Goal: Task Accomplishment & Management: Complete application form

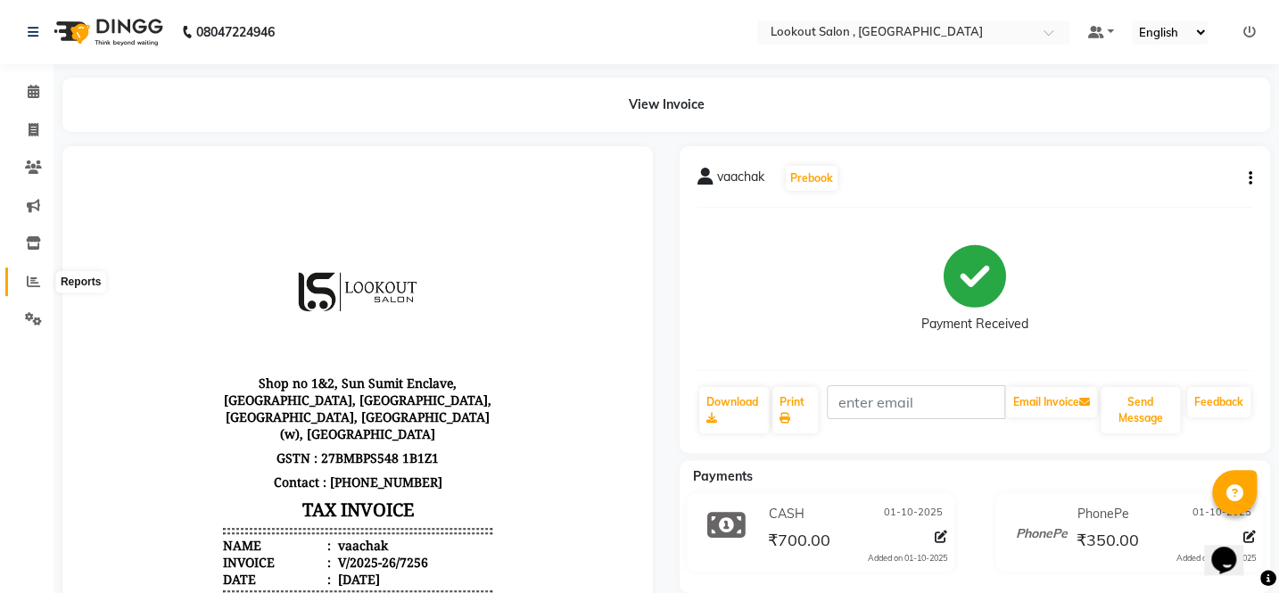
click at [28, 282] on icon at bounding box center [33, 281] width 13 height 13
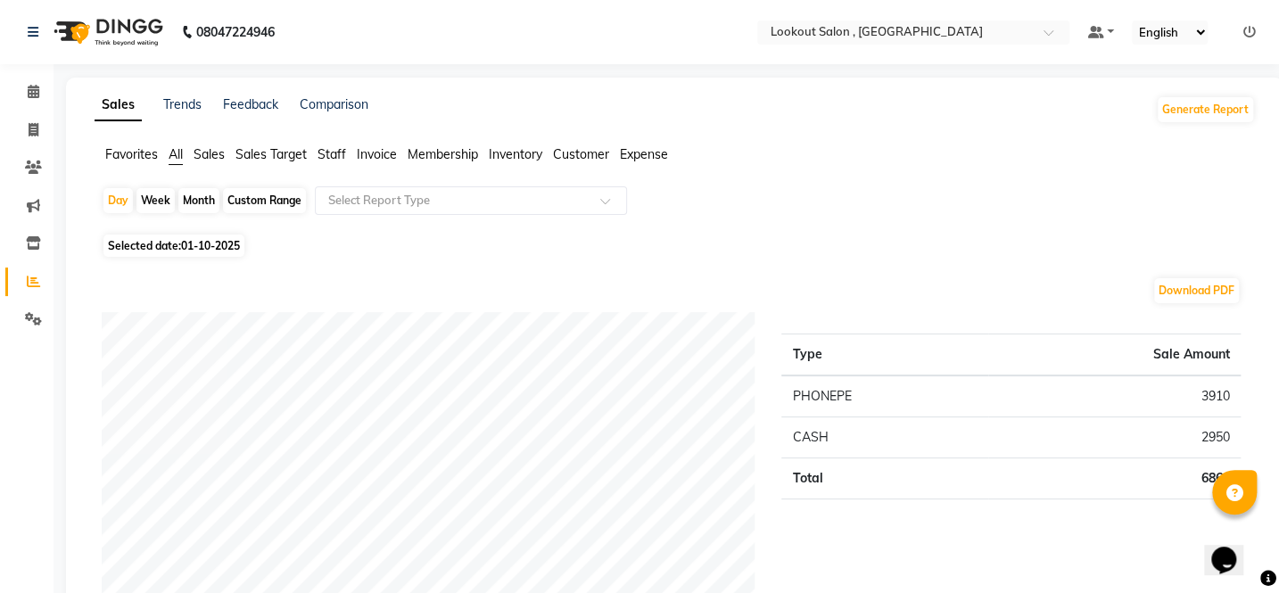
click at [346, 150] on span "Staff" at bounding box center [331, 154] width 29 height 16
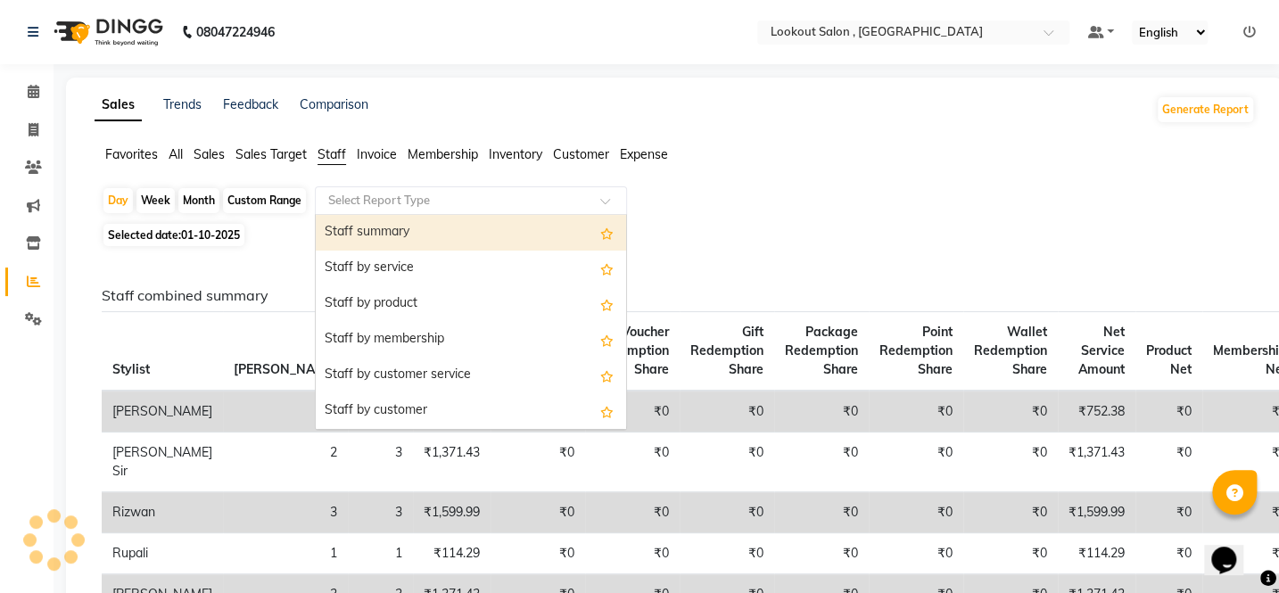
click at [374, 187] on div "Select Report Type" at bounding box center [471, 200] width 312 height 29
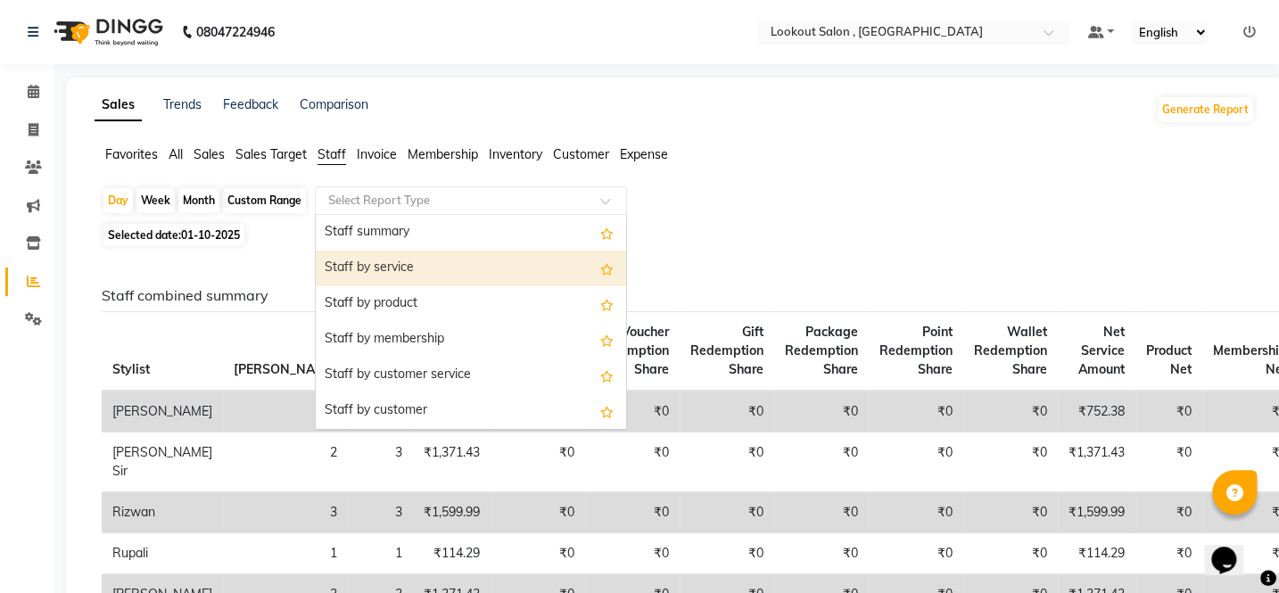
click at [370, 281] on div "Staff by service" at bounding box center [471, 269] width 310 height 36
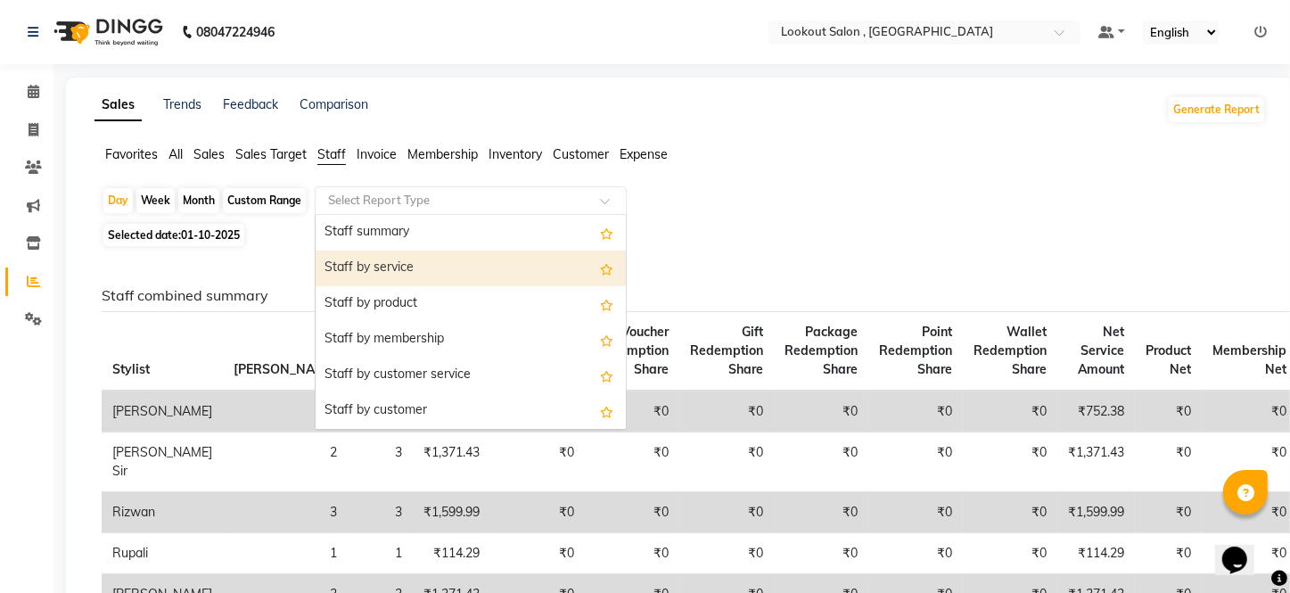
select select "full_report"
select select "csv"
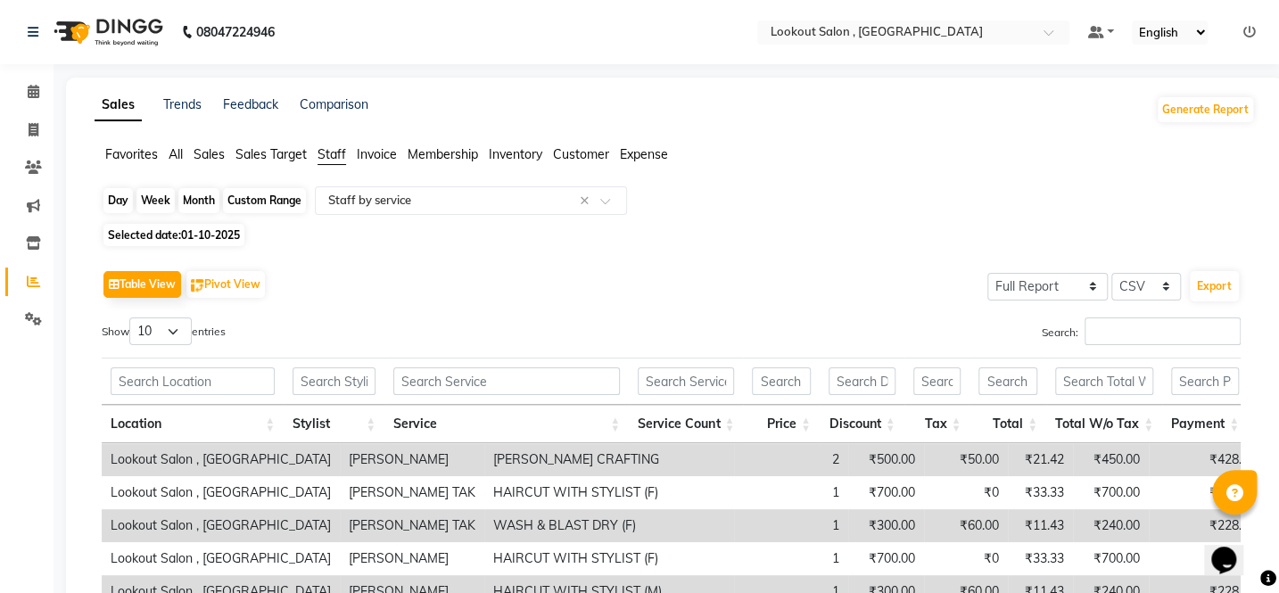
click at [120, 203] on div "Day" at bounding box center [117, 200] width 29 height 25
select select "10"
select select "2025"
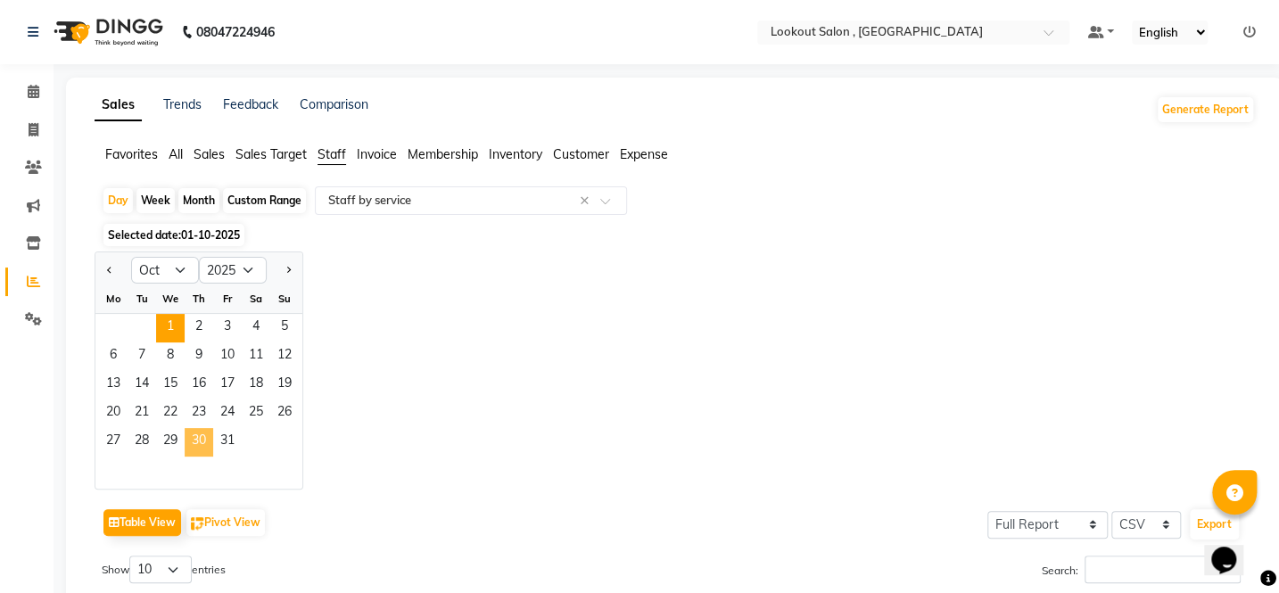
click at [207, 437] on span "30" at bounding box center [199, 442] width 29 height 29
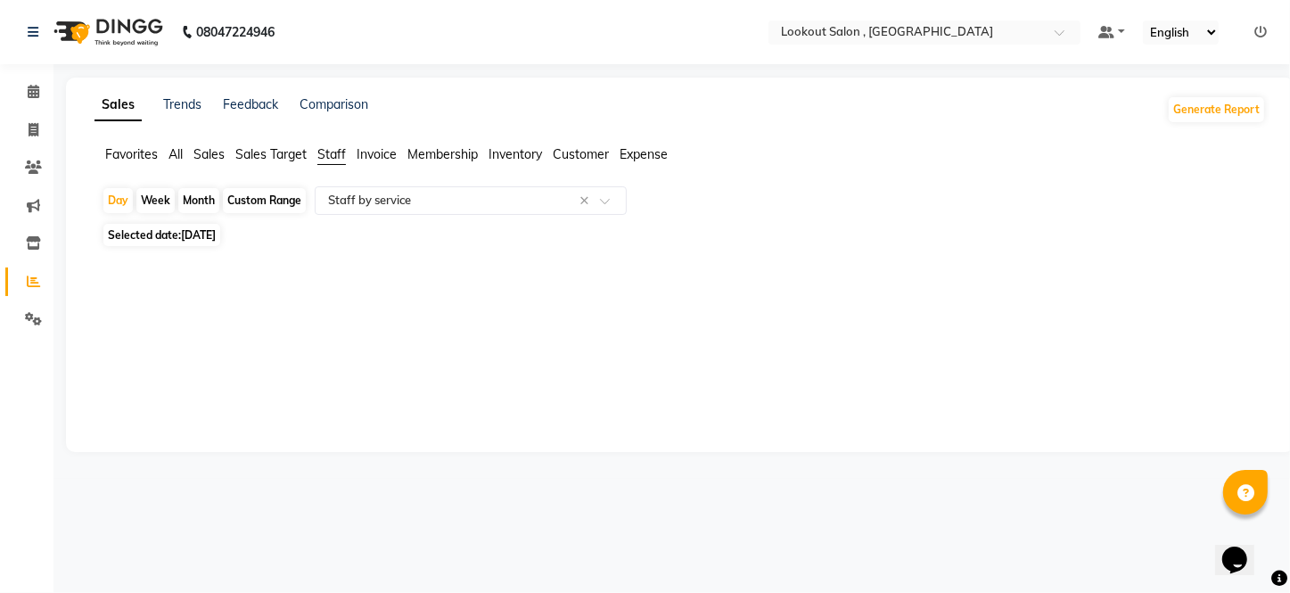
drag, startPoint x: 119, startPoint y: 194, endPoint x: 122, endPoint y: 213, distance: 19.1
click at [119, 195] on div "Day" at bounding box center [117, 200] width 29 height 25
select select "10"
select select "2025"
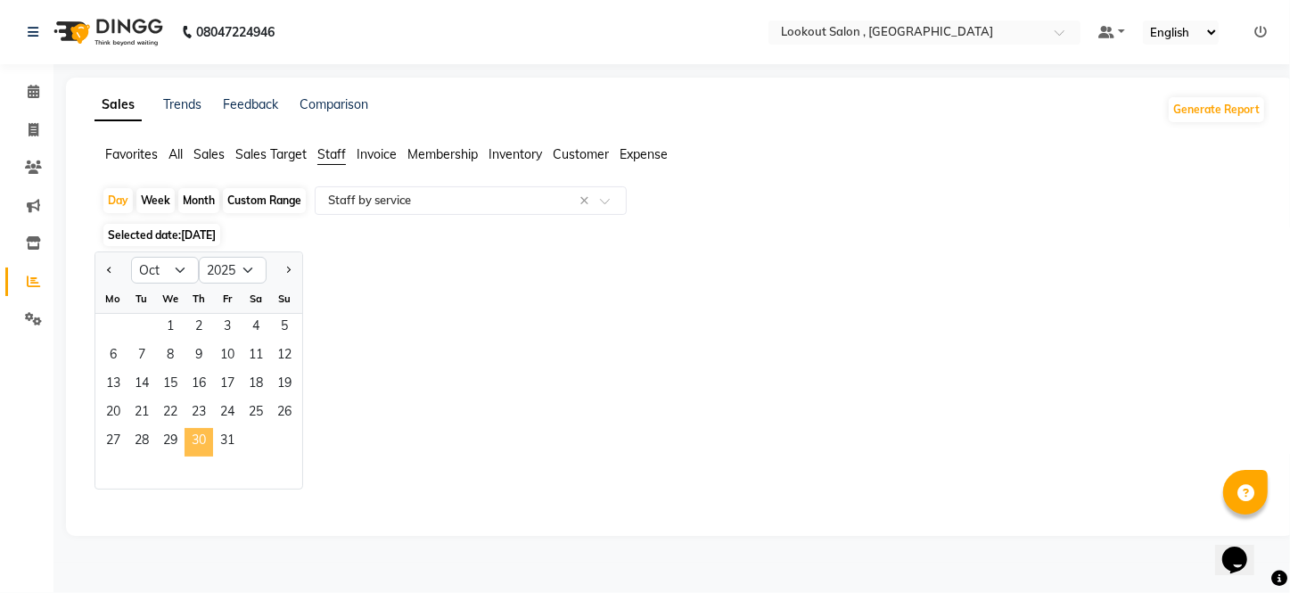
click at [197, 446] on span "30" at bounding box center [199, 442] width 29 height 29
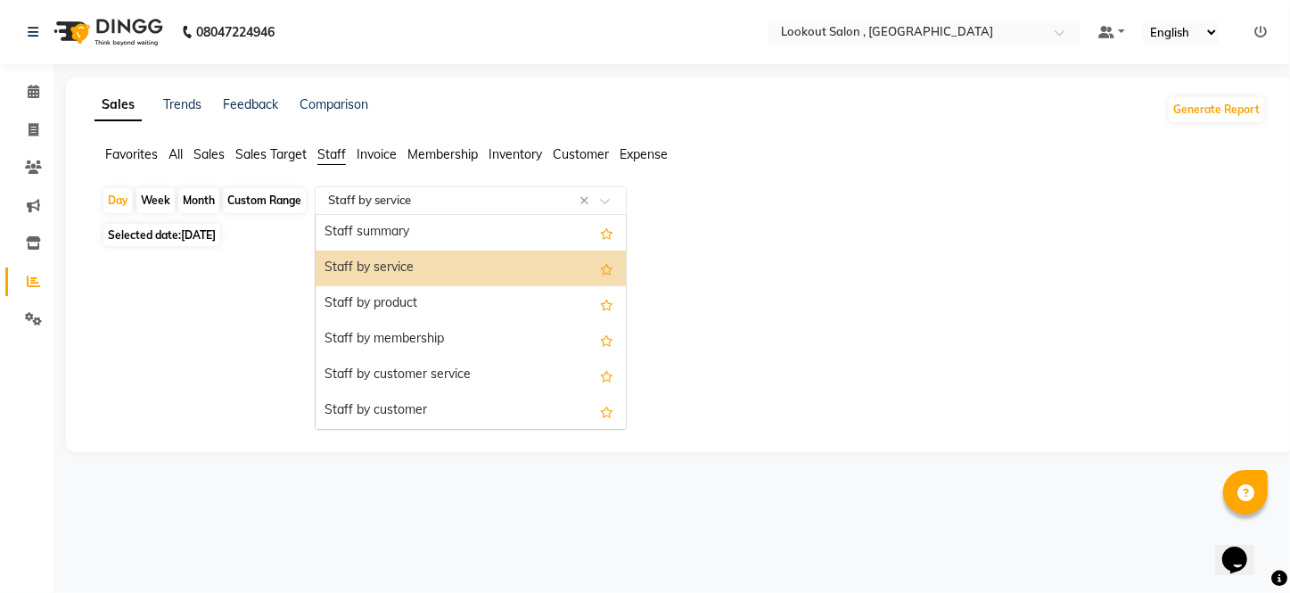
click at [365, 200] on input "text" at bounding box center [453, 201] width 257 height 18
click at [375, 276] on div "Staff by service" at bounding box center [471, 269] width 310 height 36
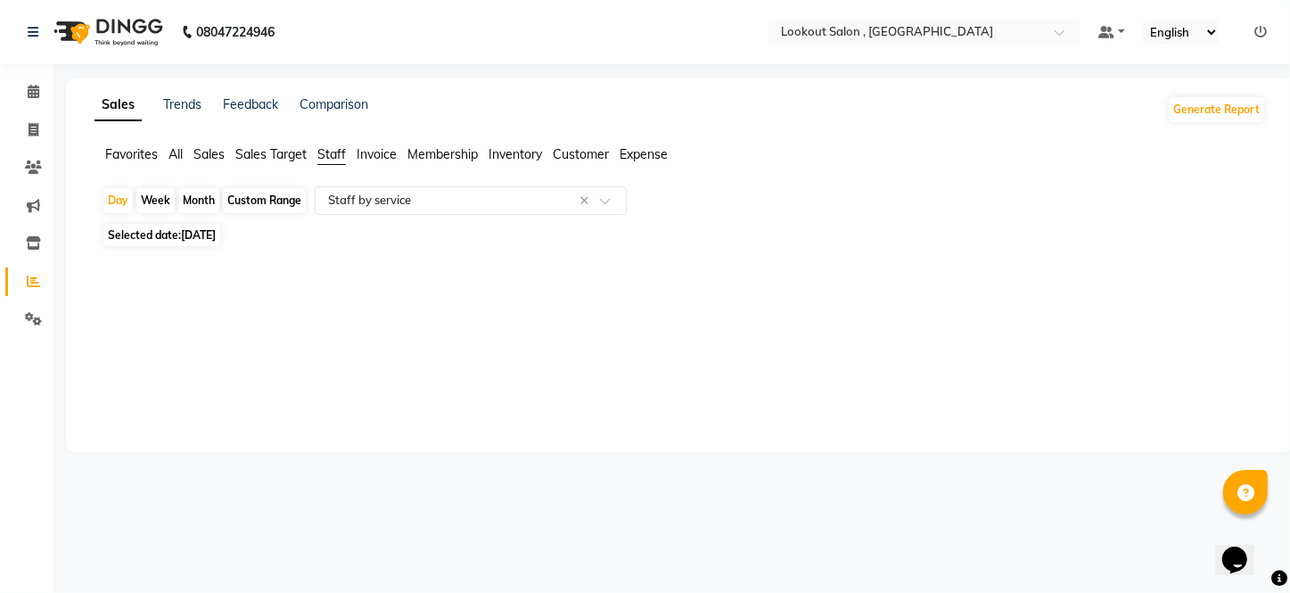
drag, startPoint x: 436, startPoint y: 276, endPoint x: 455, endPoint y: 296, distance: 27.8
click at [454, 295] on div "Sales Trends Feedback Comparison Generate Report Favorites All Sales Sales Targ…" at bounding box center [680, 265] width 1229 height 374
click at [514, 273] on div at bounding box center [676, 265] width 1179 height 29
drag, startPoint x: 493, startPoint y: 240, endPoint x: 383, endPoint y: 201, distance: 116.5
click at [481, 226] on div "Selected date: 30-10-2025" at bounding box center [684, 235] width 1164 height 19
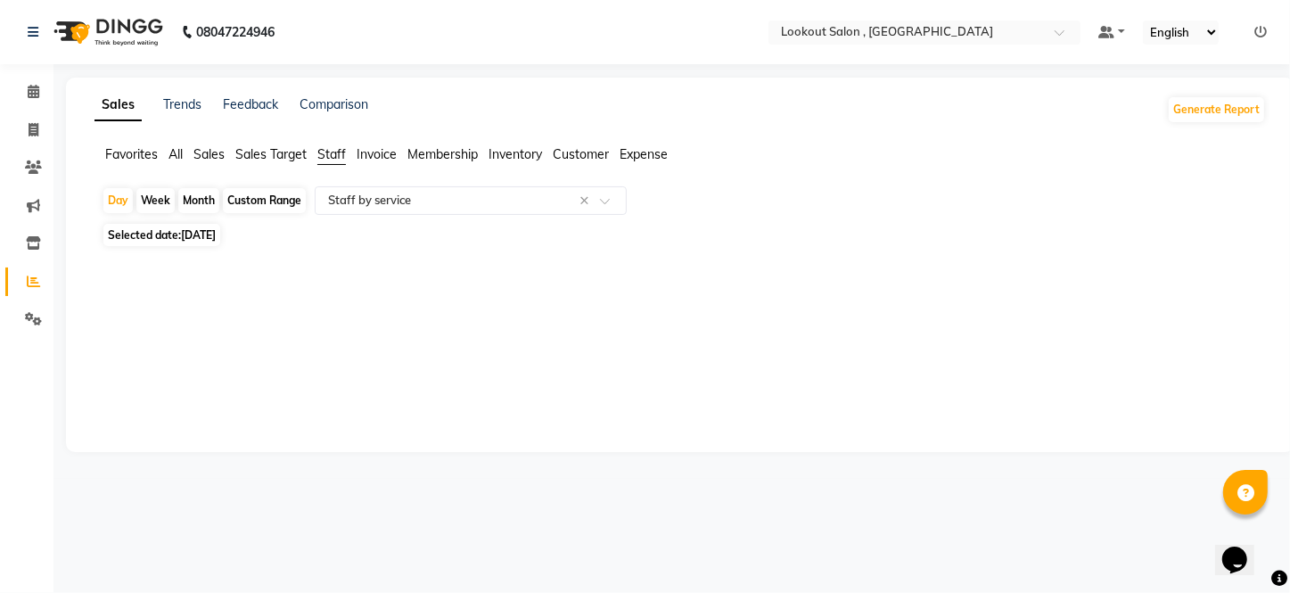
click at [106, 117] on link "Sales" at bounding box center [118, 105] width 47 height 32
click at [351, 158] on ul "Favorites All Sales Sales Target Staff Invoice Membership Inventory Customer Ex…" at bounding box center [681, 155] width 1172 height 20
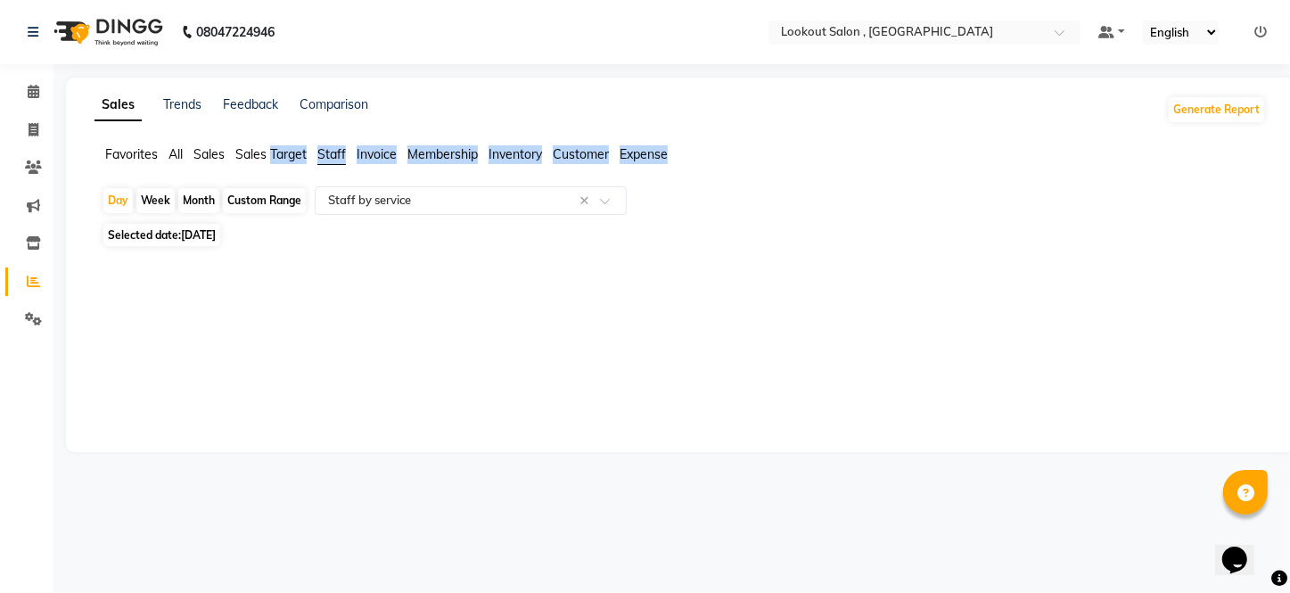
click at [351, 157] on ul "Favorites All Sales Sales Target Staff Invoice Membership Inventory Customer Ex…" at bounding box center [681, 155] width 1172 height 20
click at [350, 156] on ul "Favorites All Sales Sales Target Staff Invoice Membership Inventory Customer Ex…" at bounding box center [681, 155] width 1172 height 20
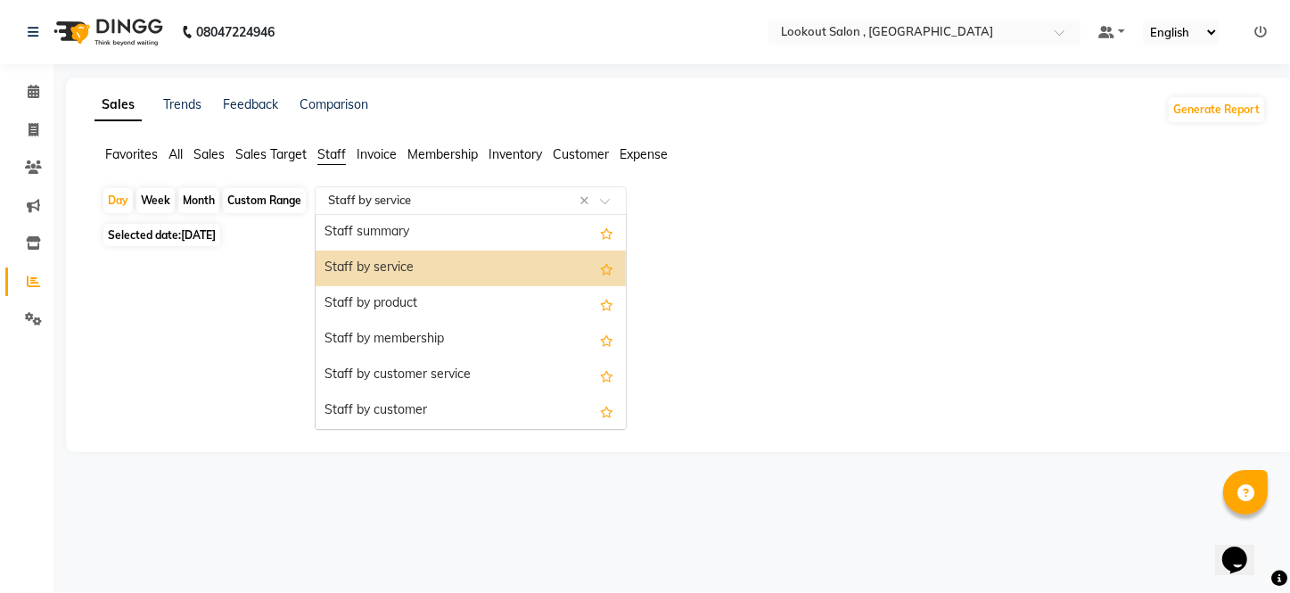
click at [358, 195] on input "text" at bounding box center [453, 201] width 257 height 18
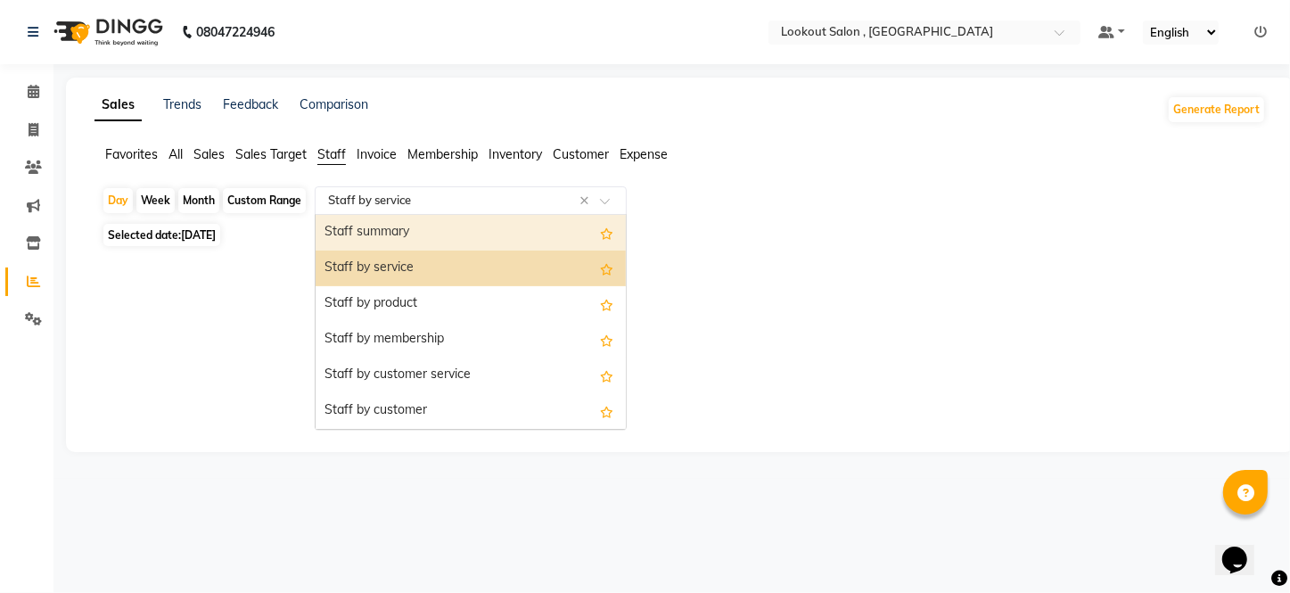
click at [413, 233] on div "Staff summary" at bounding box center [471, 233] width 310 height 36
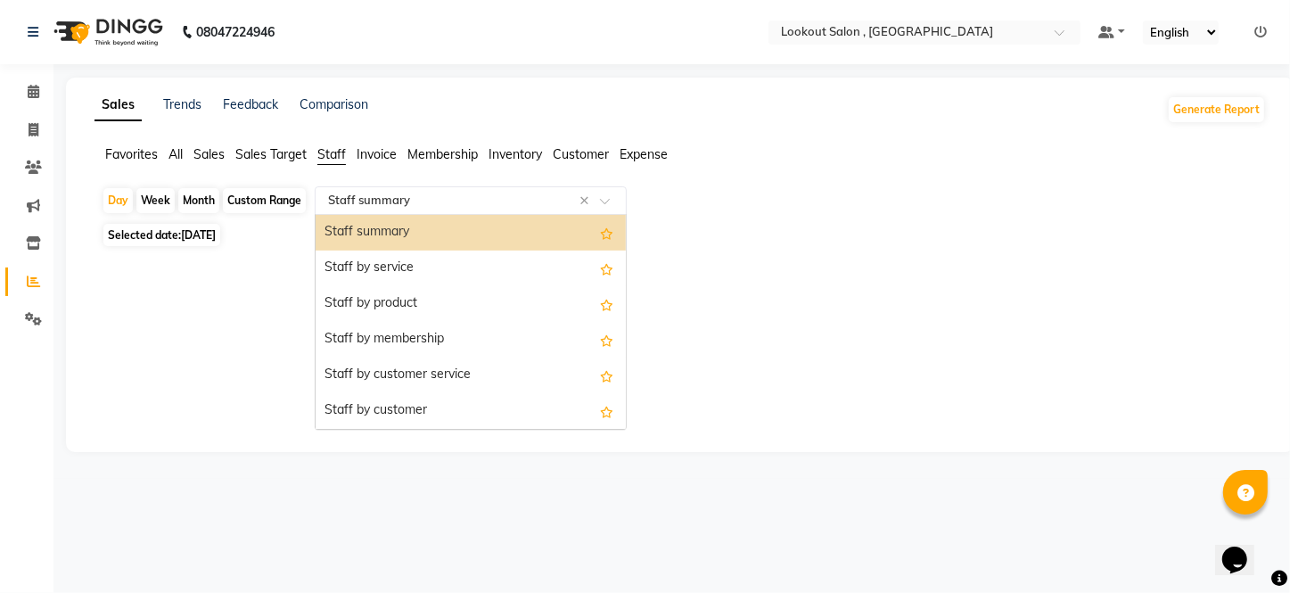
click at [410, 199] on input "text" at bounding box center [453, 201] width 257 height 18
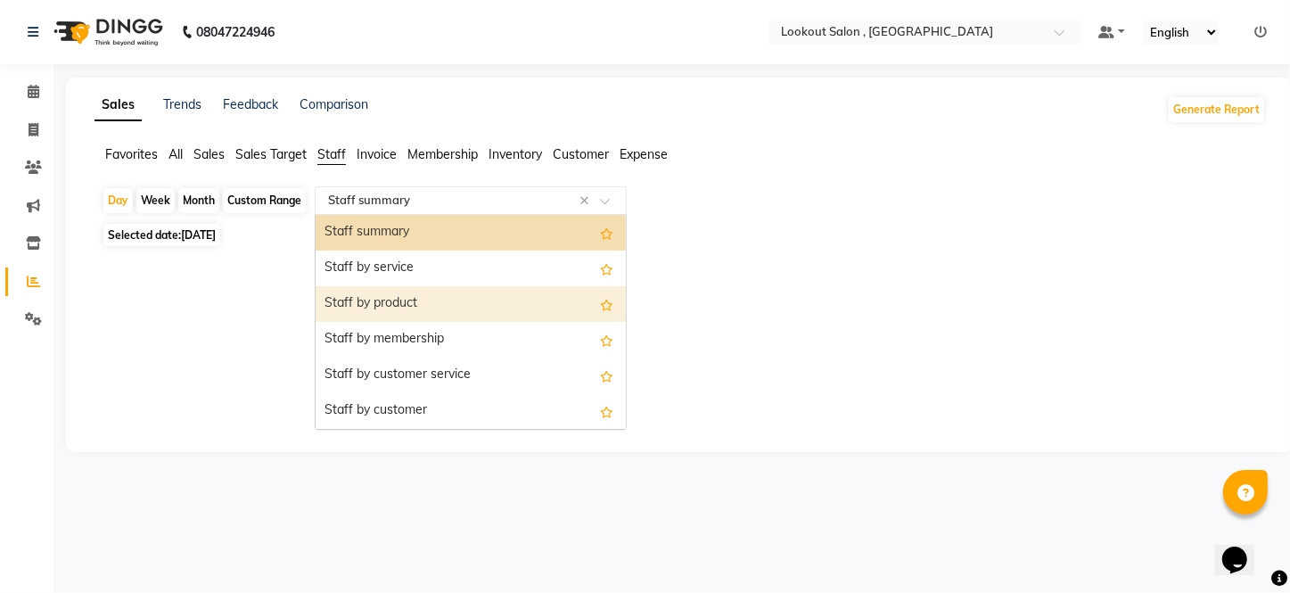
click at [350, 292] on div "Staff by product" at bounding box center [471, 304] width 310 height 36
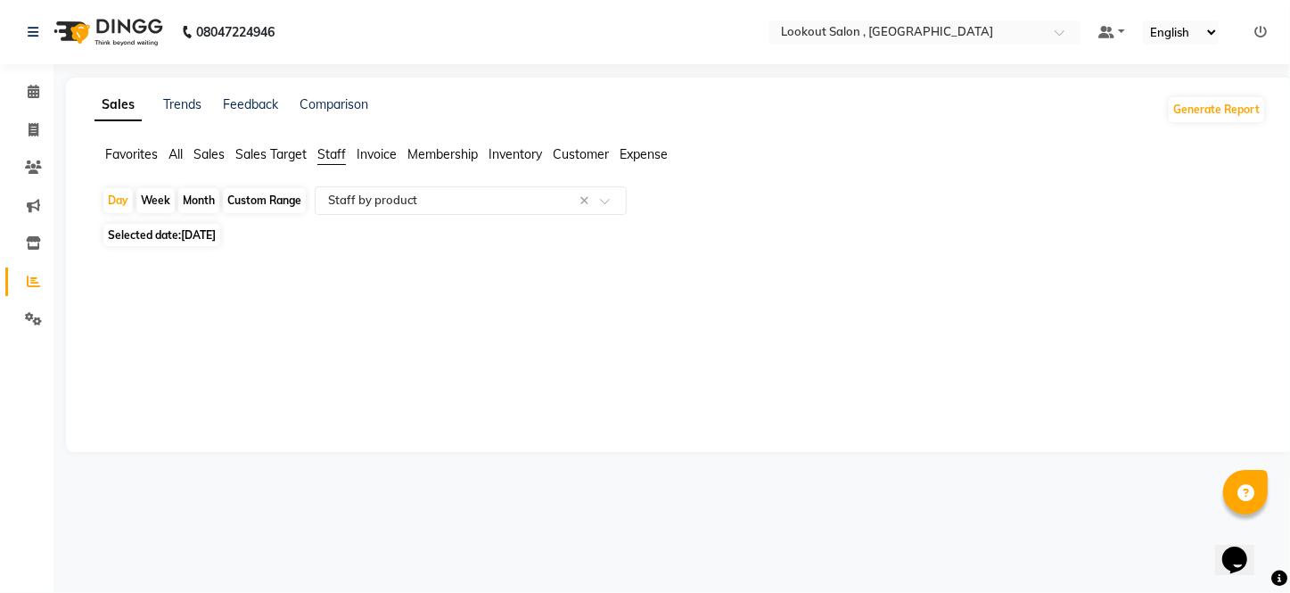
click at [399, 221] on div "Day Week Month Custom Range Select Report Type × Staff by product × Selected da…" at bounding box center [681, 233] width 1172 height 94
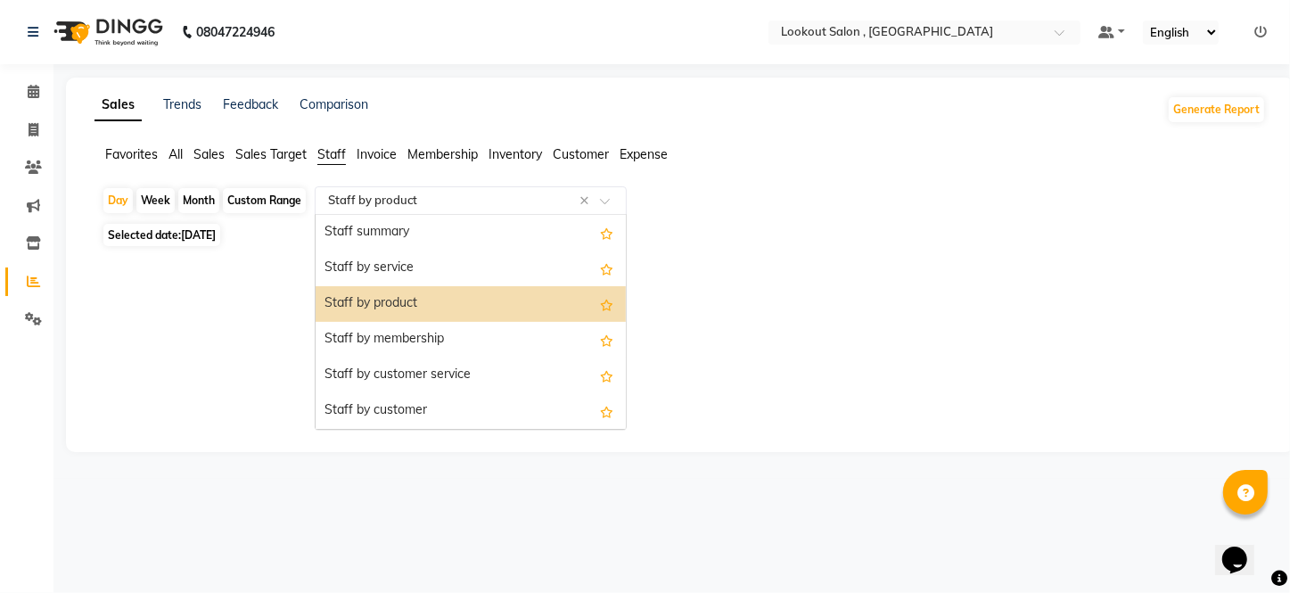
click at [409, 204] on input "text" at bounding box center [453, 201] width 257 height 18
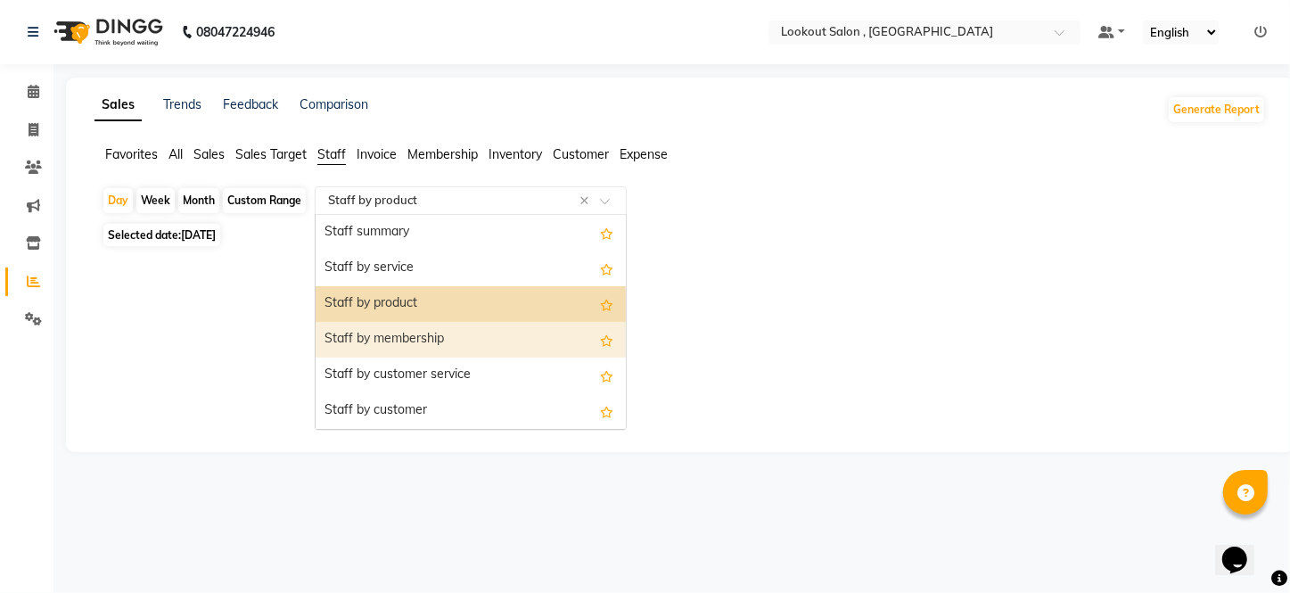
click at [389, 336] on div "Staff by membership" at bounding box center [471, 340] width 310 height 36
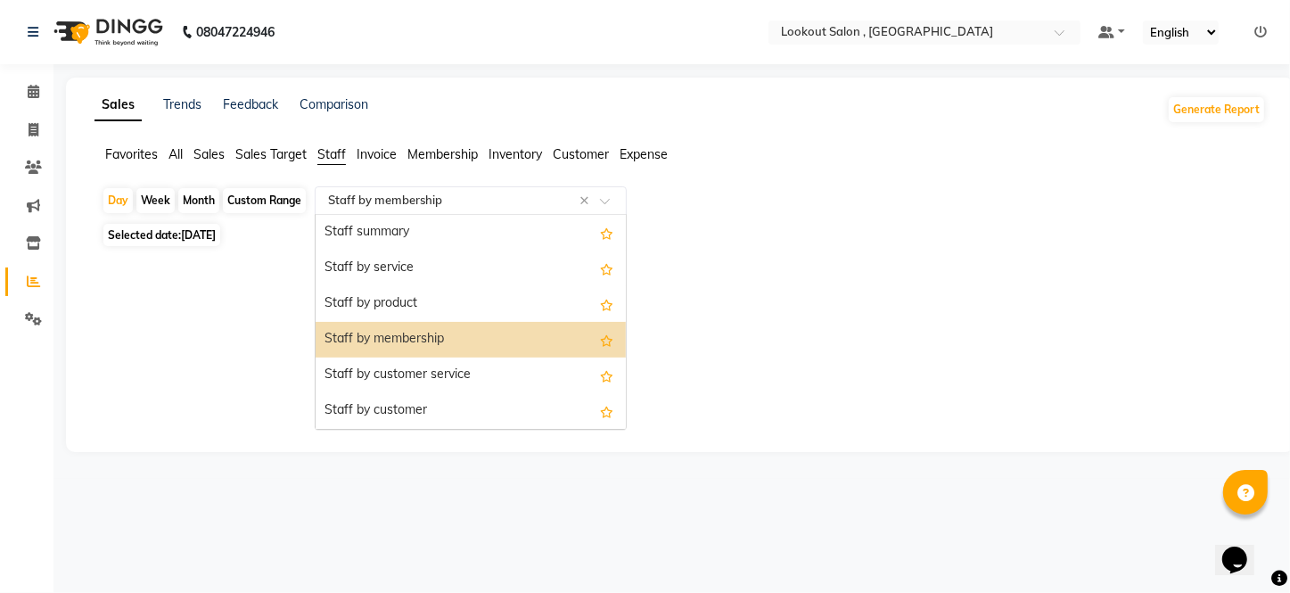
click at [400, 210] on div "Select Report Type × Staff by membership ×" at bounding box center [471, 200] width 312 height 29
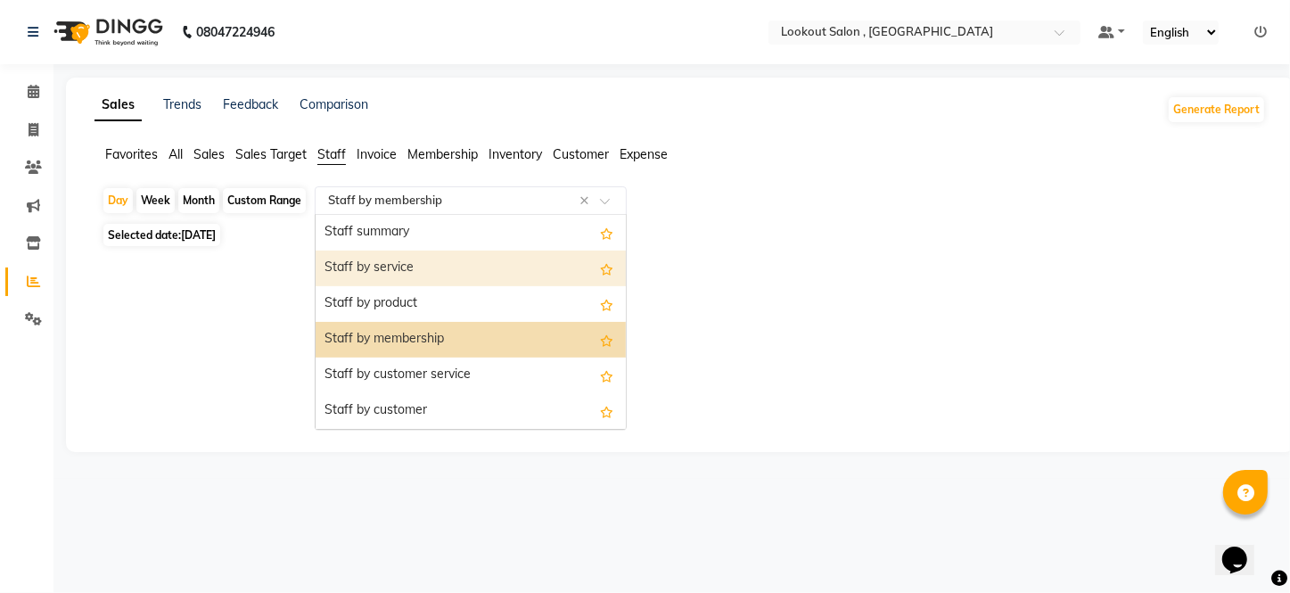
click at [399, 278] on div "Staff by service" at bounding box center [471, 269] width 310 height 36
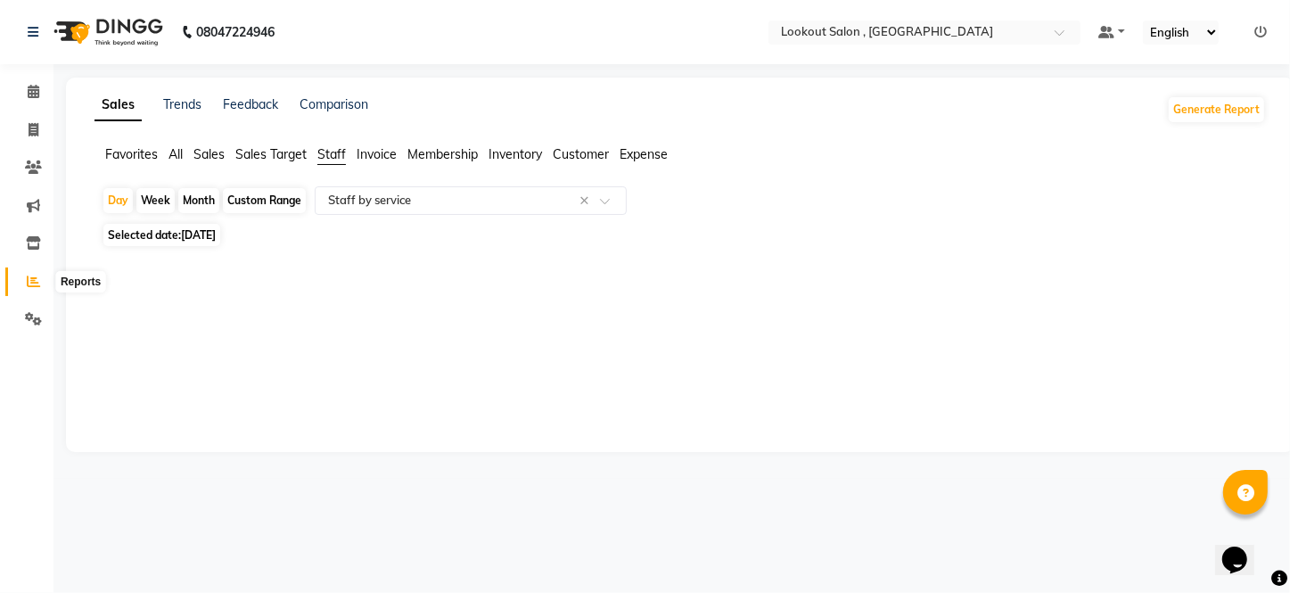
click at [34, 279] on icon at bounding box center [33, 281] width 13 height 13
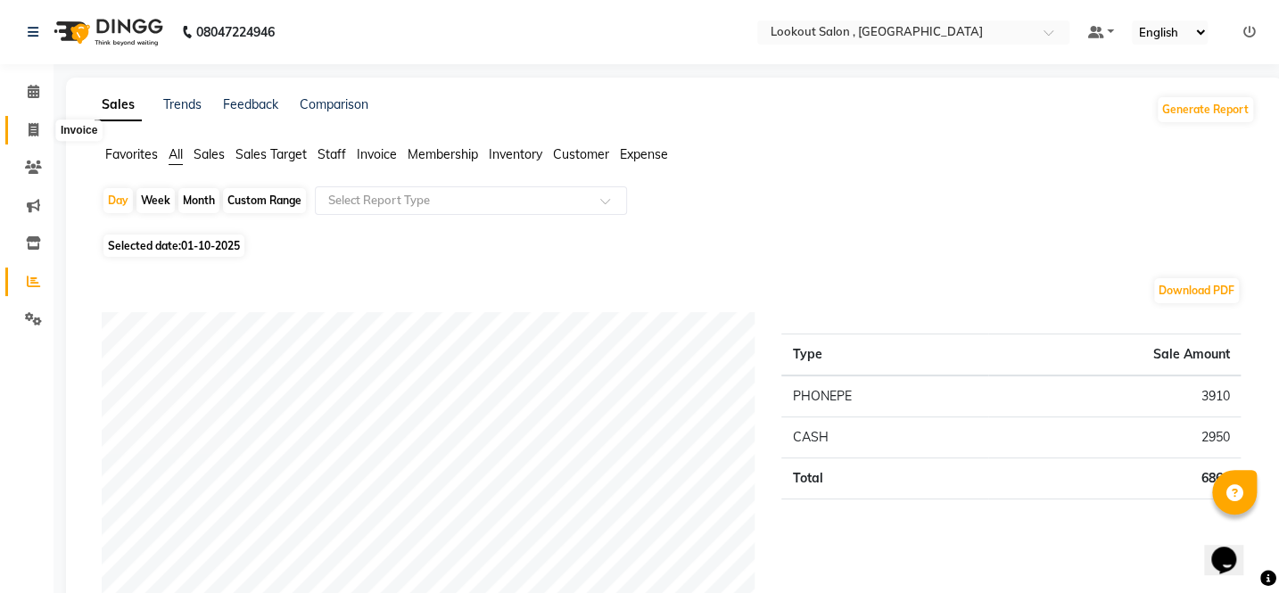
click at [32, 135] on icon at bounding box center [34, 129] width 10 height 13
select select "service"
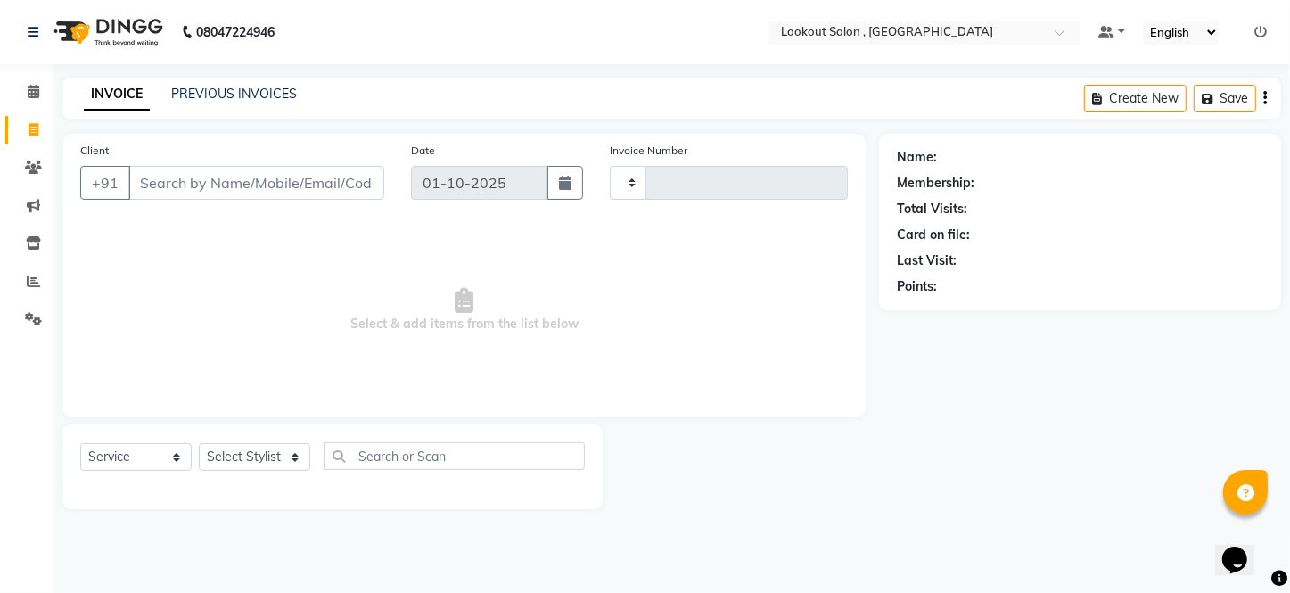
type input "7257"
select select "151"
click at [241, 160] on div "Client +91" at bounding box center [232, 177] width 331 height 73
click at [241, 181] on input "Client" at bounding box center [256, 183] width 256 height 34
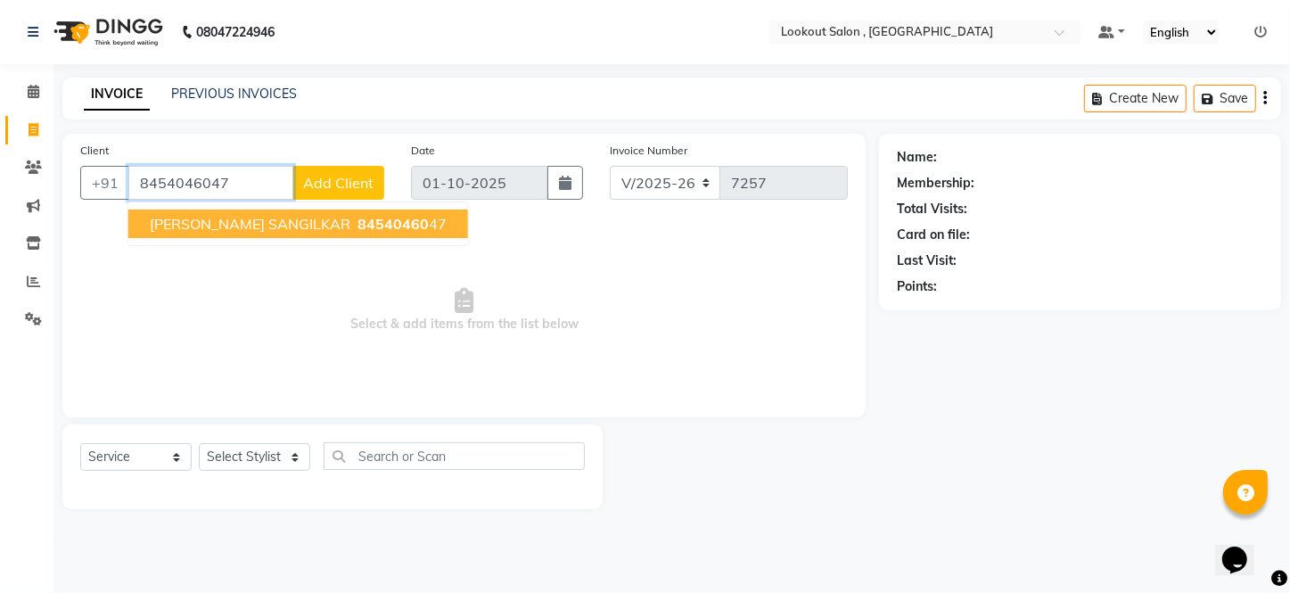
type input "8454046047"
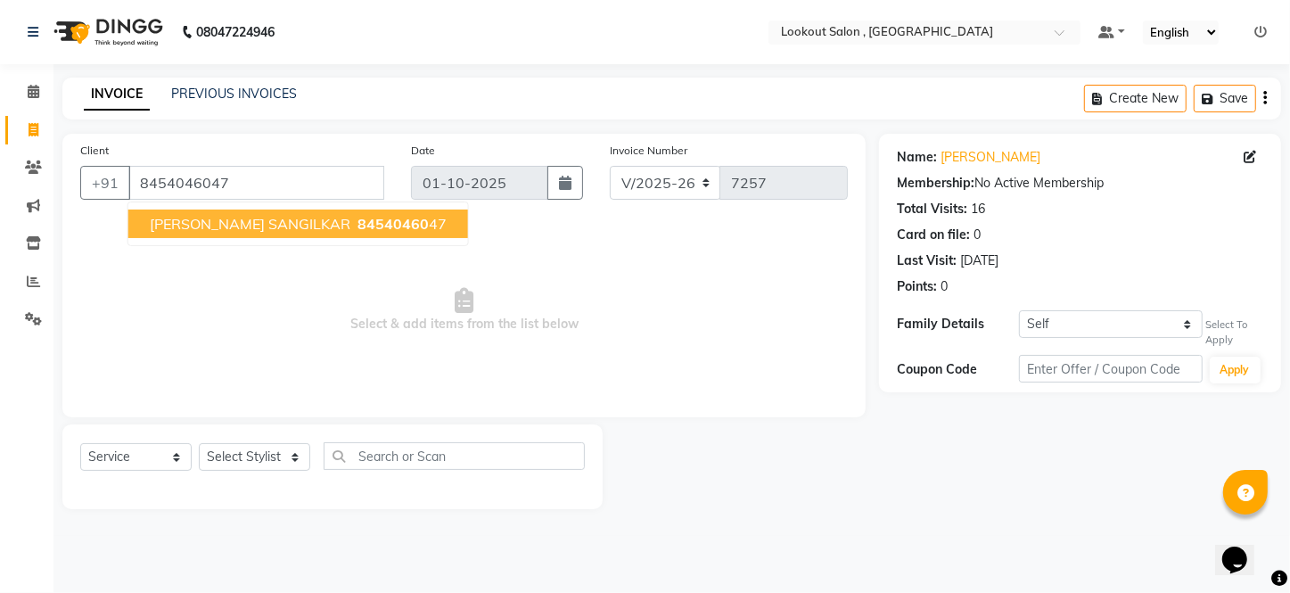
click at [362, 222] on ngb-highlight "84540460 47" at bounding box center [400, 224] width 93 height 18
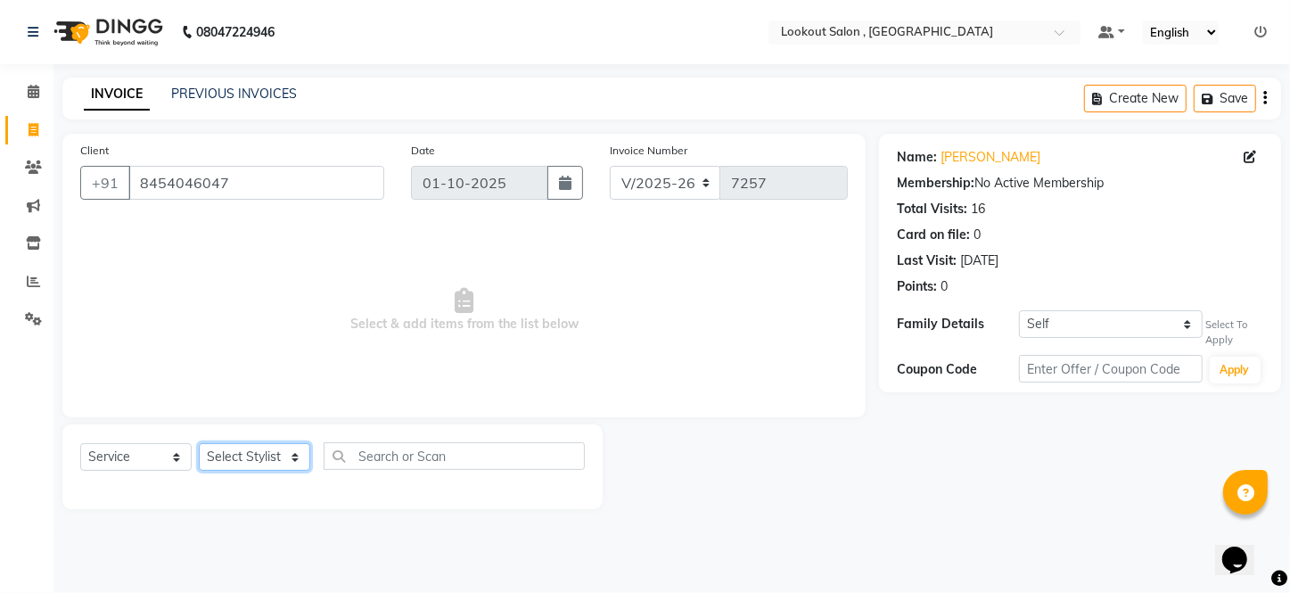
click at [291, 454] on select "Select Stylist [PERSON_NAME] [PERSON_NAME] [PERSON_NAME] [PERSON_NAME] [PERSON_…" at bounding box center [254, 457] width 111 height 28
select select "88368"
click at [199, 443] on select "Select Stylist [PERSON_NAME] [PERSON_NAME] [PERSON_NAME] [PERSON_NAME] [PERSON_…" at bounding box center [254, 457] width 111 height 28
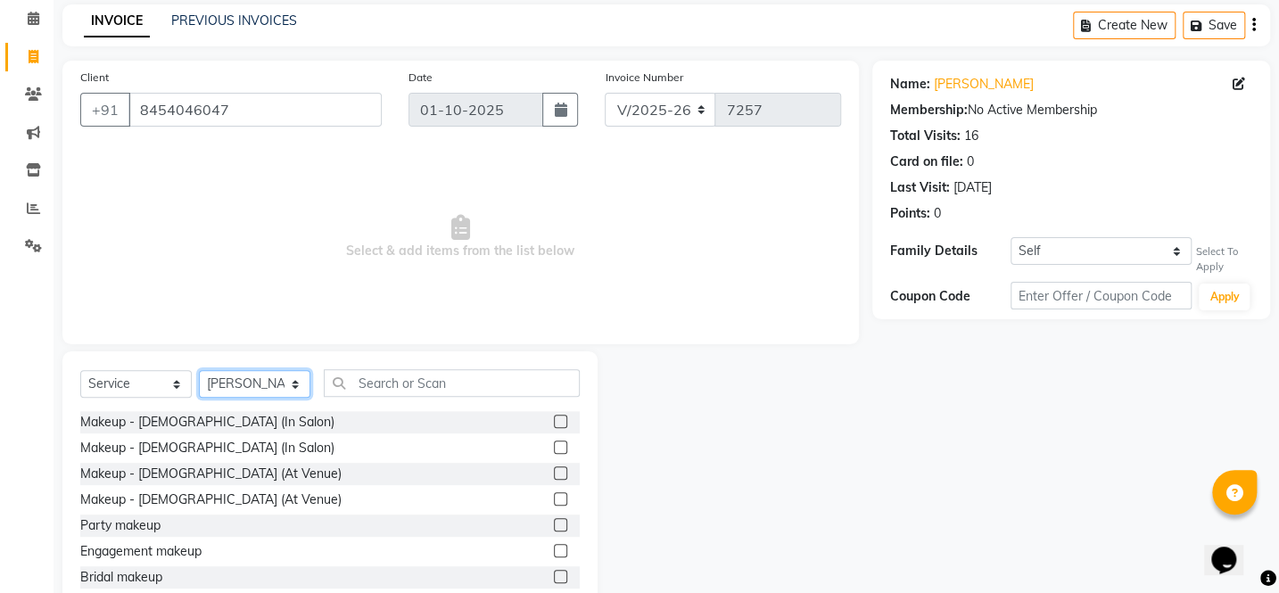
scroll to position [122, 0]
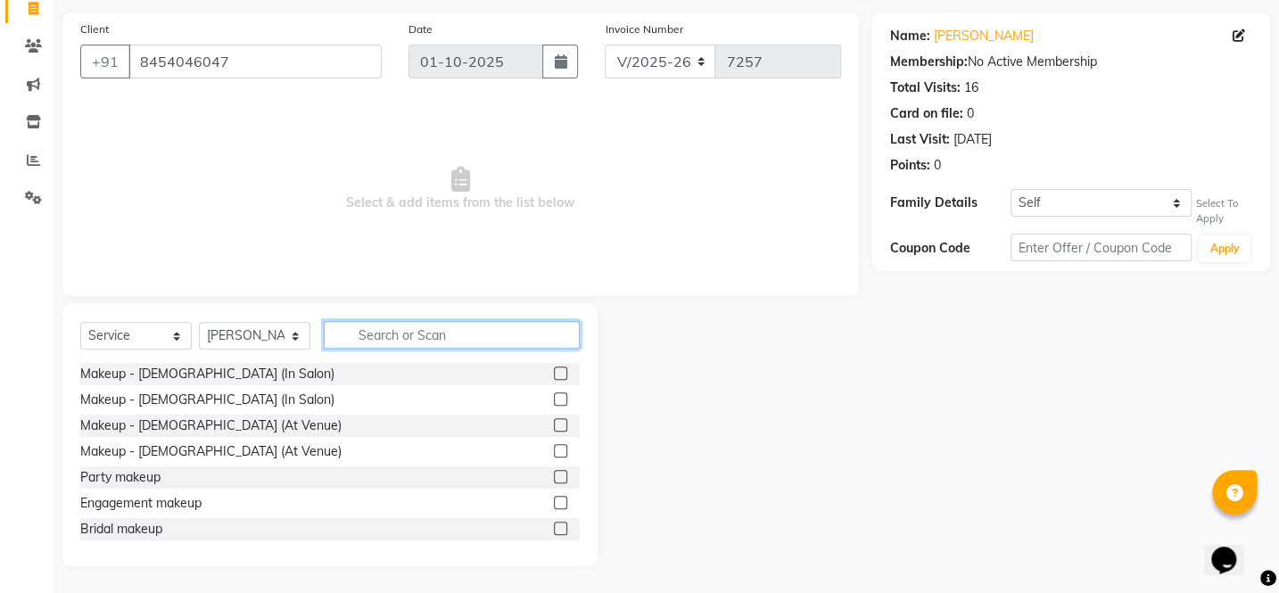
click at [380, 325] on input "text" at bounding box center [452, 335] width 256 height 28
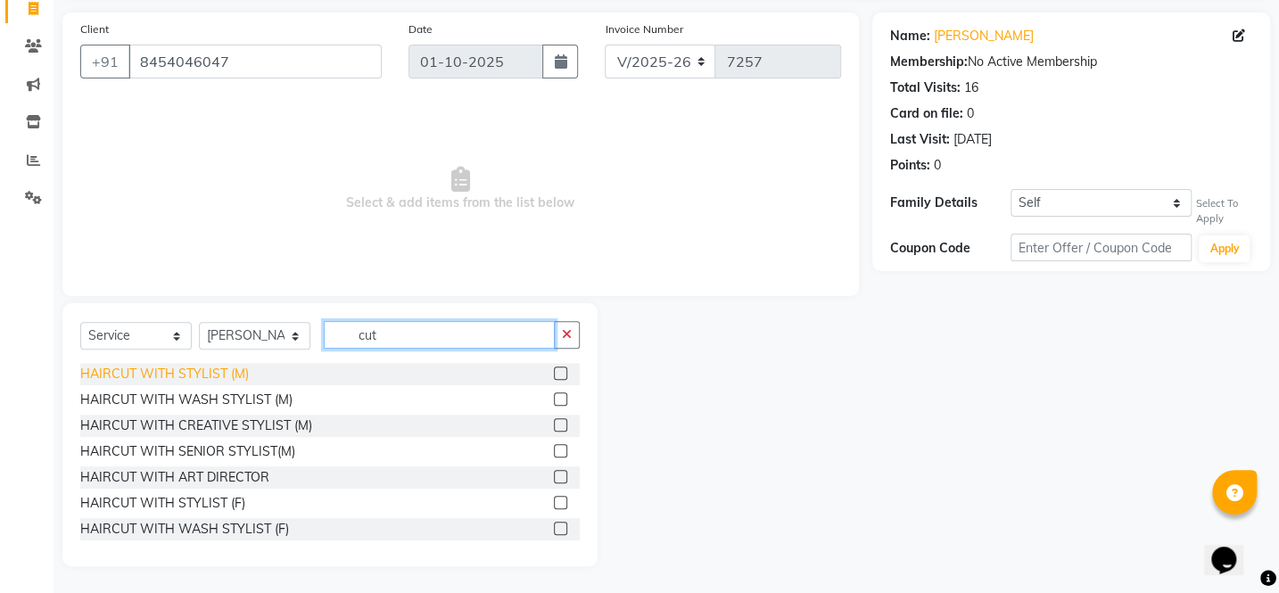
type input "cut"
click at [182, 376] on div "HAIRCUT WITH STYLIST (M)" at bounding box center [164, 374] width 169 height 19
checkbox input "false"
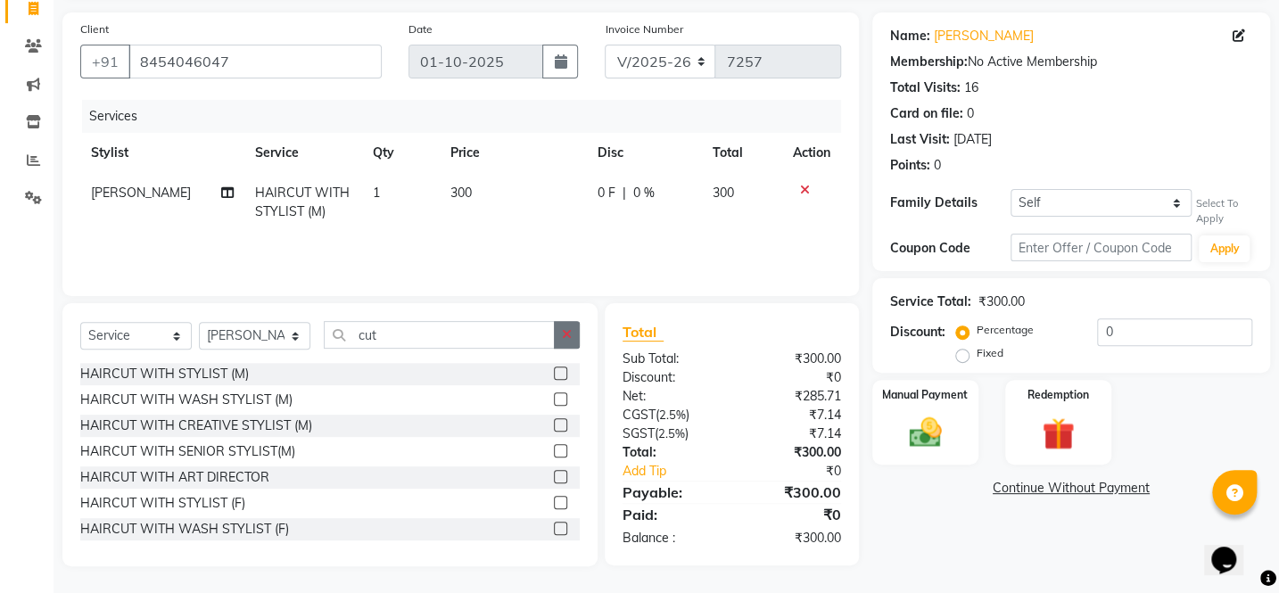
click at [564, 337] on icon "button" at bounding box center [567, 334] width 10 height 12
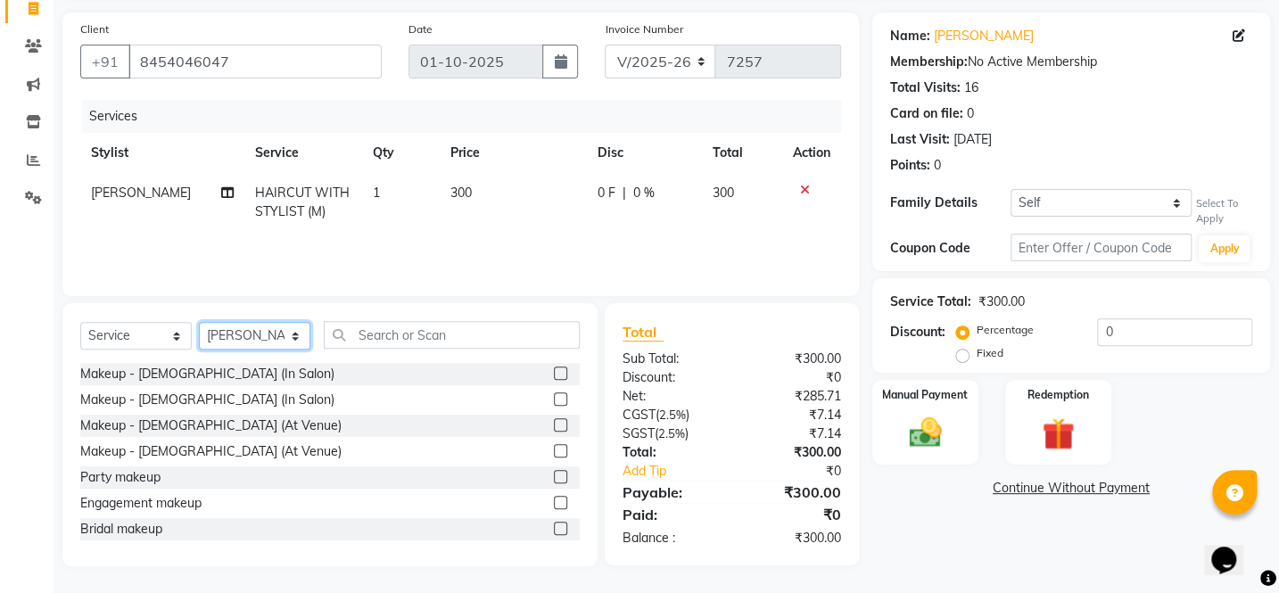
click at [239, 336] on select "Select Stylist [PERSON_NAME] [PERSON_NAME] [PERSON_NAME] [PERSON_NAME] [PERSON_…" at bounding box center [254, 336] width 111 height 28
click at [199, 322] on select "Select Stylist [PERSON_NAME] [PERSON_NAME] [PERSON_NAME] [PERSON_NAME] [PERSON_…" at bounding box center [254, 336] width 111 height 28
drag, startPoint x: 287, startPoint y: 341, endPoint x: 292, endPoint y: 321, distance: 21.0
click at [287, 341] on select "Select Stylist [PERSON_NAME] [PERSON_NAME] [PERSON_NAME] [PERSON_NAME] [PERSON_…" at bounding box center [254, 336] width 111 height 28
select select "6223"
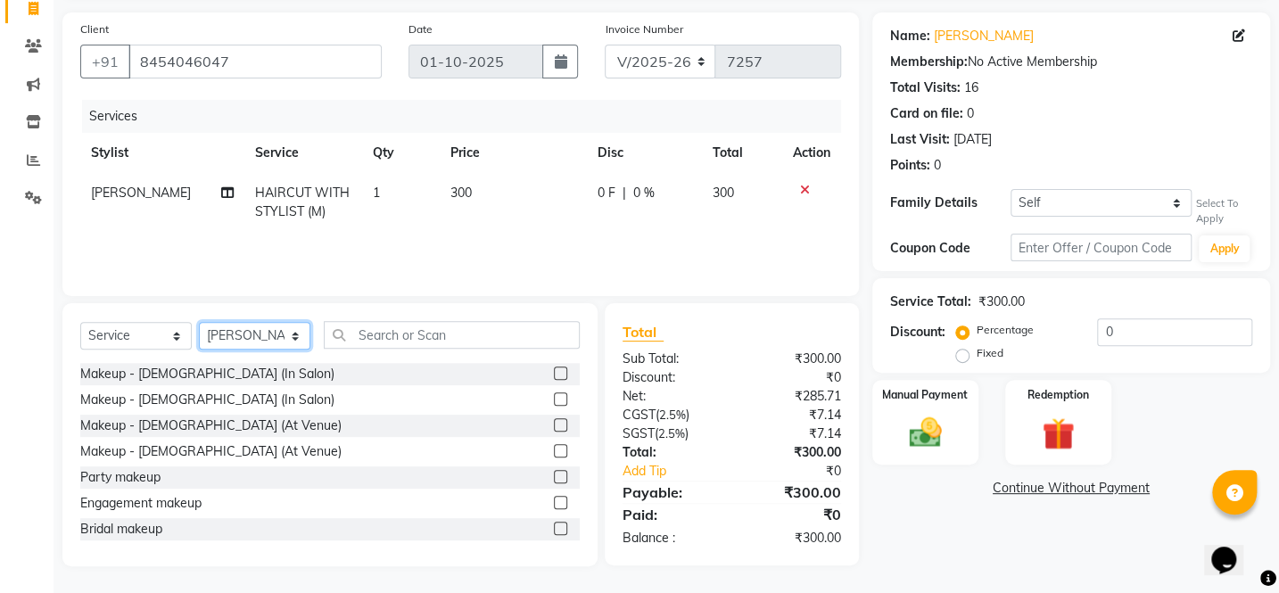
click at [199, 322] on select "Select Stylist [PERSON_NAME] [PERSON_NAME] [PERSON_NAME] [PERSON_NAME] [PERSON_…" at bounding box center [254, 336] width 111 height 28
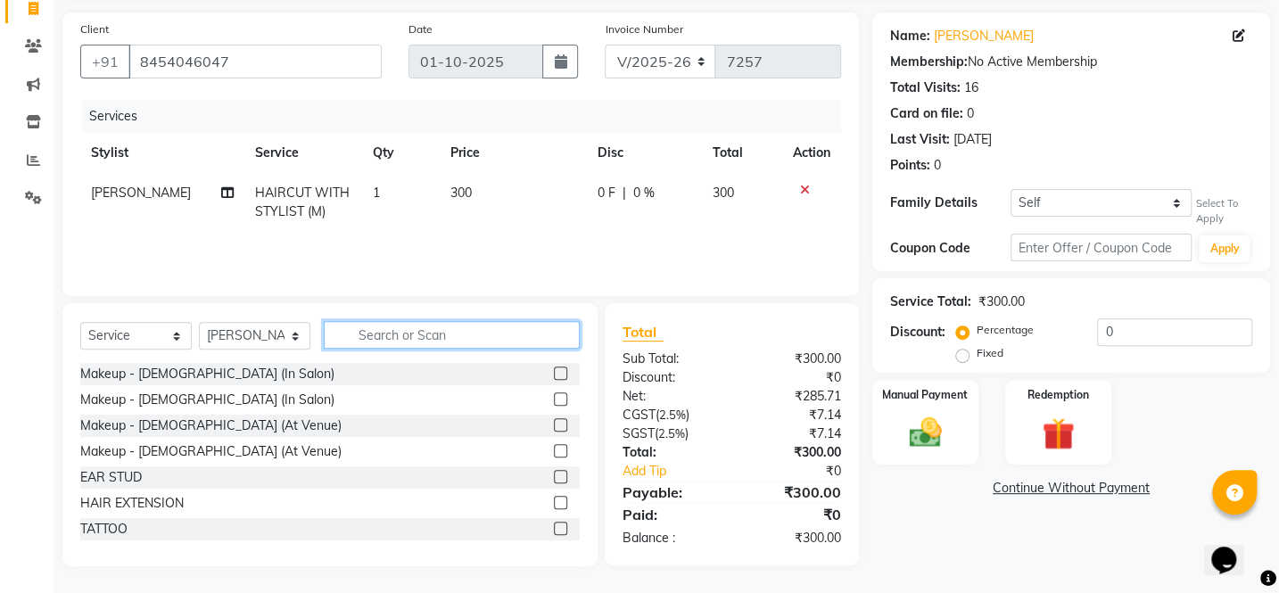
click at [385, 339] on input "text" at bounding box center [452, 335] width 256 height 28
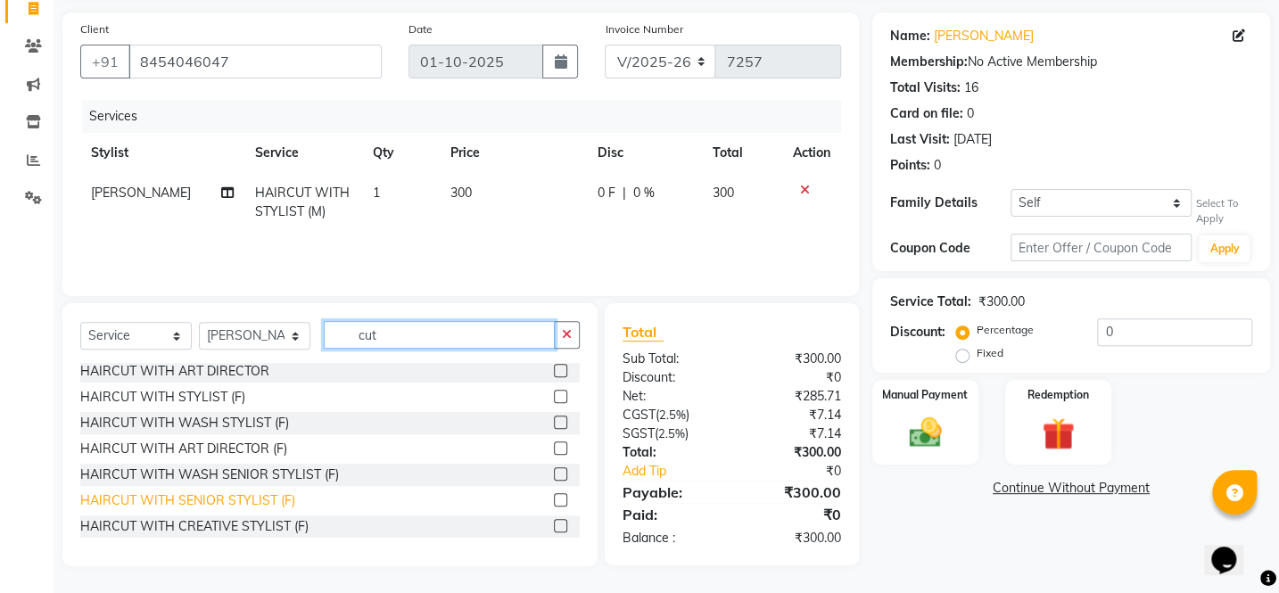
scroll to position [157, 0]
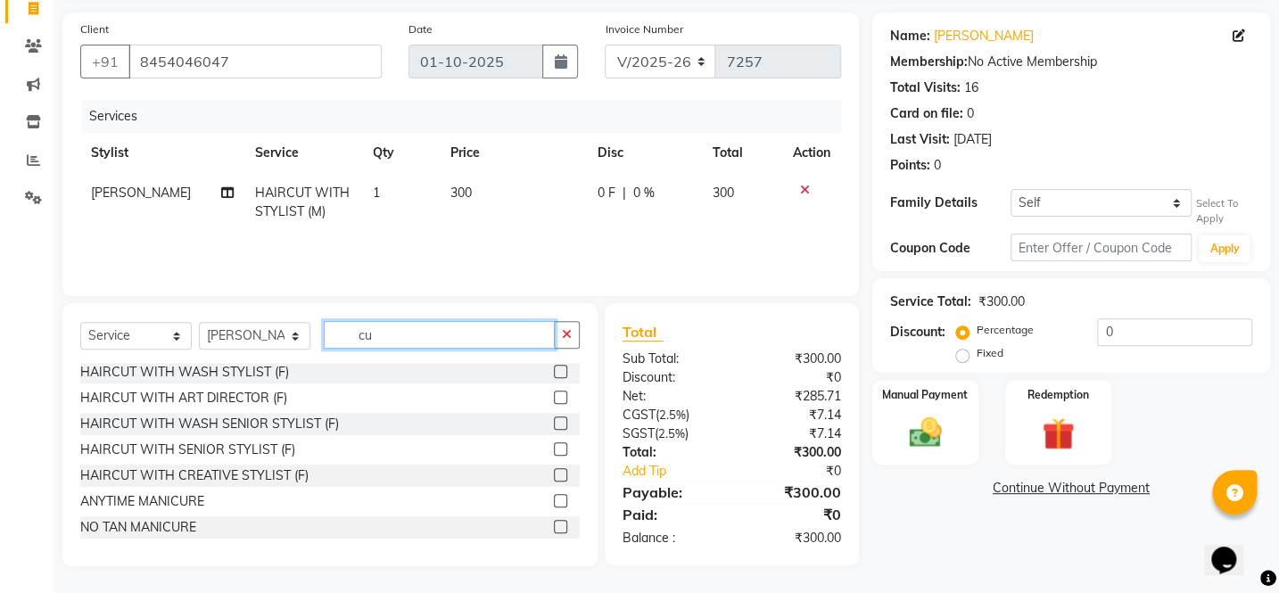
type input "c"
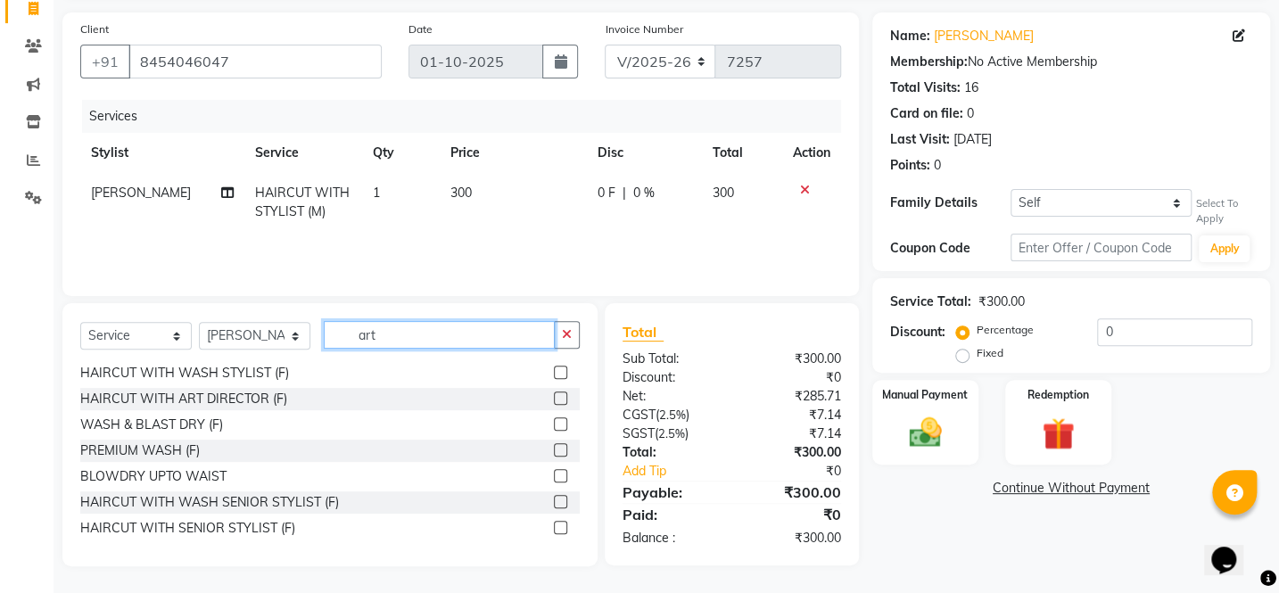
scroll to position [121, 0]
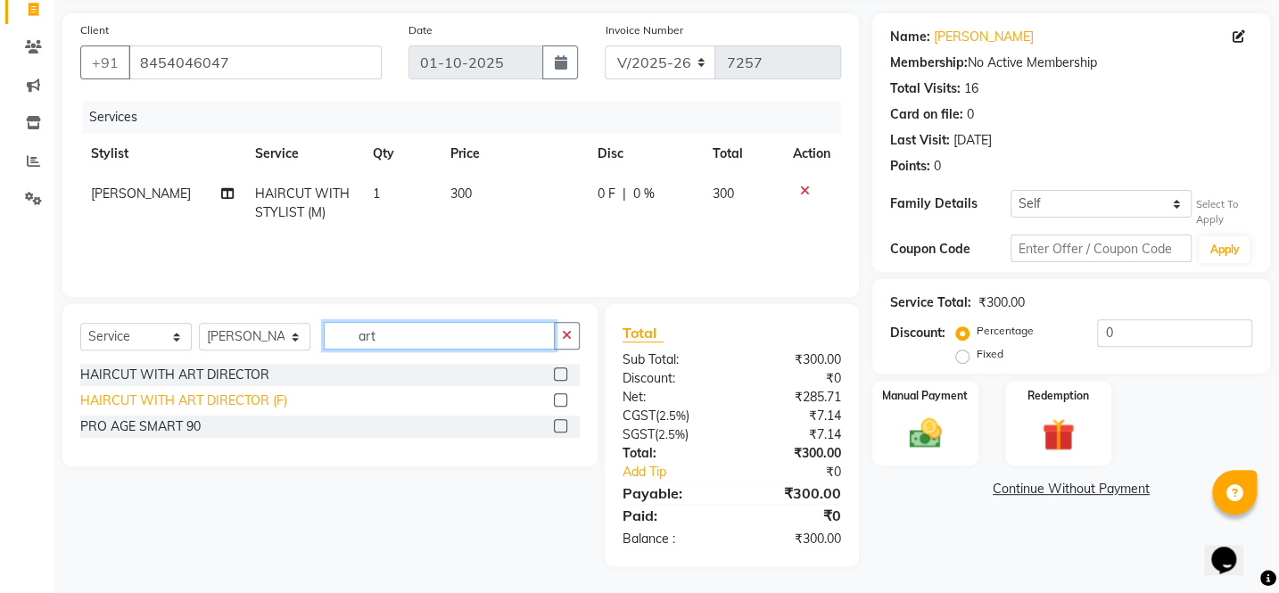
type input "art"
click at [276, 398] on div "HAIRCUT WITH ART DIRECTOR (F)" at bounding box center [183, 400] width 207 height 19
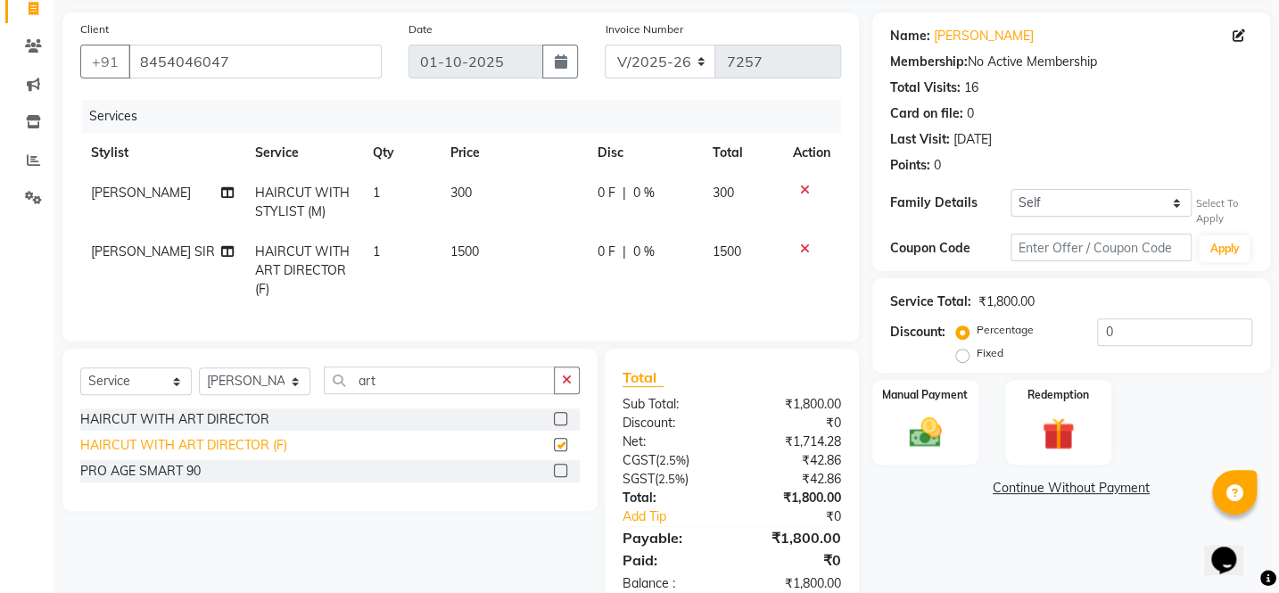
checkbox input "false"
click at [803, 250] on icon at bounding box center [805, 249] width 10 height 12
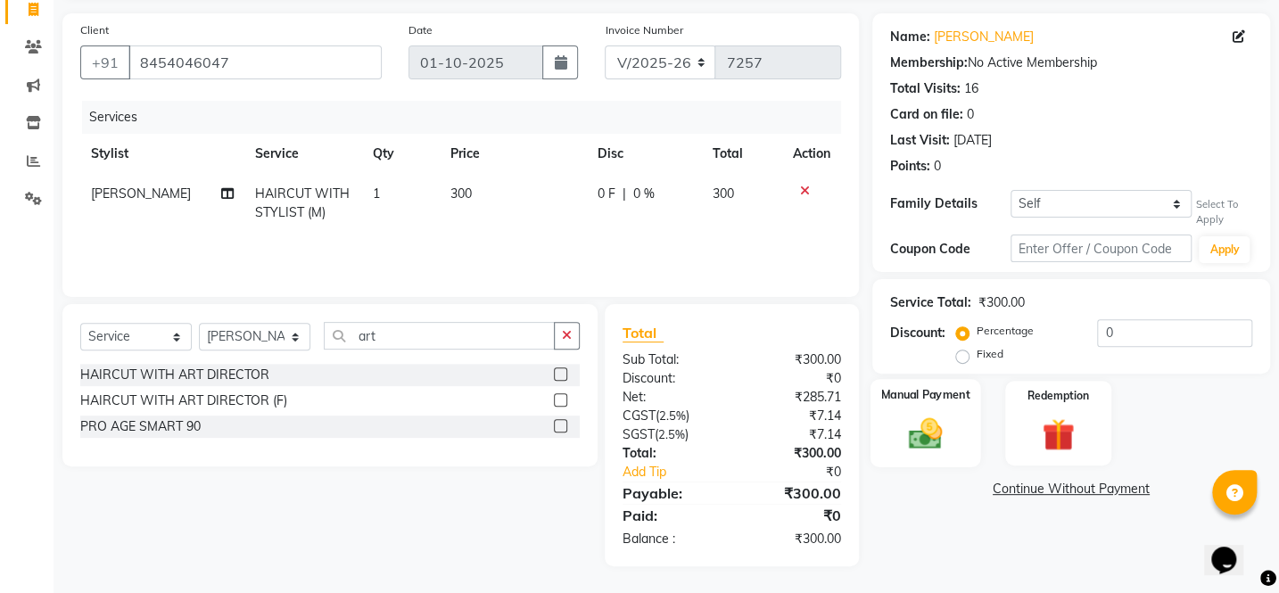
click at [914, 442] on img at bounding box center [924, 434] width 55 height 39
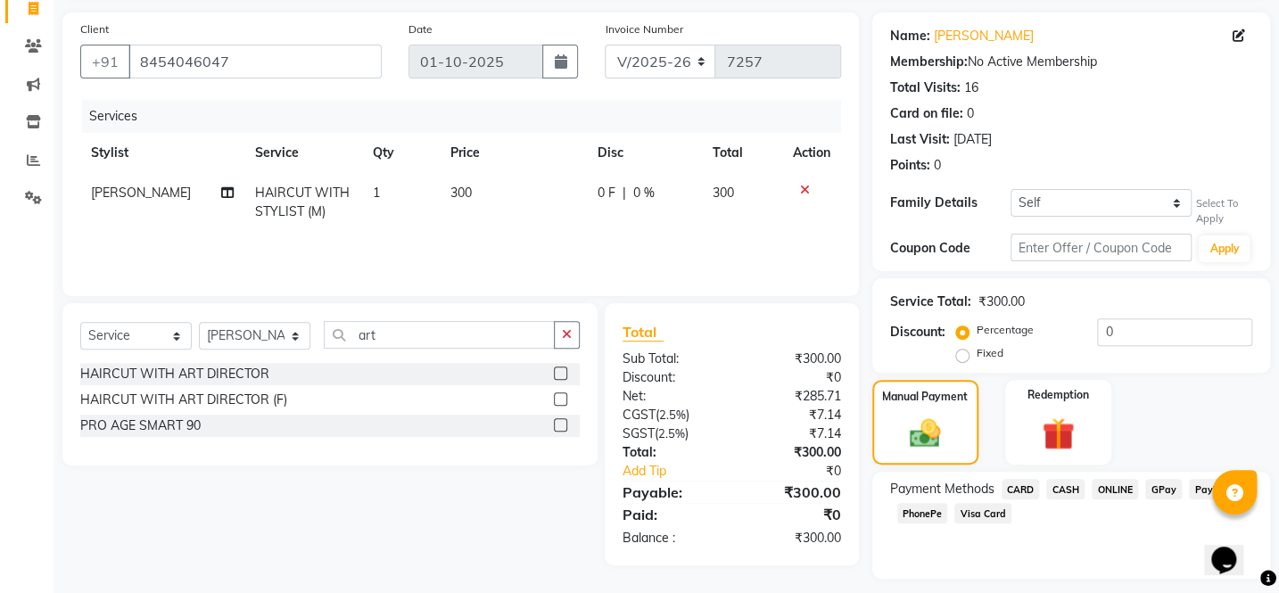
click at [934, 515] on span "PhonePe" at bounding box center [922, 513] width 51 height 21
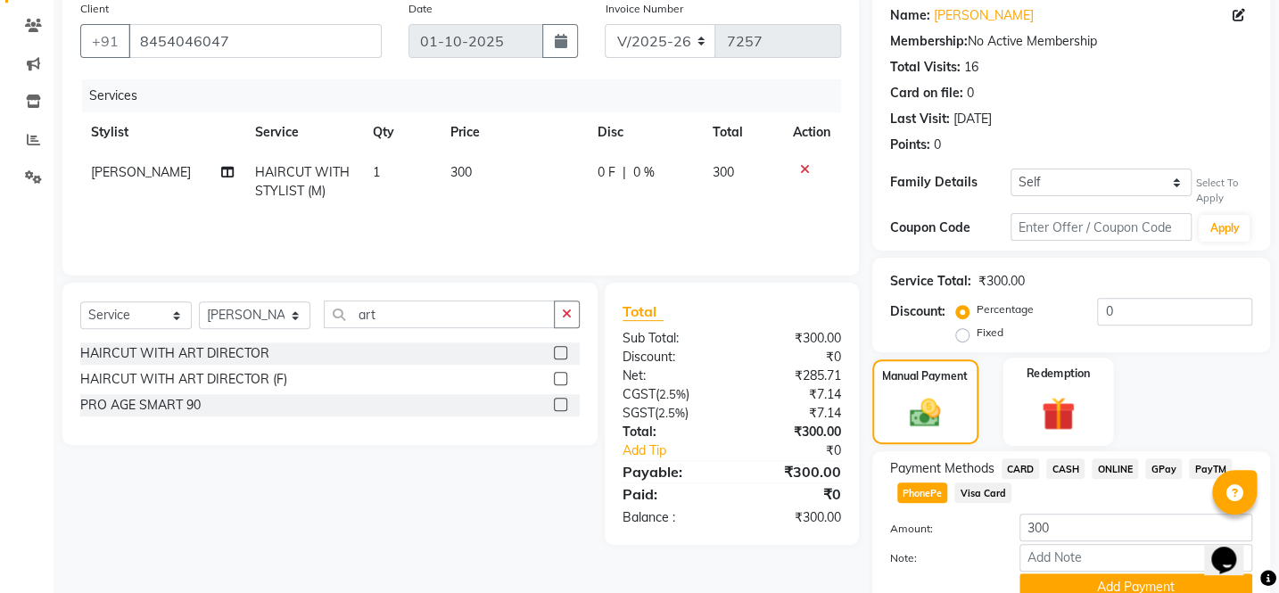
scroll to position [221, 0]
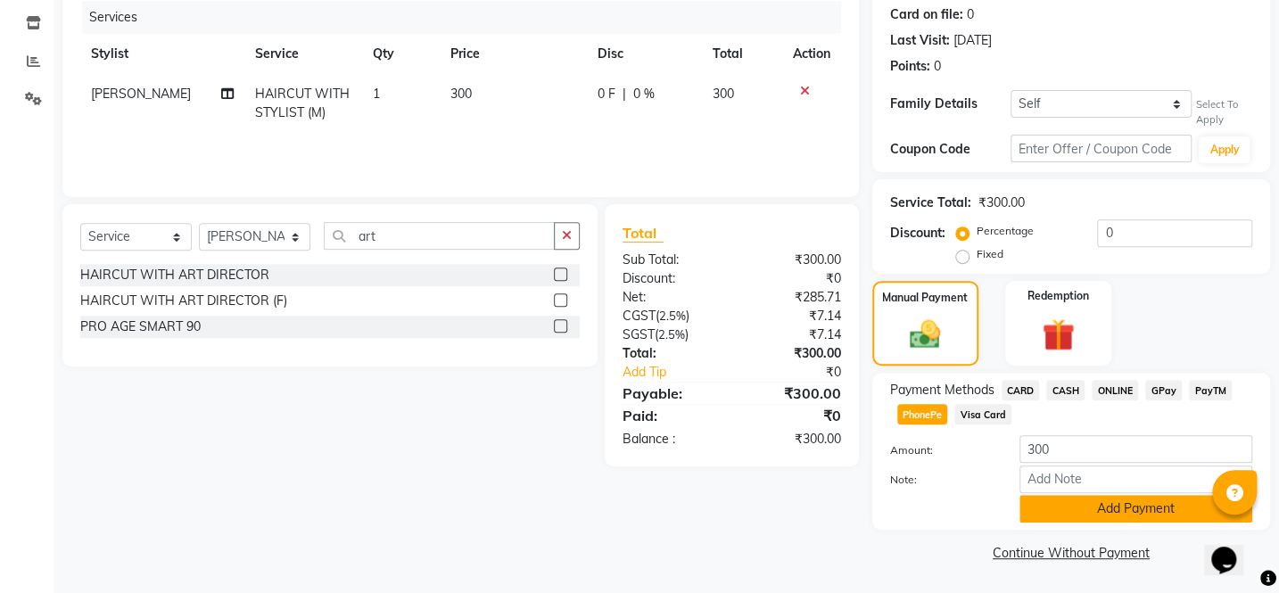
click at [1025, 520] on button "Add Payment" at bounding box center [1135, 509] width 233 height 28
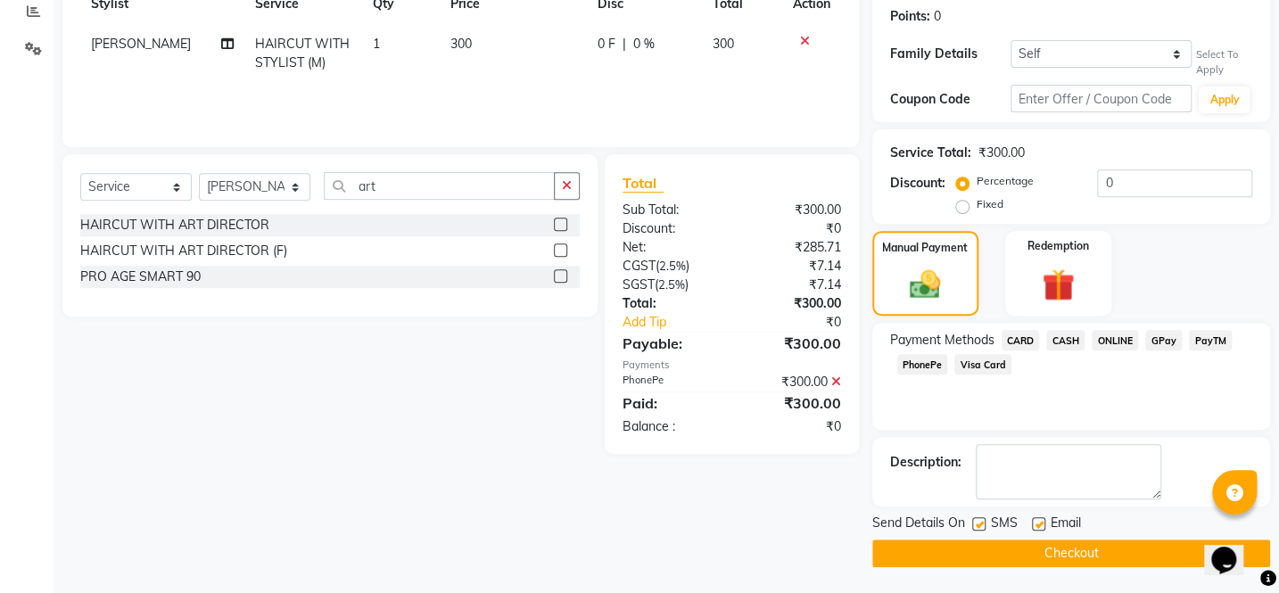
scroll to position [271, 0]
click at [1039, 547] on button "Checkout" at bounding box center [1071, 553] width 398 height 28
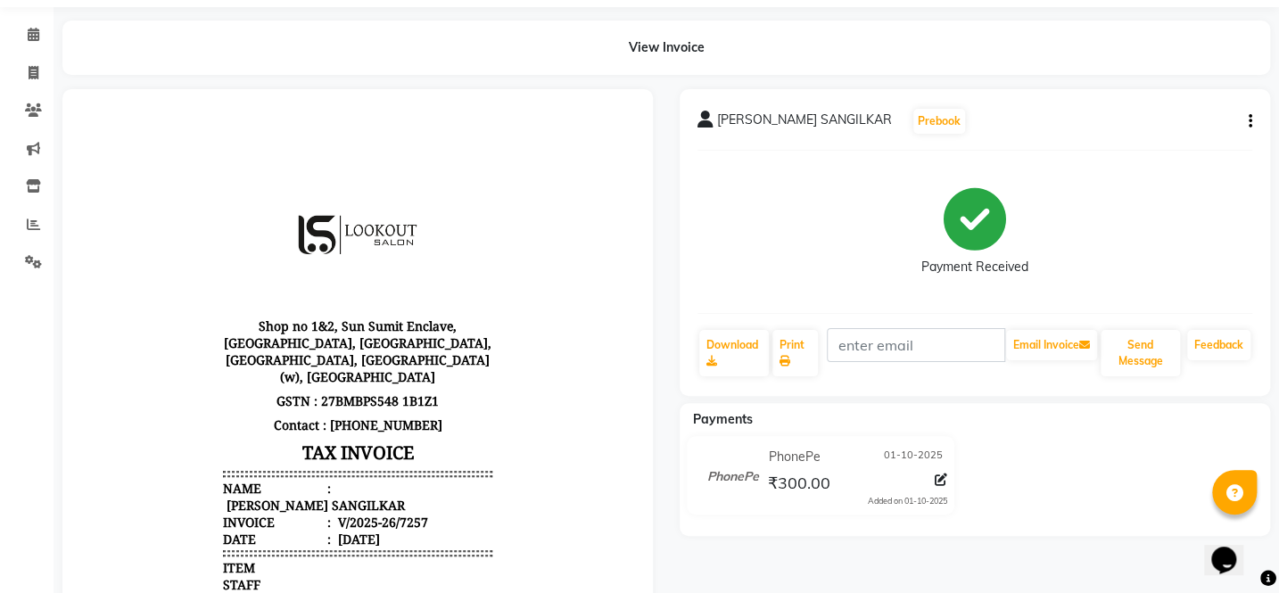
scroll to position [43, 0]
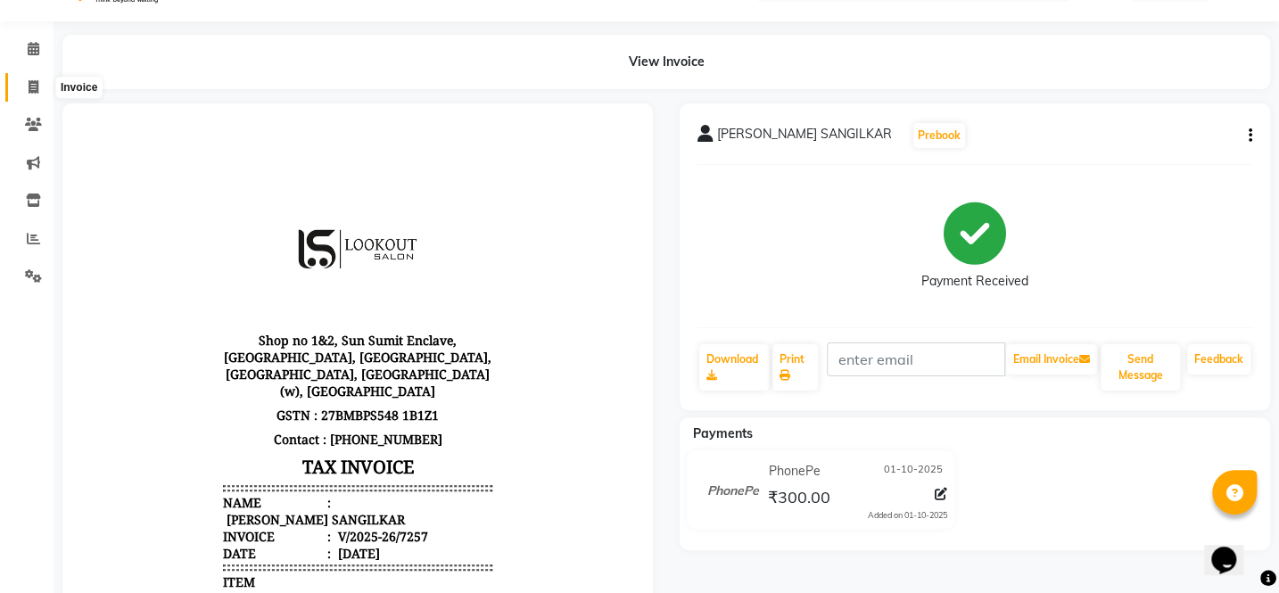
click at [27, 78] on span at bounding box center [33, 88] width 31 height 21
select select "service"
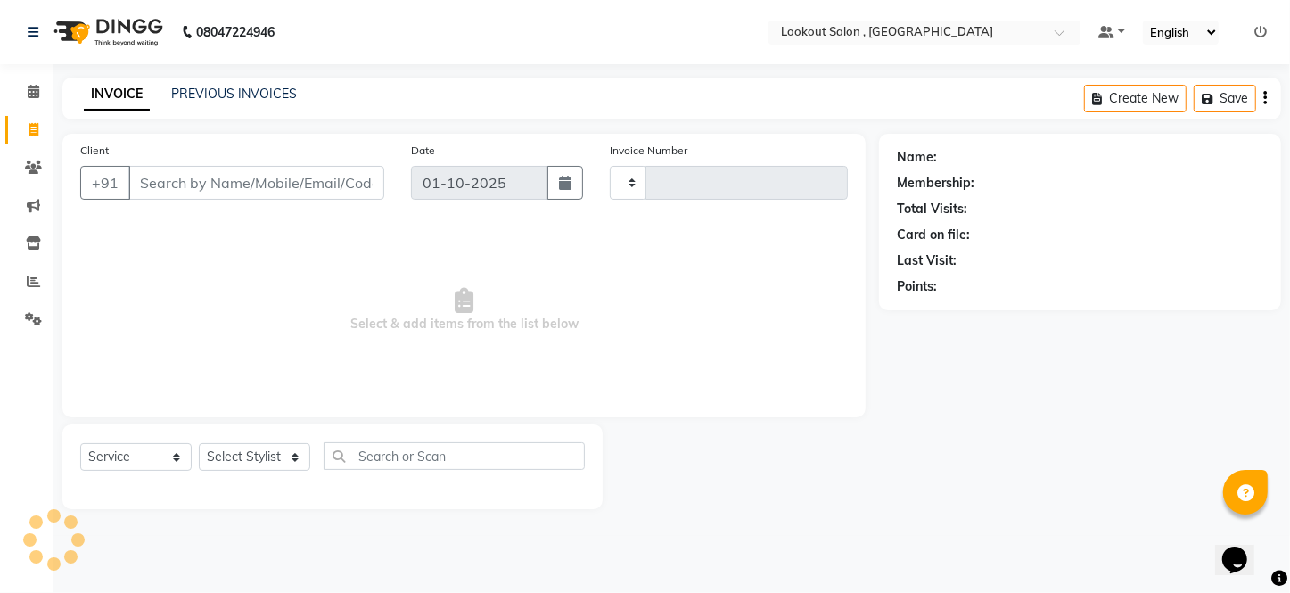
type input "7258"
select select "151"
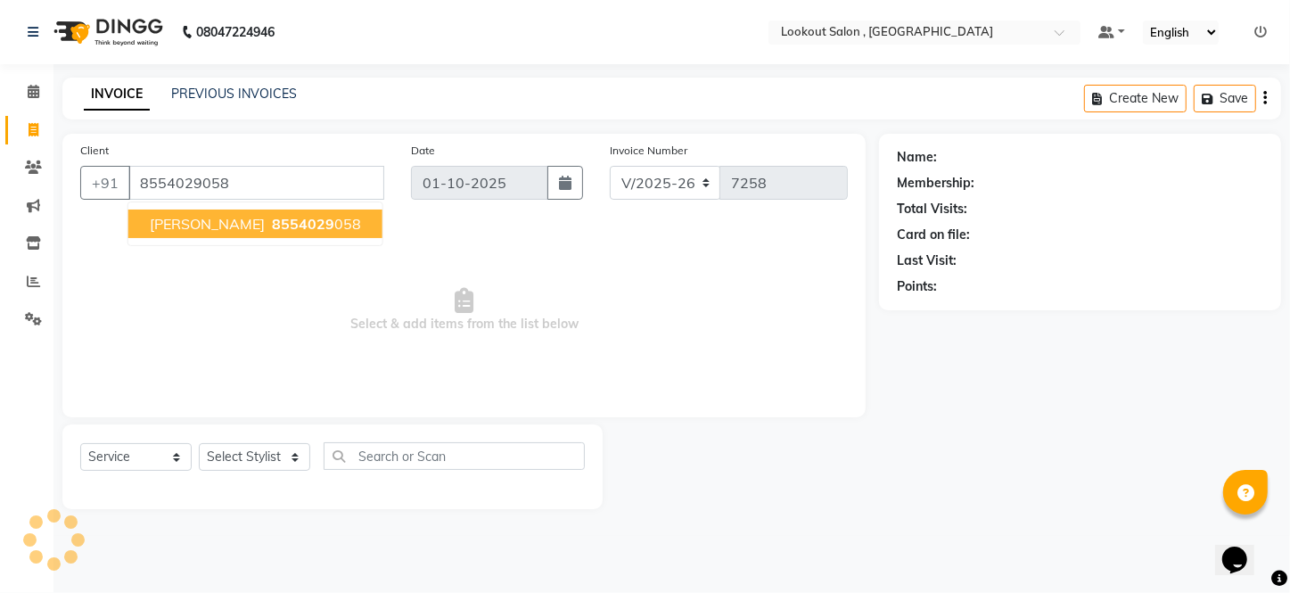
type input "8554029058"
select select "1: Object"
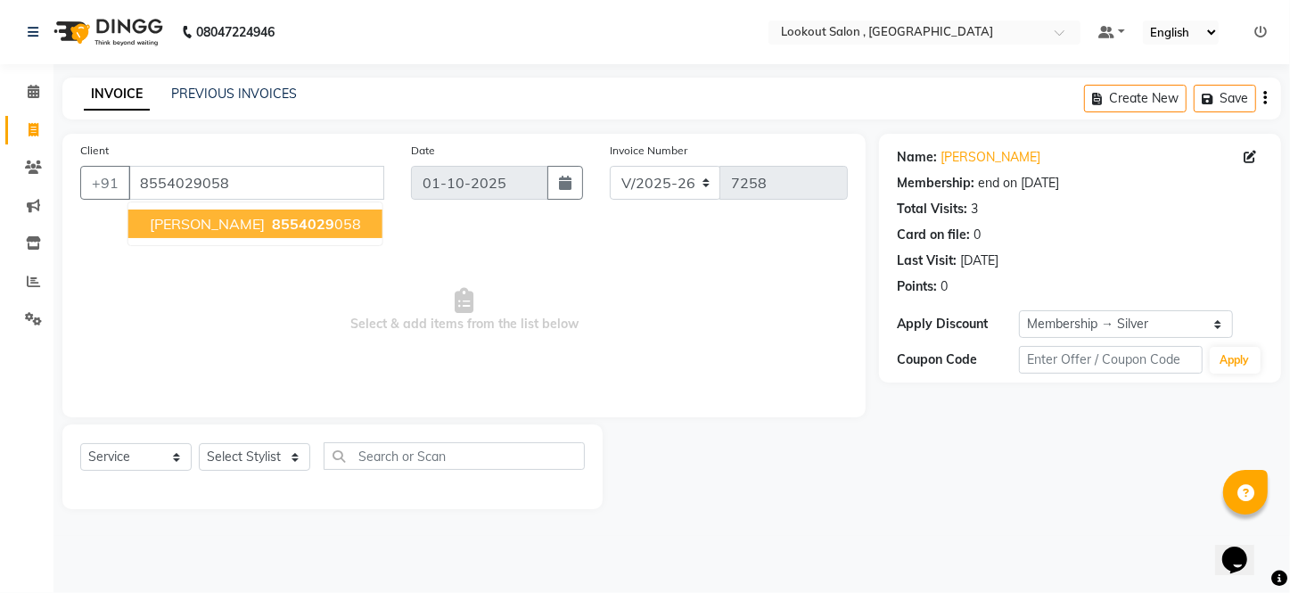
click at [343, 220] on button "[PERSON_NAME] 8554029 058" at bounding box center [255, 224] width 254 height 29
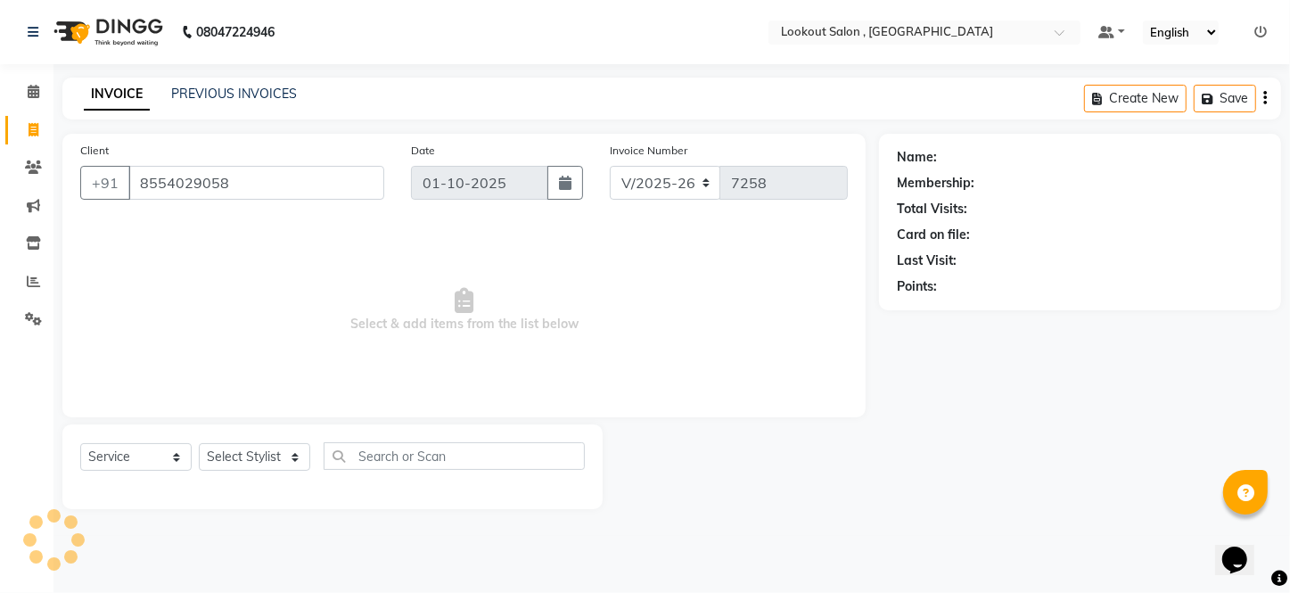
select select "1: Object"
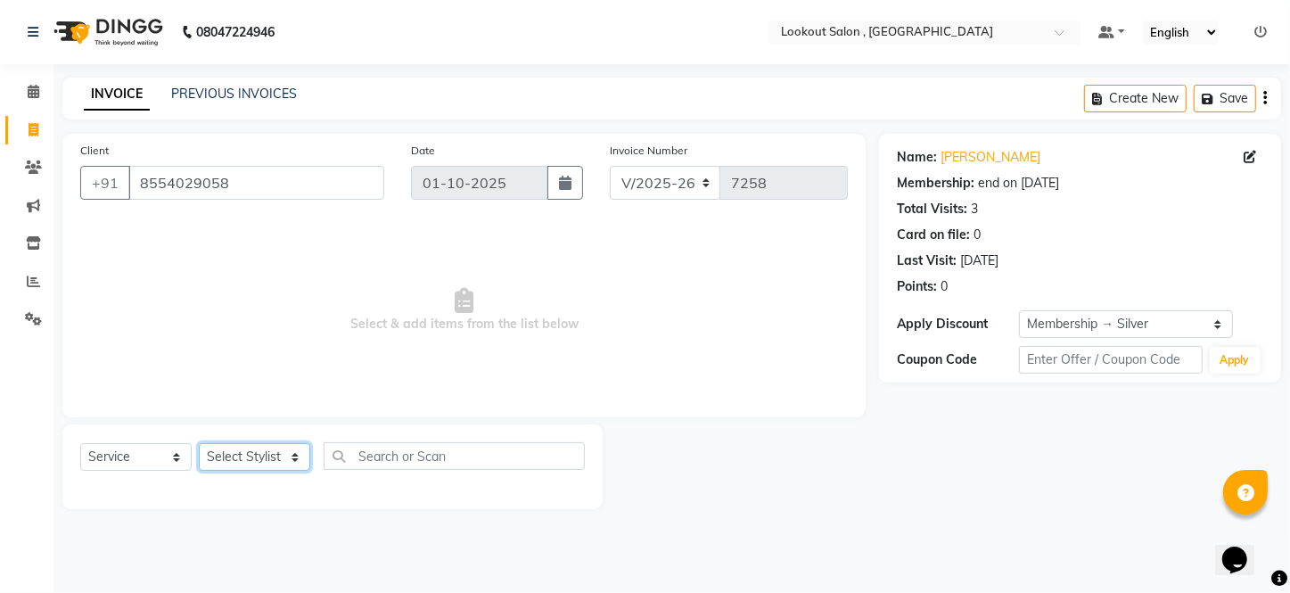
click at [268, 452] on select "Select Stylist [PERSON_NAME] [PERSON_NAME] [PERSON_NAME] [PERSON_NAME] [PERSON_…" at bounding box center [254, 457] width 111 height 28
select select "4400"
click at [199, 443] on select "Select Stylist [PERSON_NAME] [PERSON_NAME] [PERSON_NAME] [PERSON_NAME] [PERSON_…" at bounding box center [254, 457] width 111 height 28
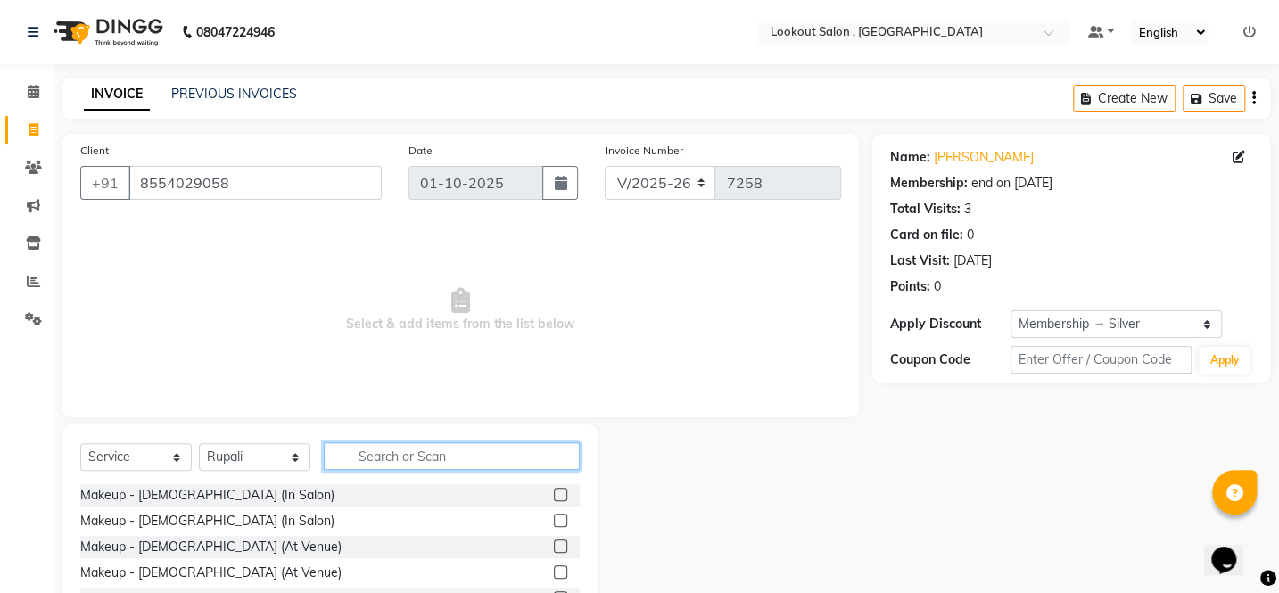
click at [421, 469] on input "text" at bounding box center [452, 456] width 256 height 28
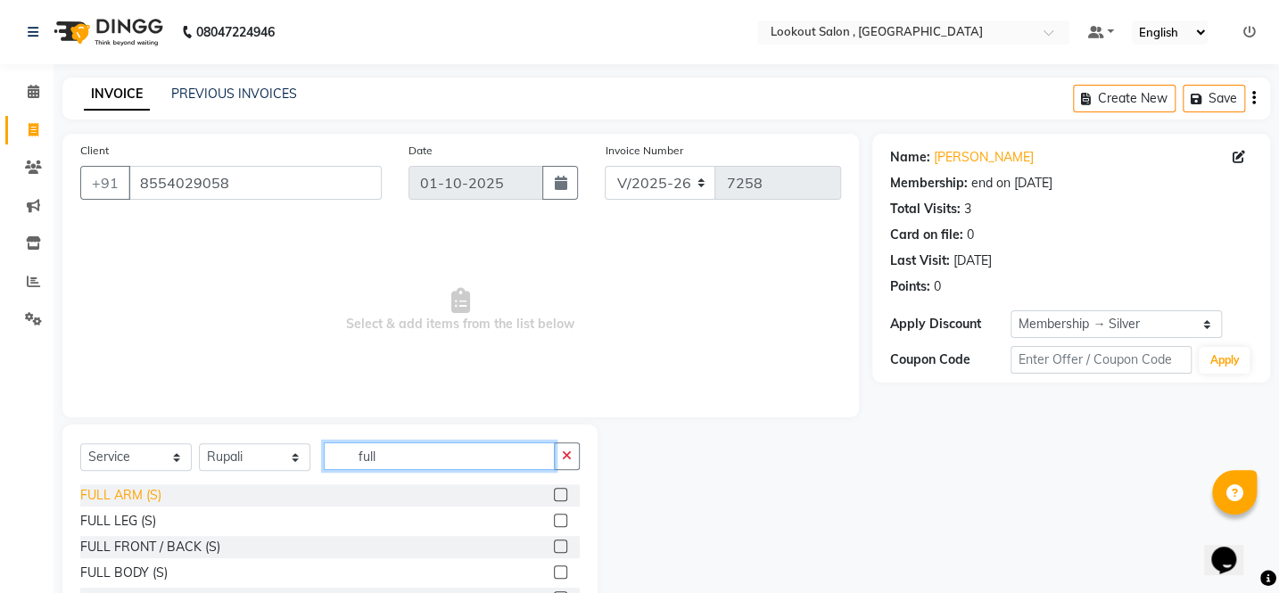
type input "full"
click at [159, 498] on div "FULL ARM (S)" at bounding box center [120, 495] width 81 height 19
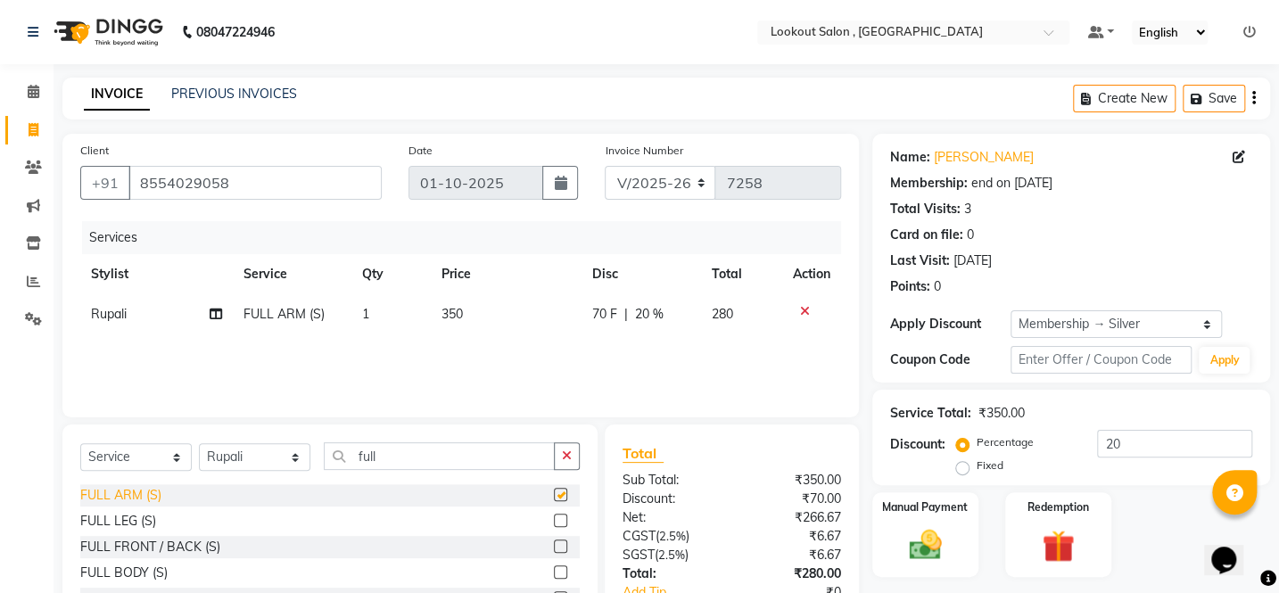
checkbox input "false"
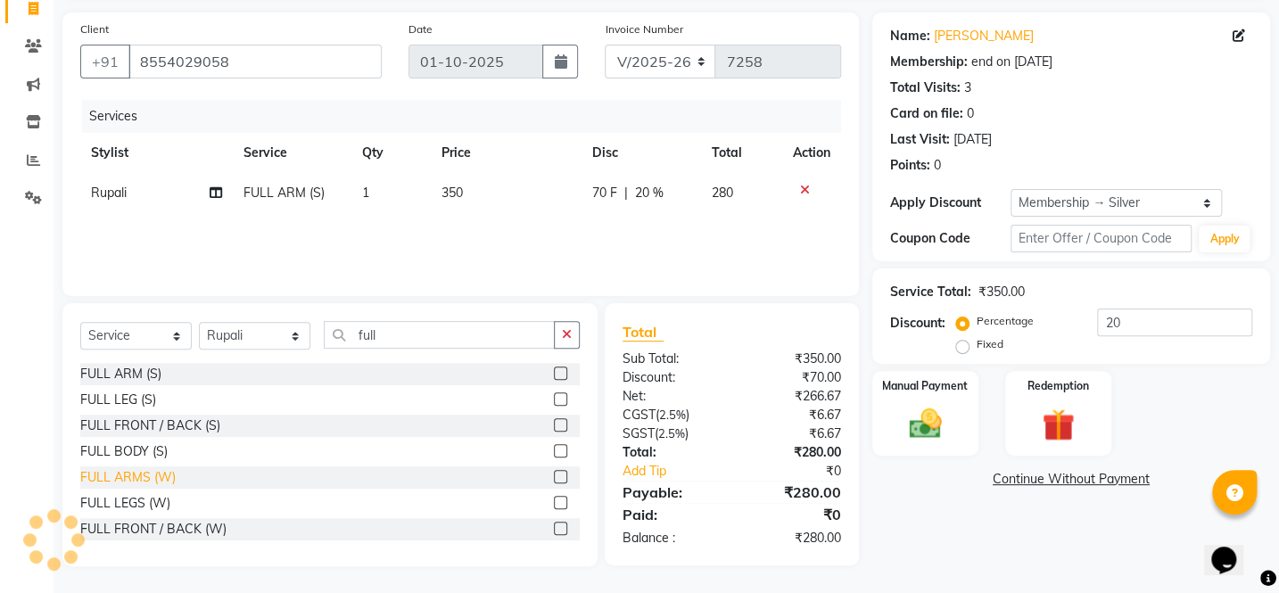
click at [153, 477] on div "FULL ARMS (W)" at bounding box center [127, 477] width 95 height 19
checkbox input "false"
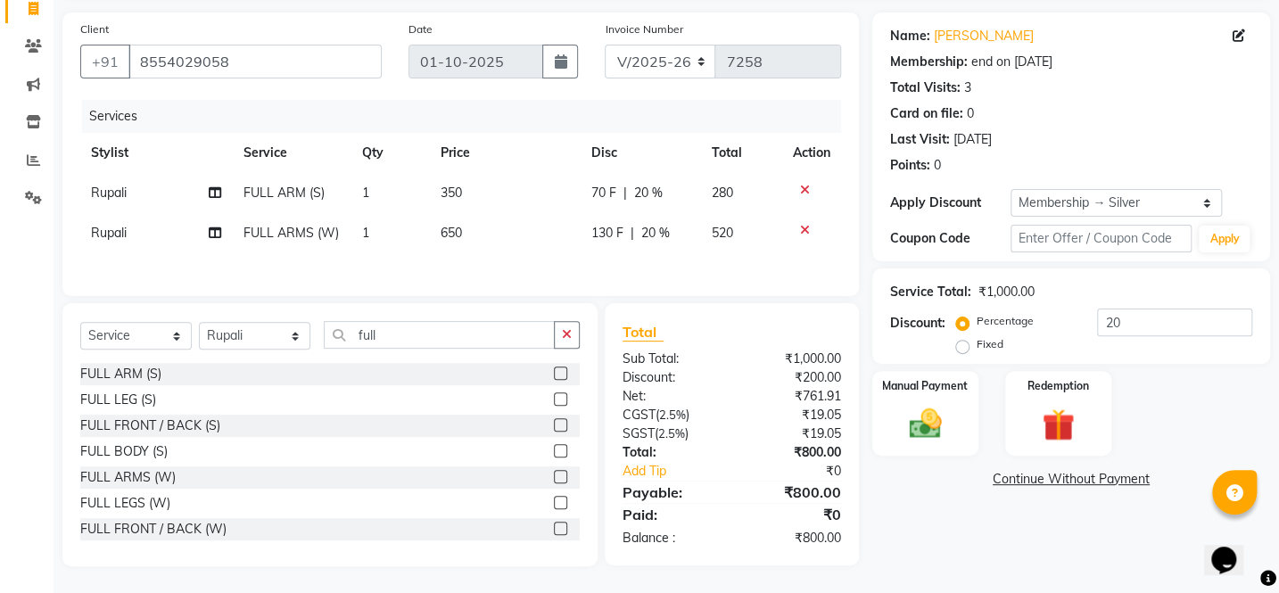
click at [802, 187] on icon at bounding box center [805, 190] width 10 height 12
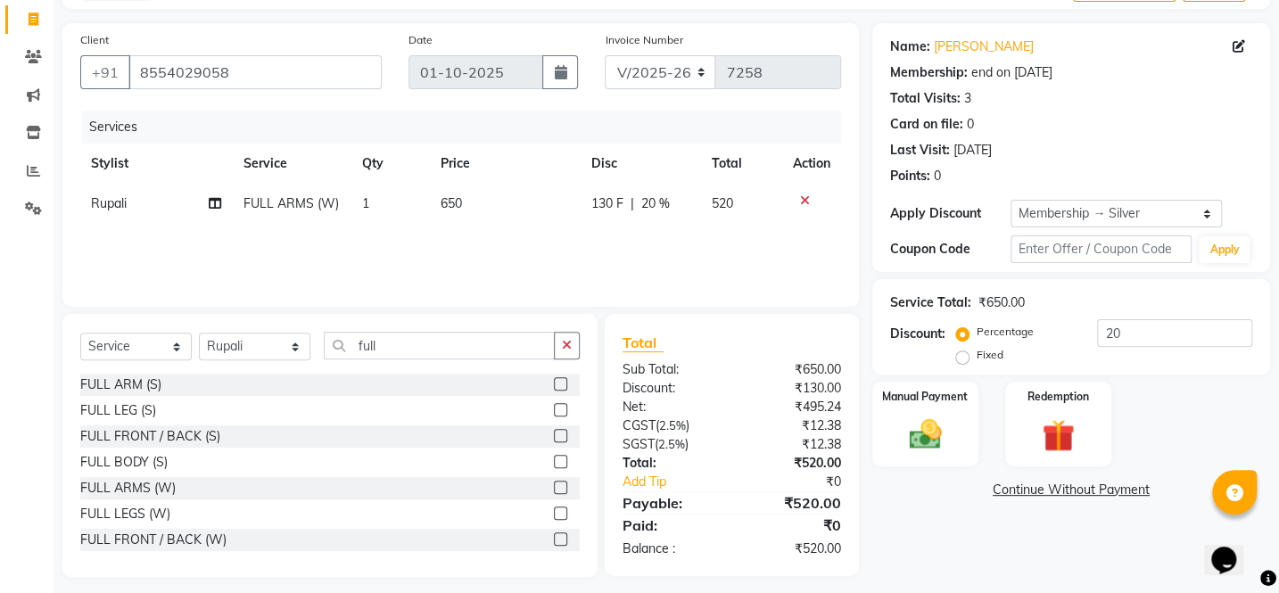
scroll to position [122, 0]
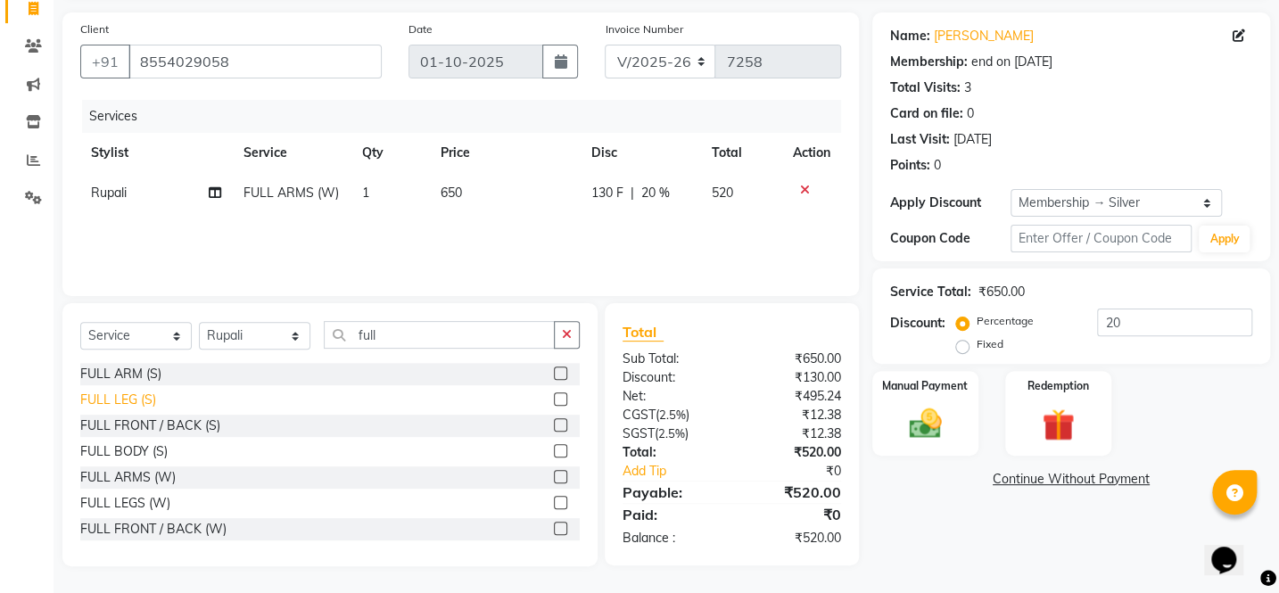
click at [135, 398] on div "FULL LEG (S)" at bounding box center [118, 400] width 76 height 19
checkbox input "false"
click at [155, 495] on div "FULL LEGS (W)" at bounding box center [125, 503] width 90 height 19
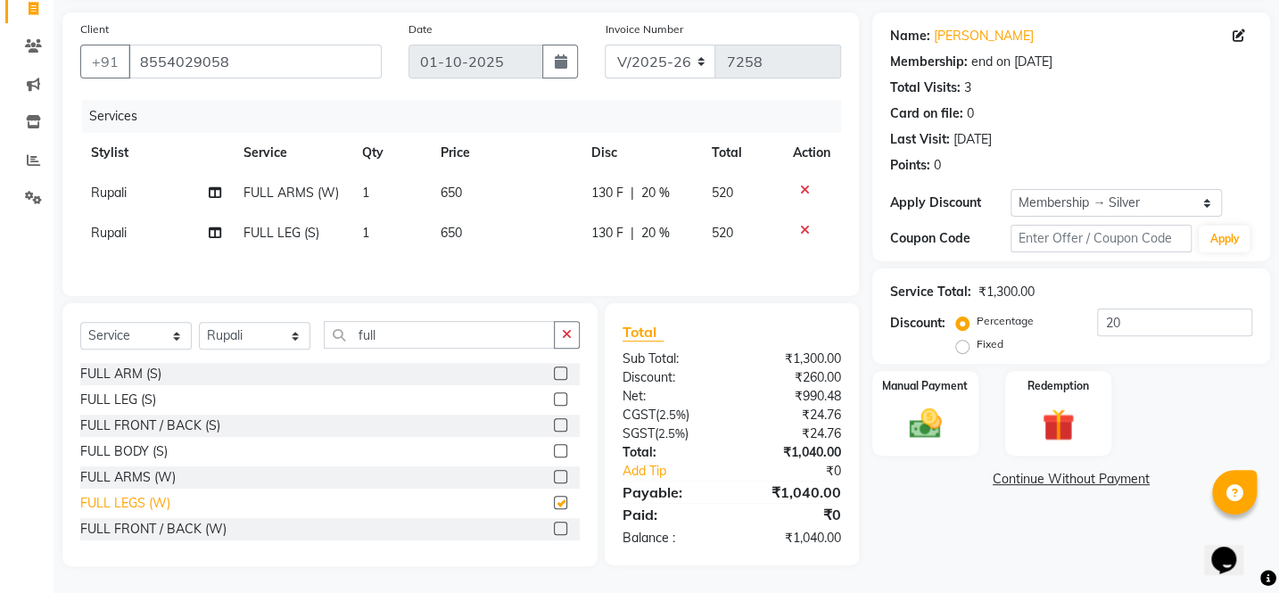
checkbox input "false"
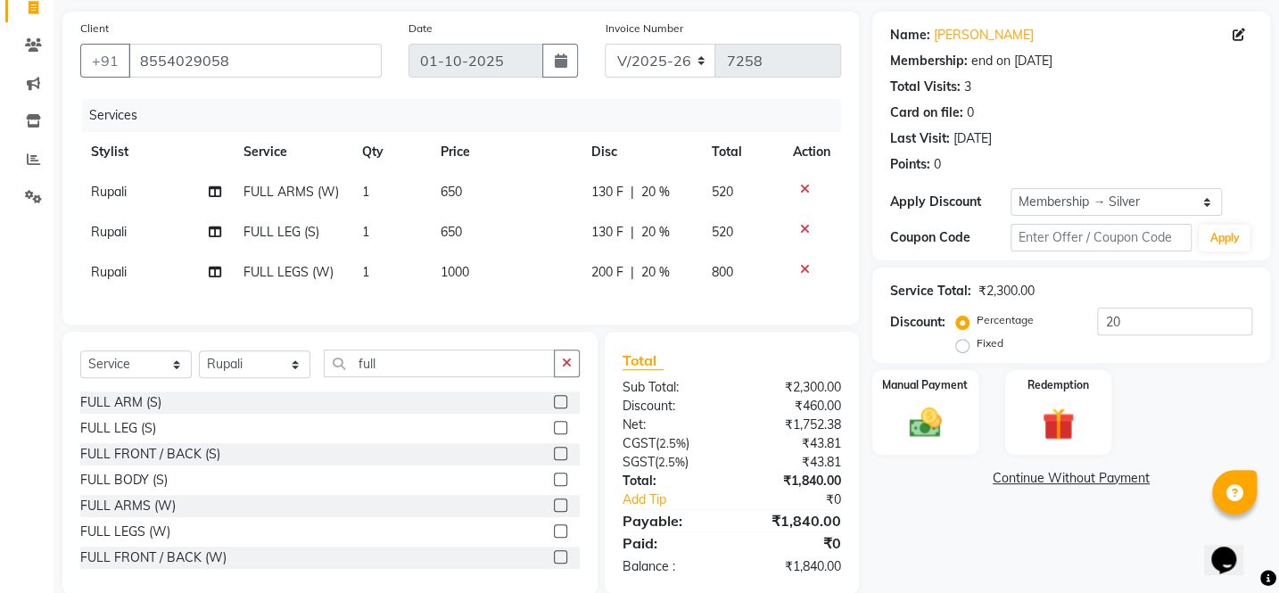
click at [802, 234] on icon at bounding box center [805, 229] width 10 height 12
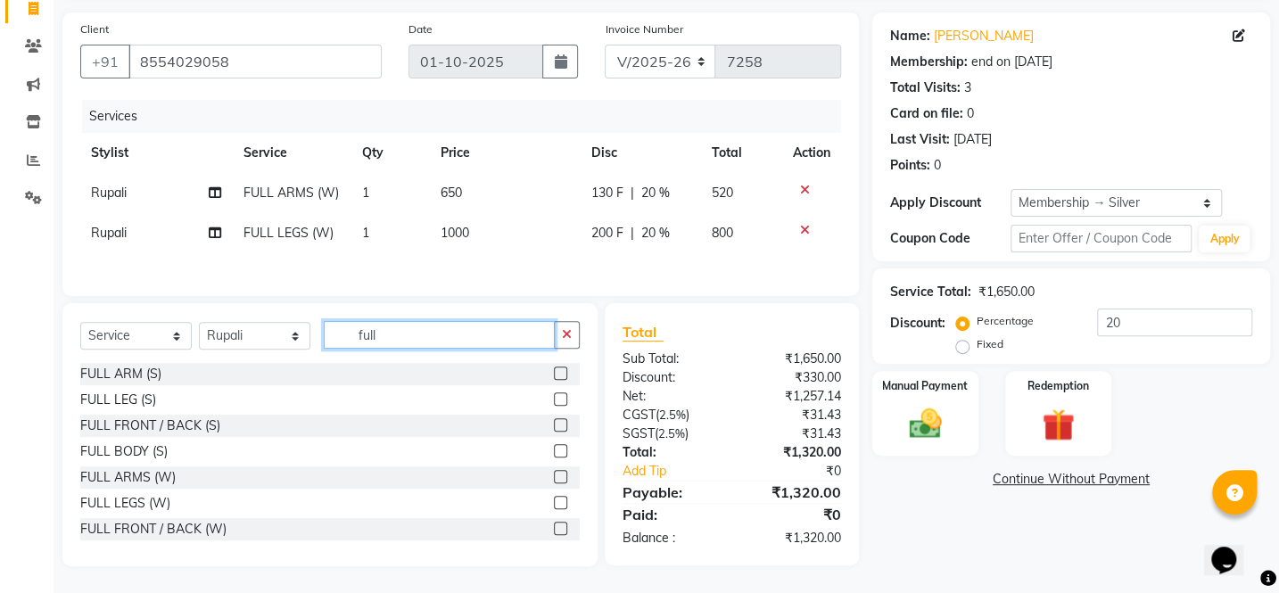
click at [430, 343] on input "full" at bounding box center [439, 335] width 231 height 28
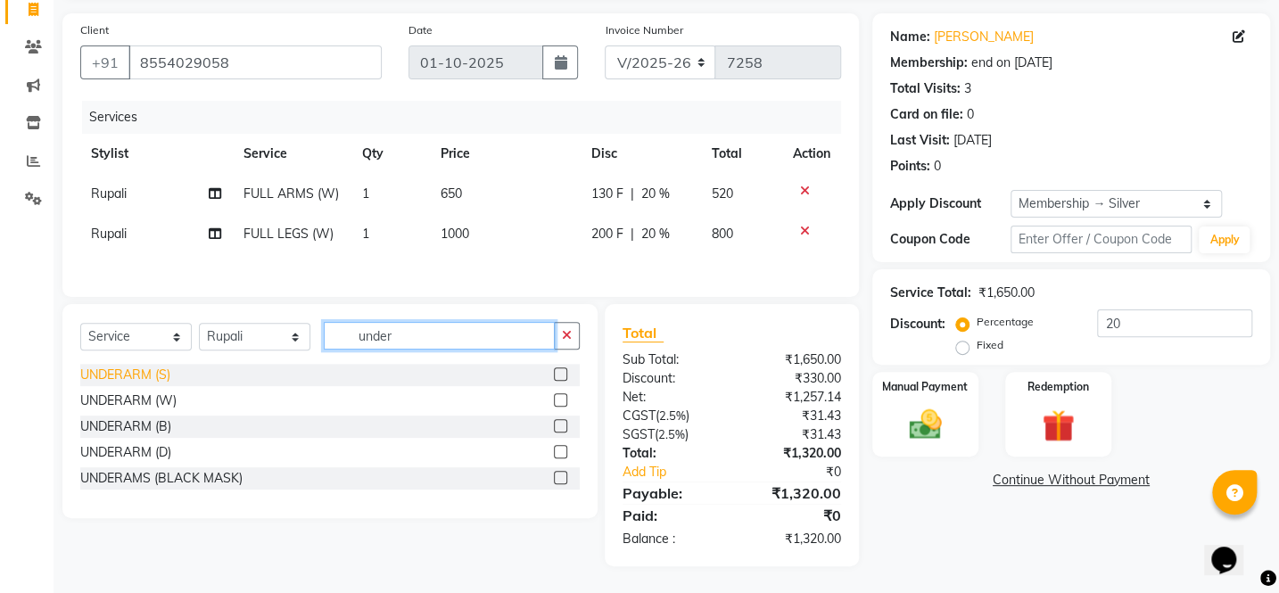
type input "under"
click at [143, 370] on div "UNDERARM (S)" at bounding box center [125, 375] width 90 height 19
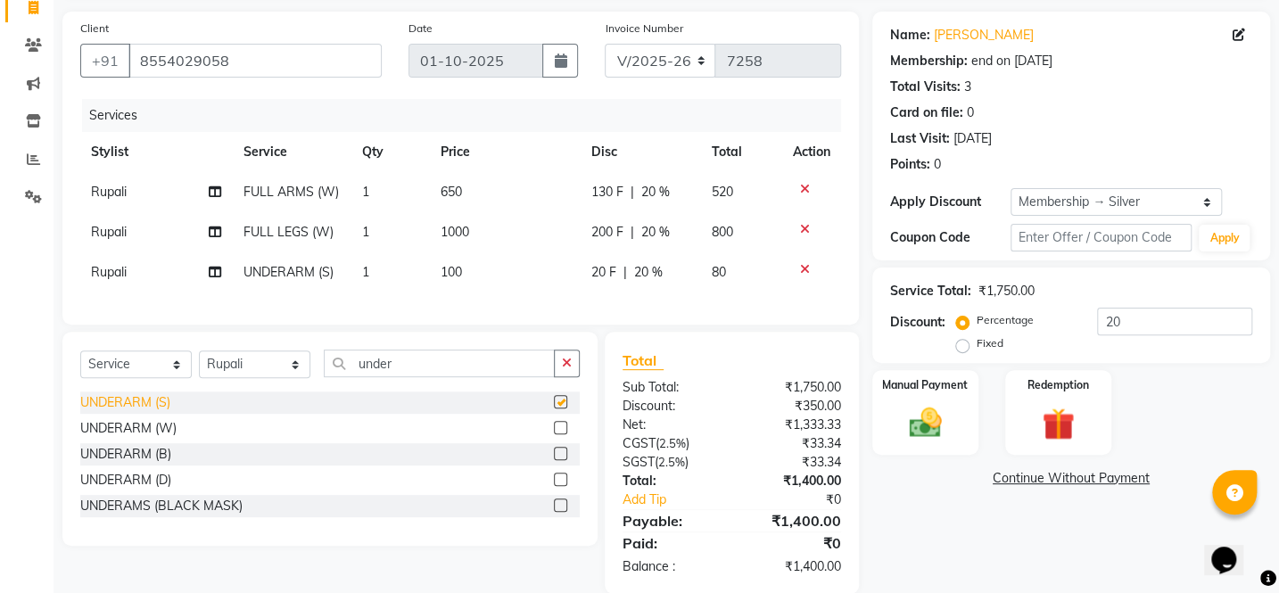
checkbox input "false"
click at [140, 438] on div "UNDERARM (W)" at bounding box center [128, 428] width 96 height 19
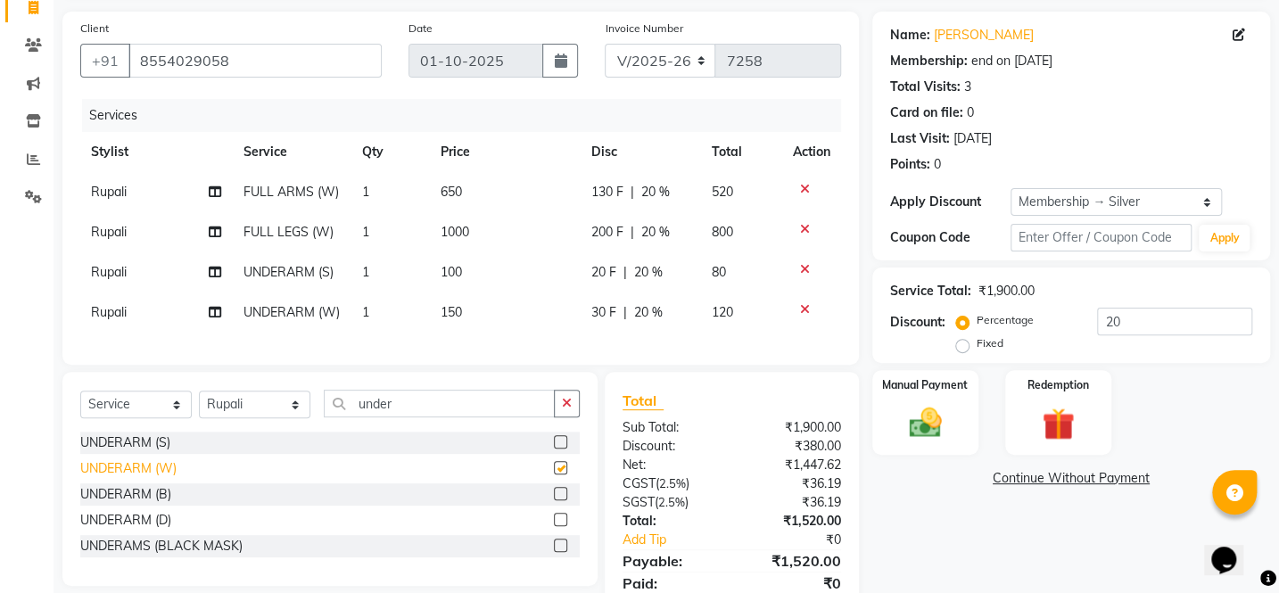
checkbox input "false"
click at [802, 276] on td at bounding box center [811, 272] width 59 height 40
click at [802, 270] on icon at bounding box center [805, 269] width 10 height 12
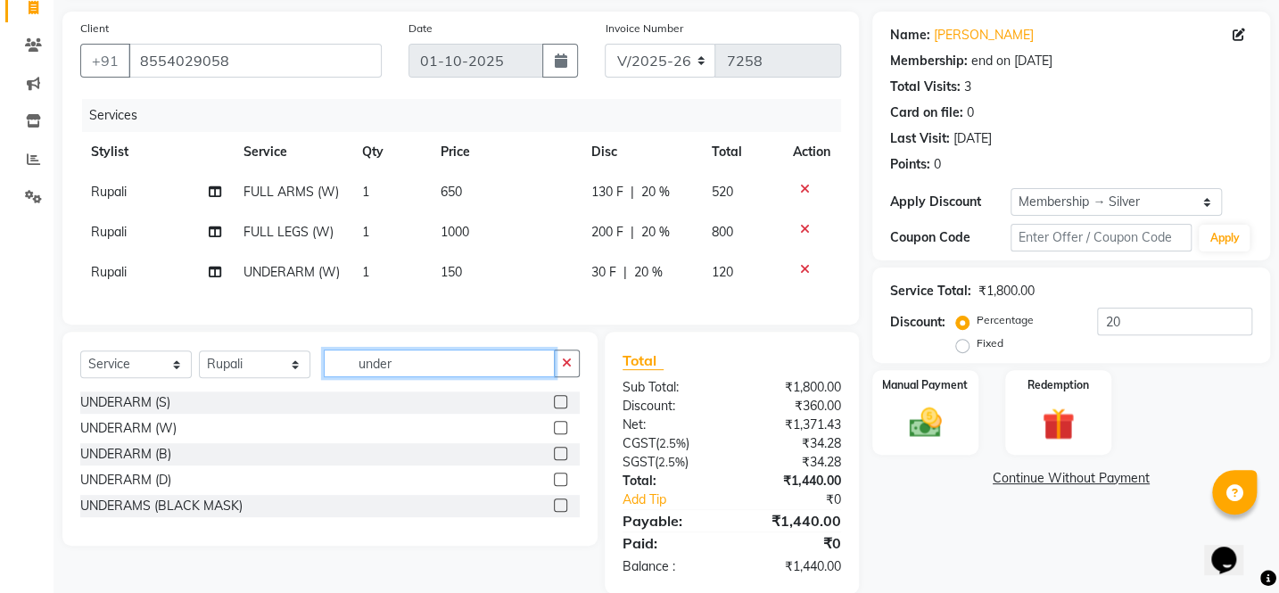
click at [483, 377] on input "under" at bounding box center [439, 364] width 231 height 28
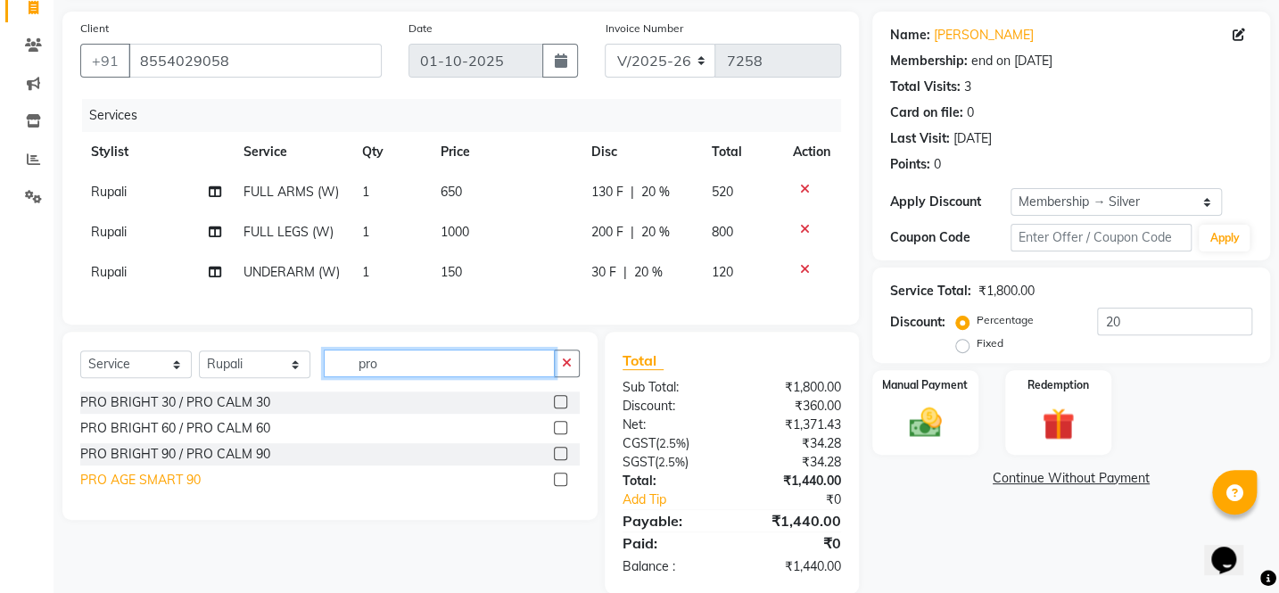
type input "pro"
click at [187, 489] on div "PRO AGE SMART 90" at bounding box center [140, 480] width 120 height 19
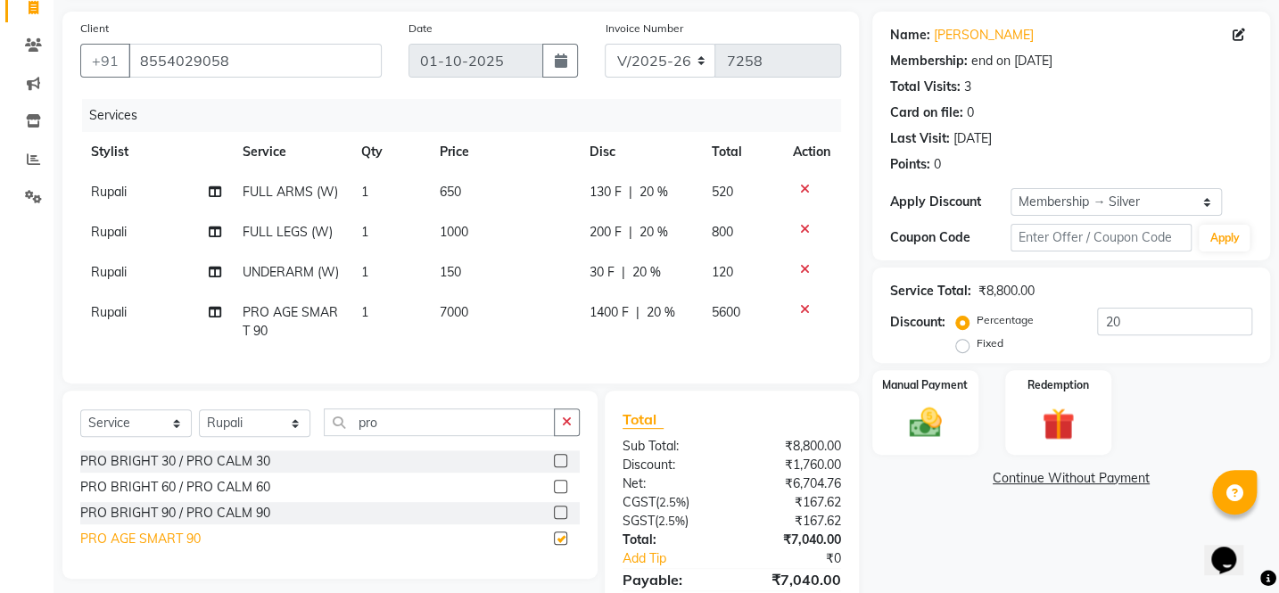
checkbox input "false"
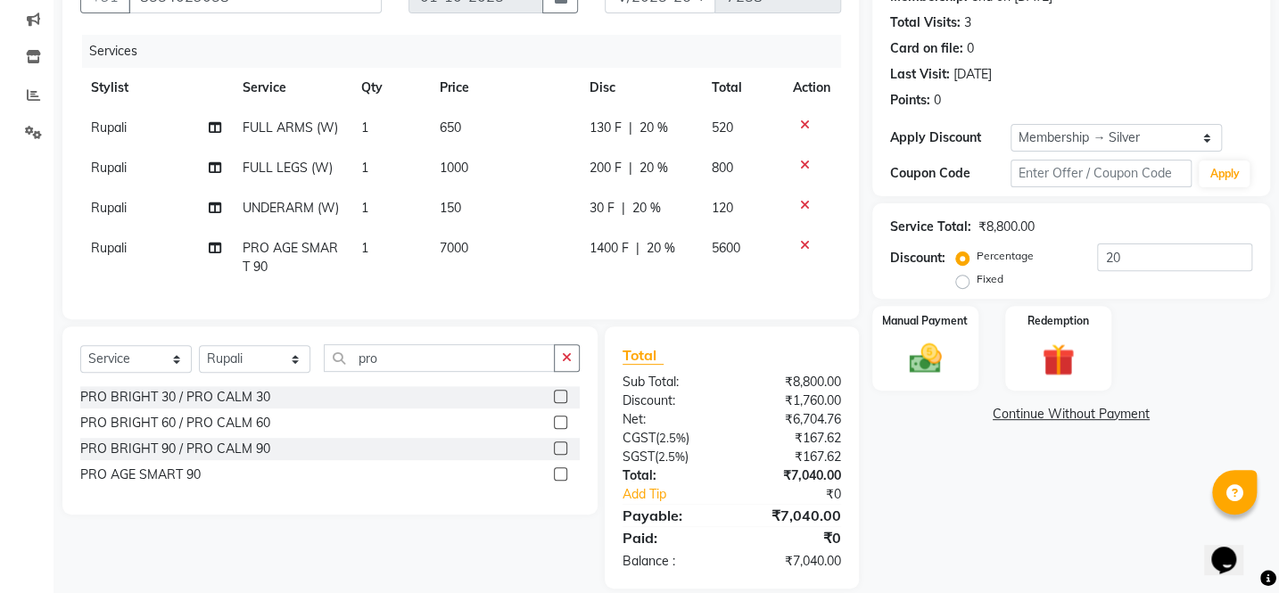
scroll to position [241, 0]
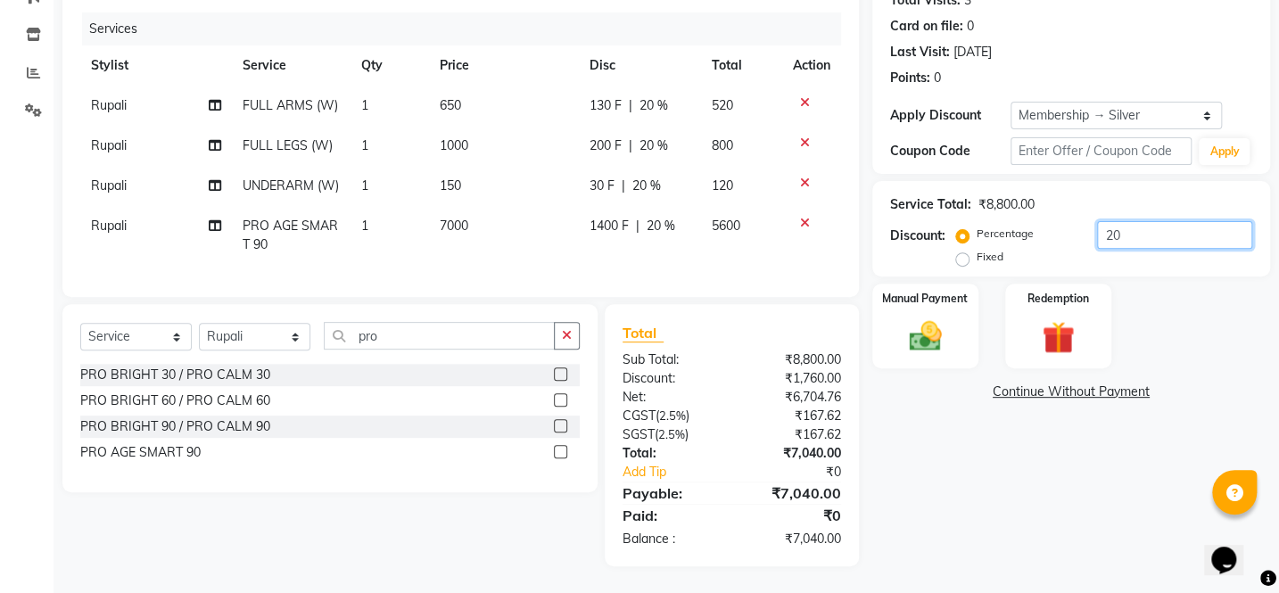
drag, startPoint x: 1127, startPoint y: 203, endPoint x: 1092, endPoint y: 204, distance: 34.8
click at [1092, 221] on div "Percentage Fixed 20" at bounding box center [1105, 245] width 292 height 48
type input "40"
click at [1019, 498] on div "Name: [PERSON_NAME] Membership: end on [DATE] Total Visits: 3 Card on file: 0 L…" at bounding box center [1077, 245] width 411 height 641
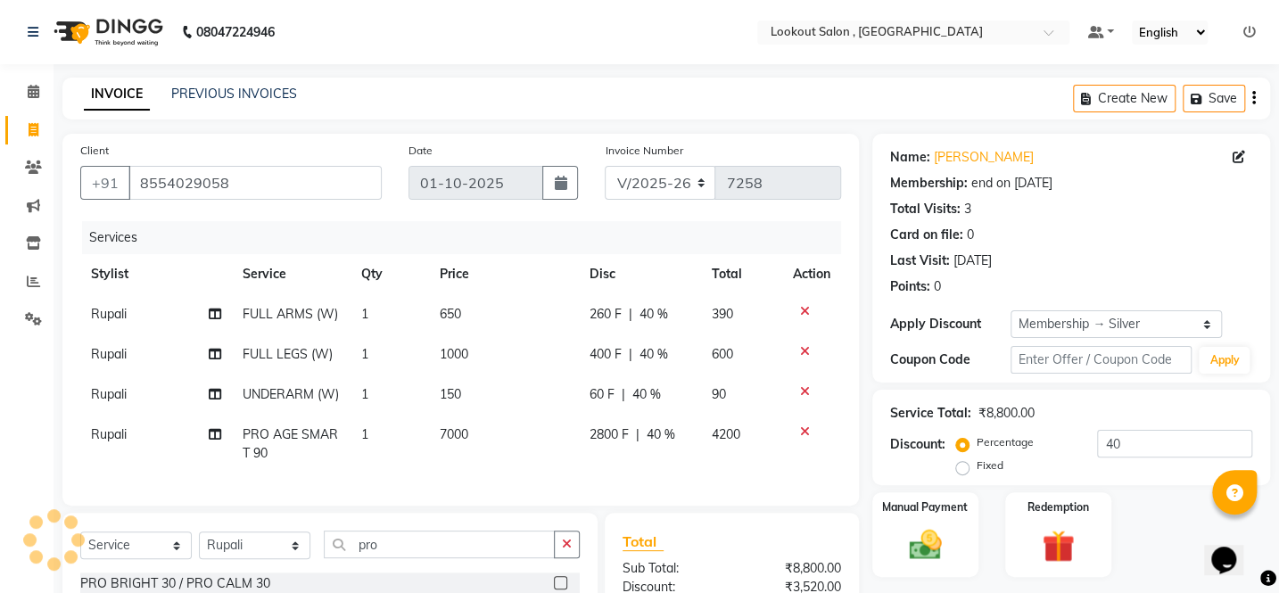
scroll to position [161, 0]
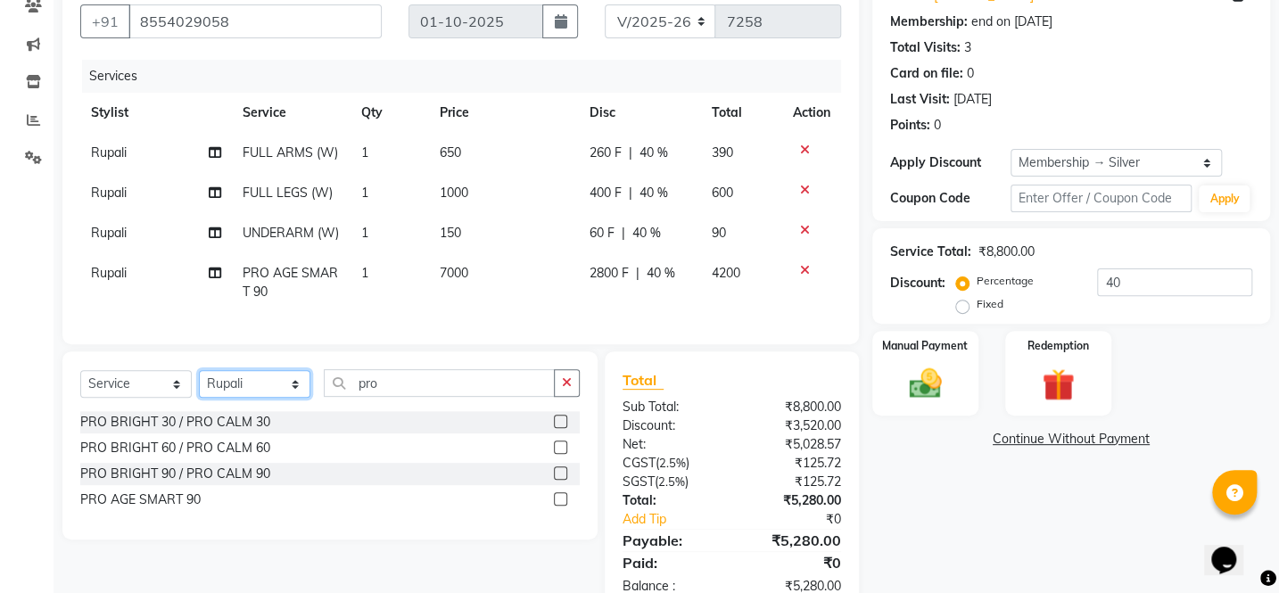
click at [263, 398] on select "Select Stylist [PERSON_NAME] [PERSON_NAME] [PERSON_NAME] [PERSON_NAME] [PERSON_…" at bounding box center [254, 384] width 111 height 28
select select "90900"
click at [199, 398] on select "Select Stylist [PERSON_NAME] [PERSON_NAME] [PERSON_NAME] [PERSON_NAME] [PERSON_…" at bounding box center [254, 384] width 111 height 28
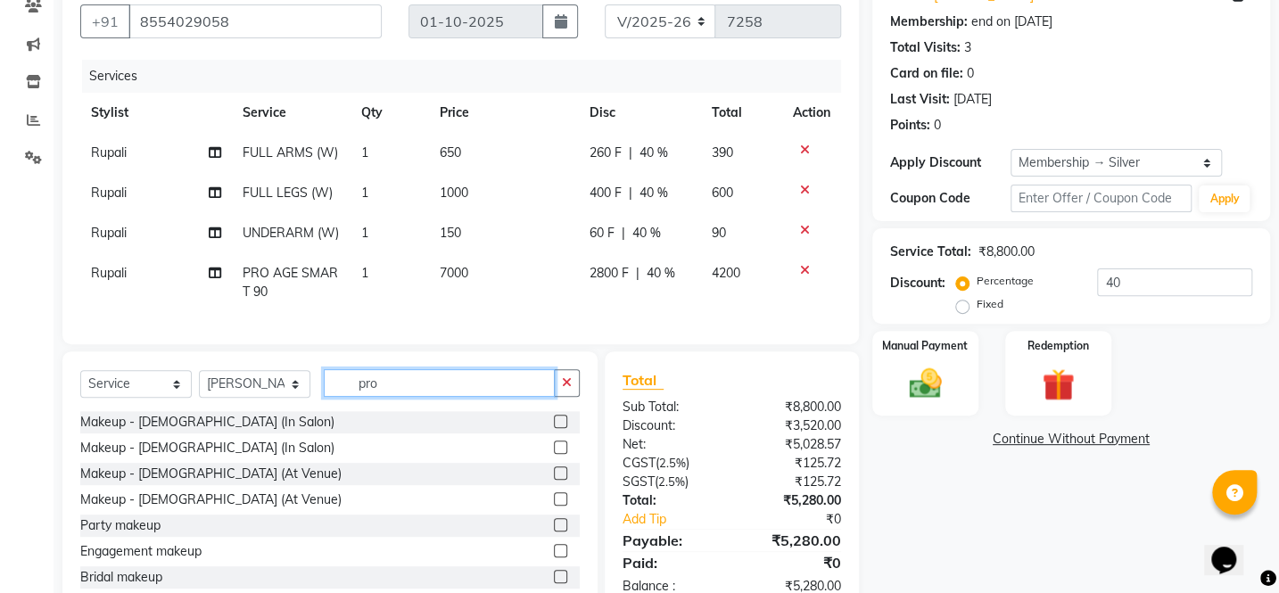
click at [383, 397] on input "pro" at bounding box center [439, 383] width 231 height 28
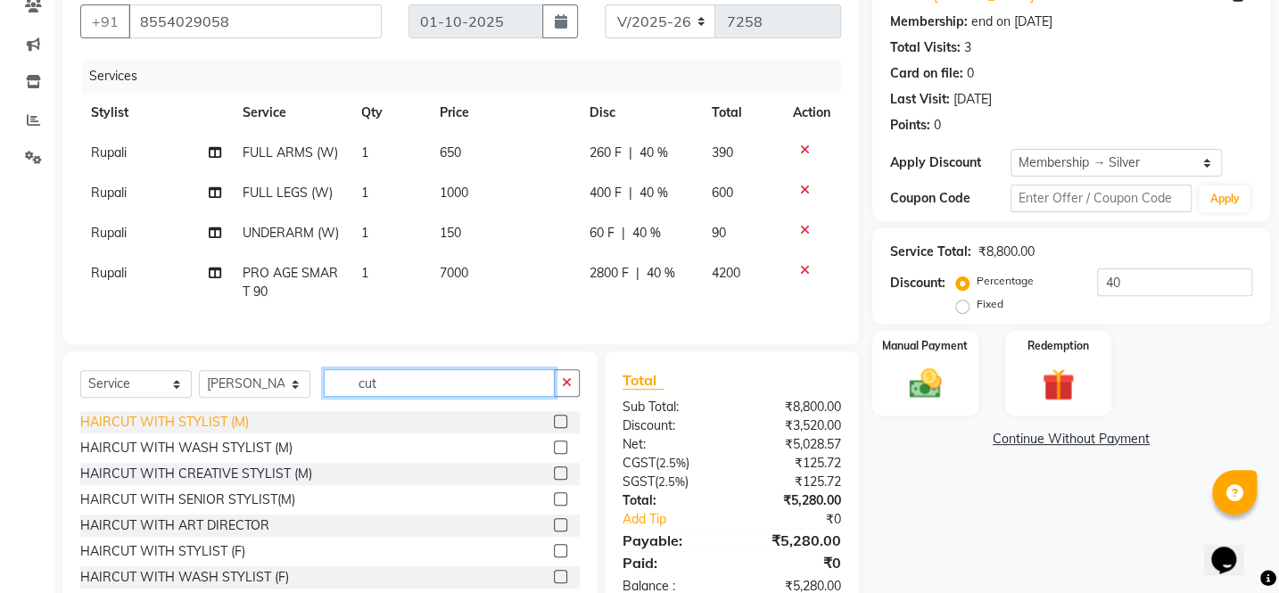
type input "cut"
click at [241, 432] on div "HAIRCUT WITH STYLIST (M)" at bounding box center [164, 422] width 169 height 19
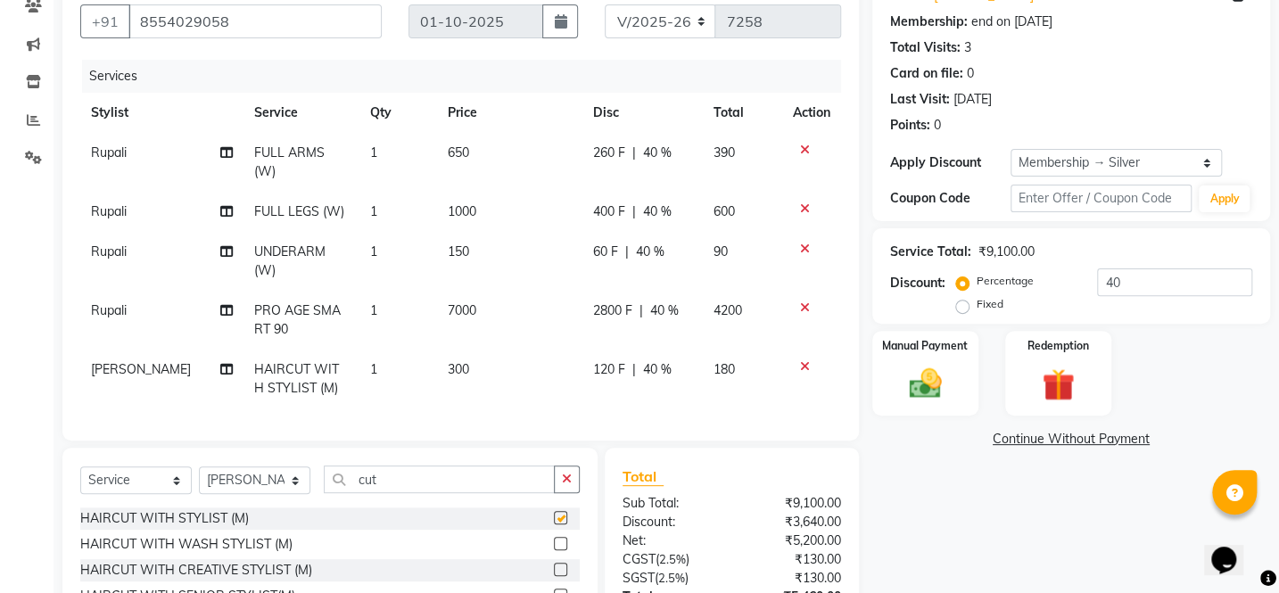
checkbox input "false"
click at [440, 483] on input "cut" at bounding box center [439, 479] width 231 height 28
click at [438, 483] on input "cut" at bounding box center [439, 479] width 231 height 28
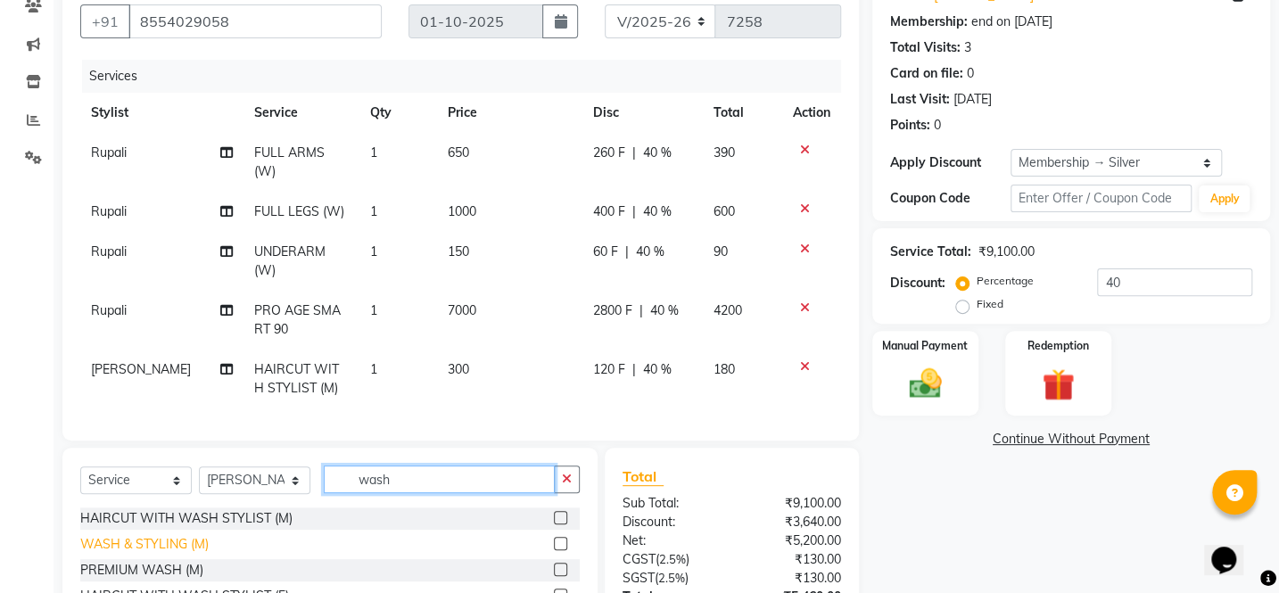
type input "wash"
click at [158, 539] on div "WASH & STYLING (M)" at bounding box center [144, 544] width 128 height 19
checkbox input "false"
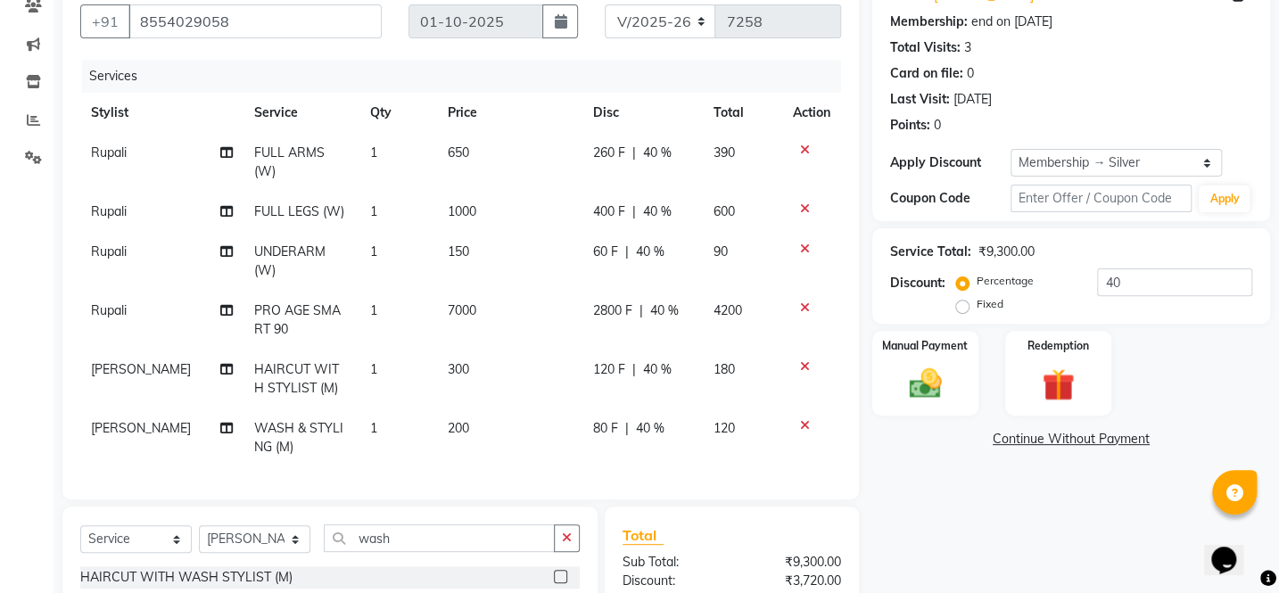
click at [450, 420] on span "200" at bounding box center [458, 428] width 21 height 16
select select "90900"
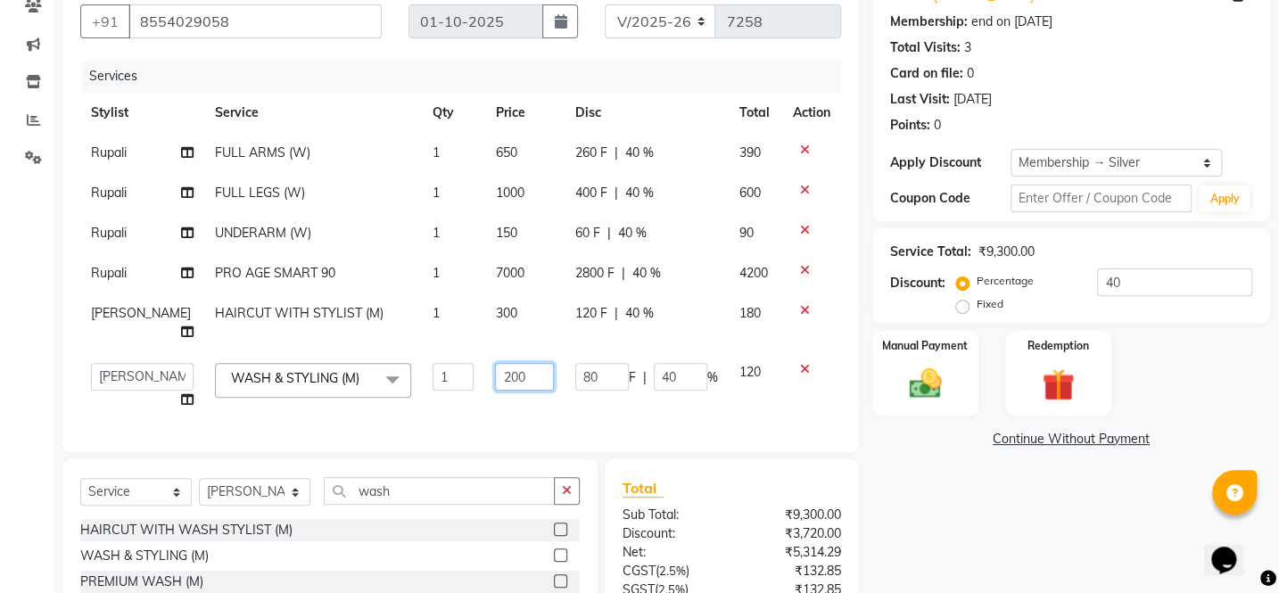
drag, startPoint x: 481, startPoint y: 374, endPoint x: 473, endPoint y: 373, distance: 9.0
click at [495, 373] on input "200" at bounding box center [524, 377] width 58 height 28
type input "100"
click at [700, 406] on tr "[PERSON_NAME] [PERSON_NAME] [PERSON_NAME] [PERSON_NAME] [PERSON_NAME] kuldeep N…" at bounding box center [460, 386] width 761 height 68
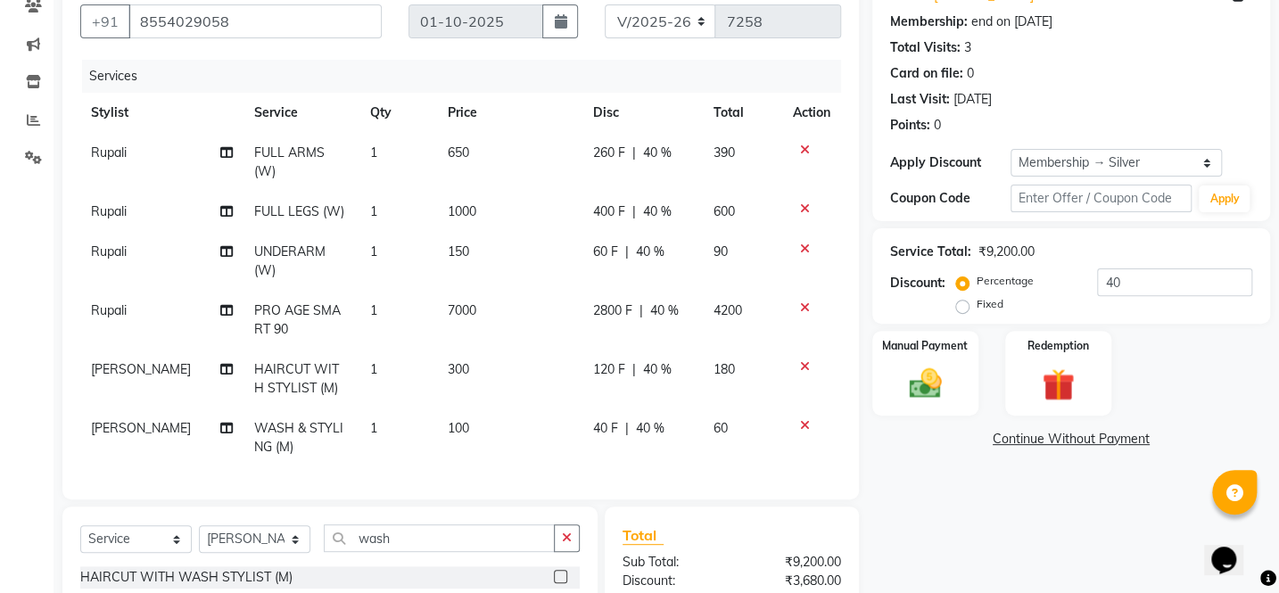
click at [648, 419] on span "40 %" at bounding box center [650, 428] width 29 height 19
select select "90900"
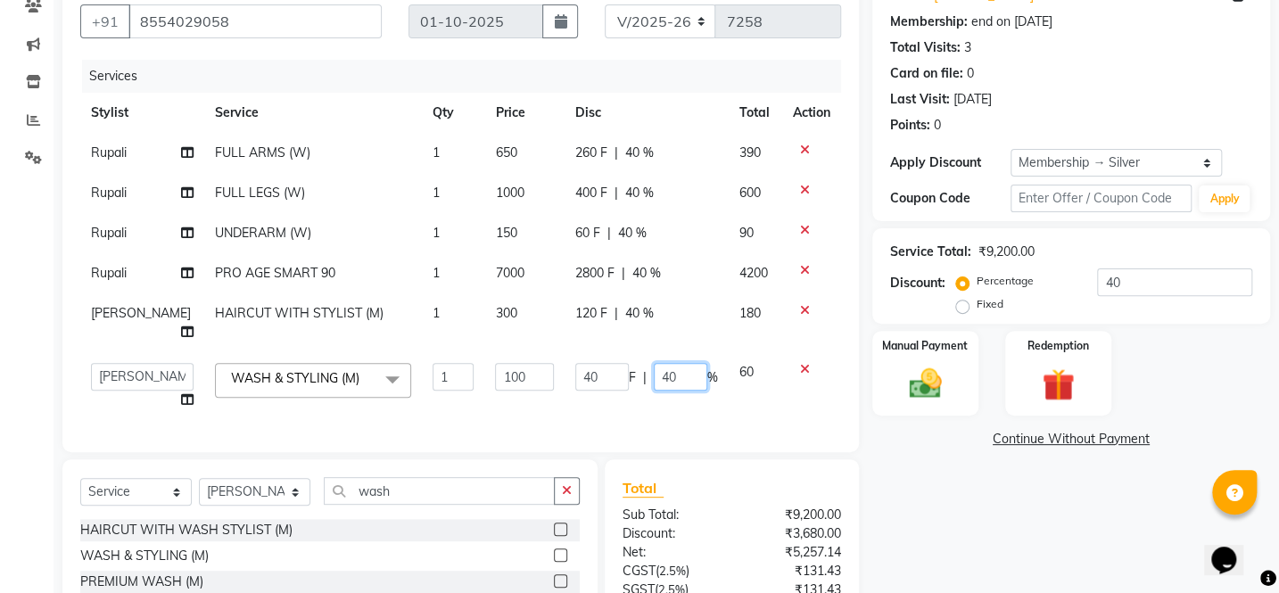
drag, startPoint x: 670, startPoint y: 383, endPoint x: 637, endPoint y: 388, distance: 34.3
click at [637, 388] on div "40 F | 40 %" at bounding box center [646, 377] width 143 height 28
type input "20"
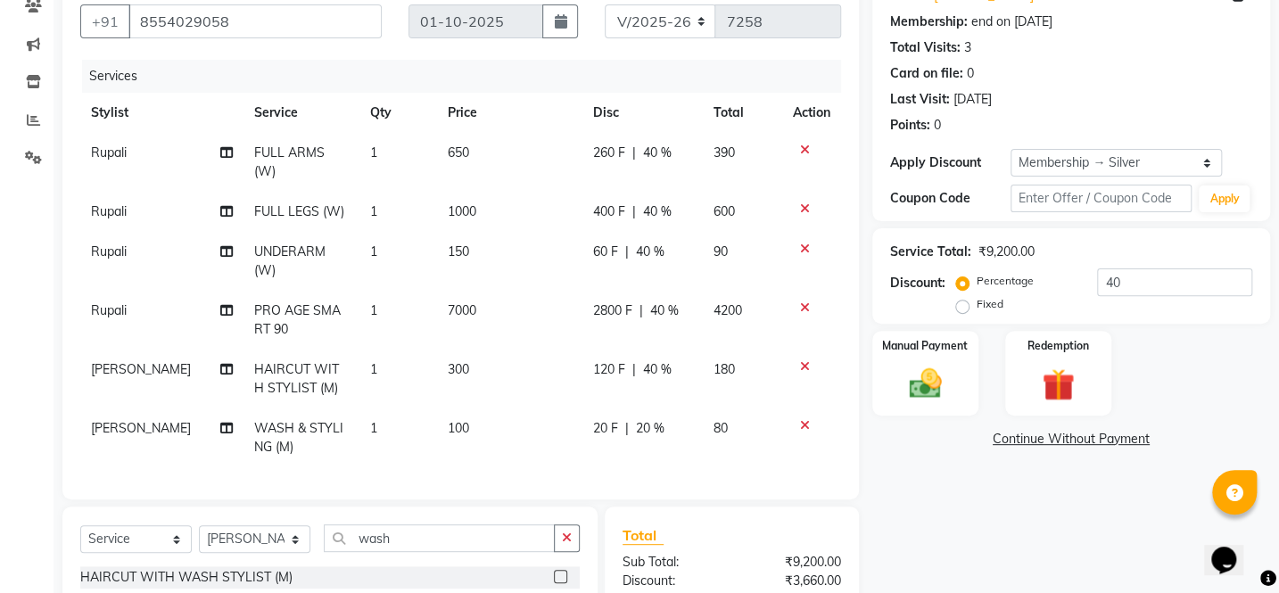
click at [629, 316] on tbody "[PERSON_NAME] FULL ARMS (W) 1 650 260 F | 40 % 390 [PERSON_NAME] FULL LEGS (W) …" at bounding box center [460, 300] width 761 height 334
click at [653, 360] on span "40 %" at bounding box center [657, 369] width 29 height 19
select select "90900"
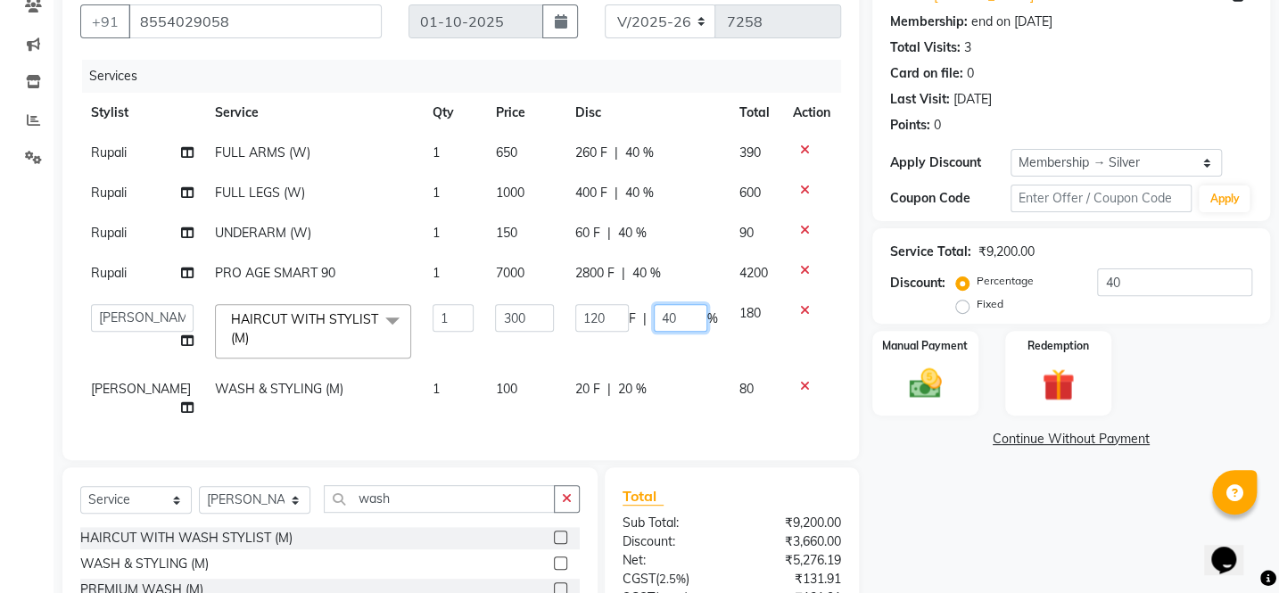
drag, startPoint x: 670, startPoint y: 317, endPoint x: 647, endPoint y: 320, distance: 23.3
click at [654, 320] on input "40" at bounding box center [680, 318] width 53 height 28
type input "20"
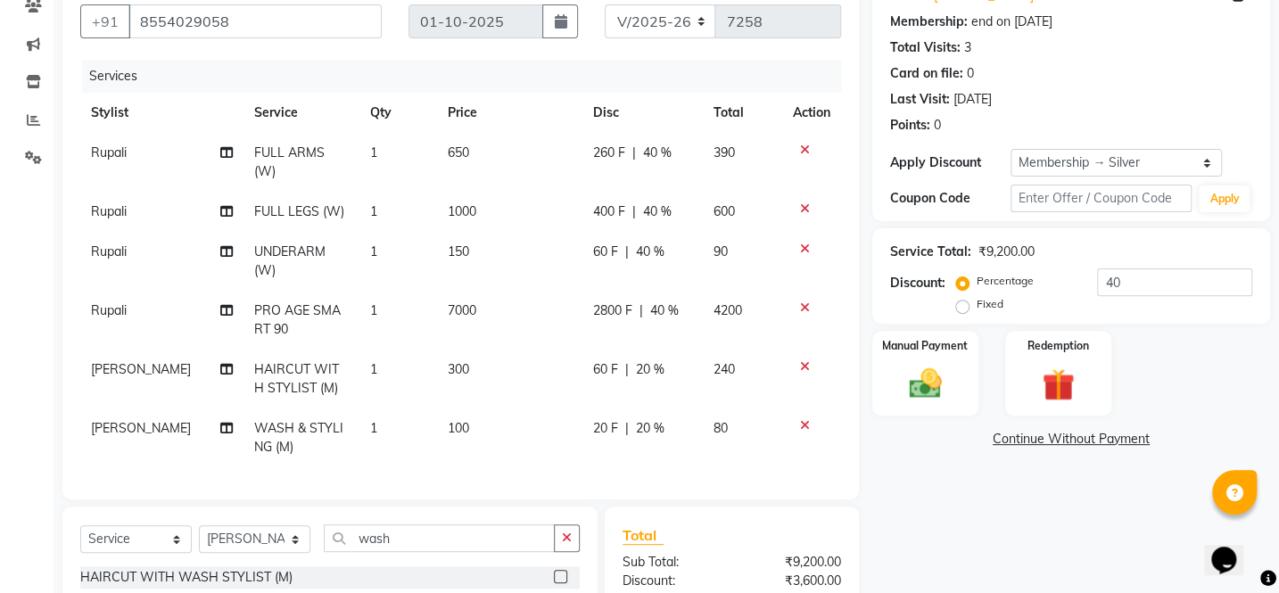
click at [983, 490] on div "Name: [PERSON_NAME] Membership: end on [DATE] Total Visits: 3 Card on file: 0 L…" at bounding box center [1077, 370] width 411 height 797
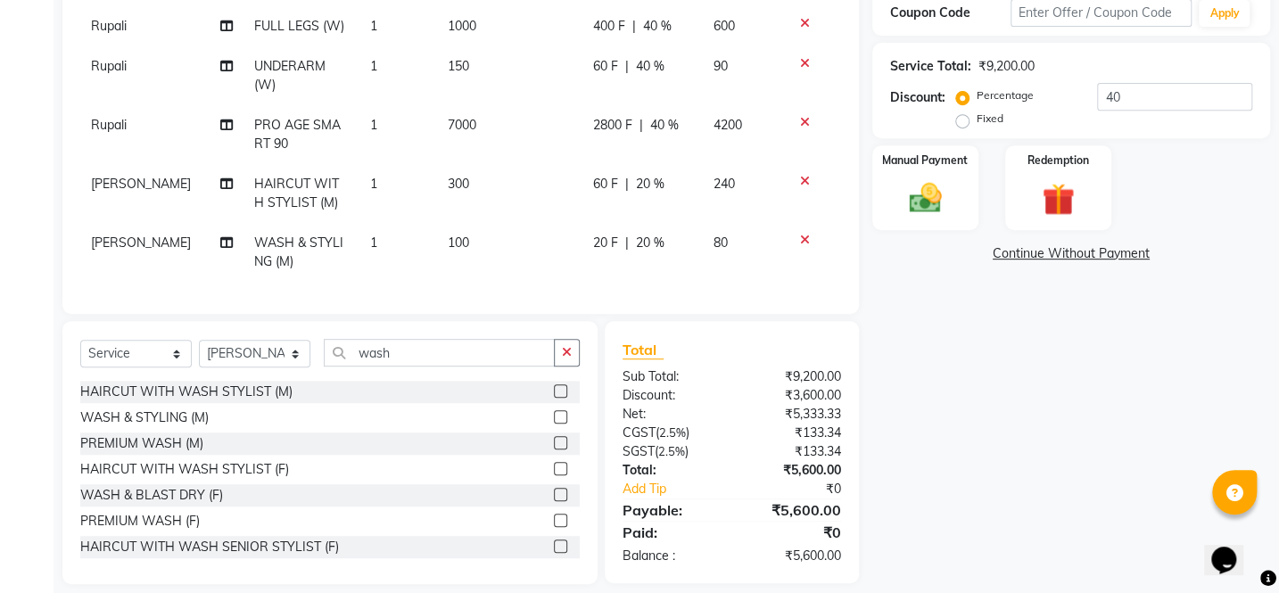
scroll to position [358, 0]
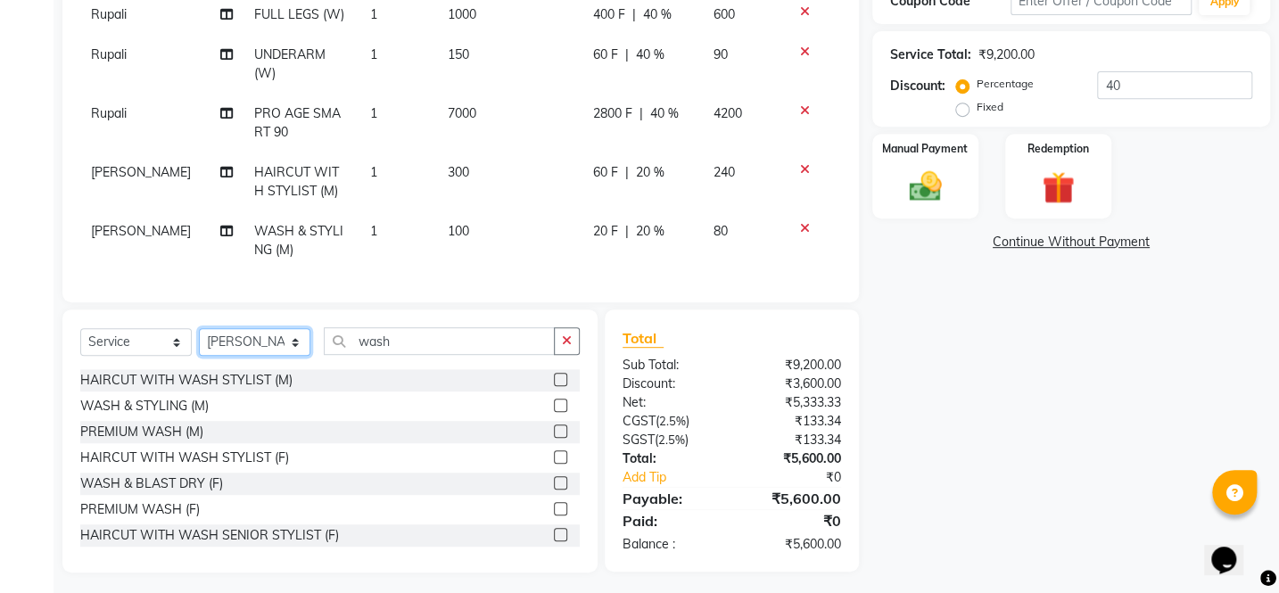
click at [232, 331] on select "Select Stylist [PERSON_NAME] [PERSON_NAME] [PERSON_NAME] [PERSON_NAME] [PERSON_…" at bounding box center [254, 342] width 111 height 28
select select "4400"
click at [199, 328] on select "Select Stylist [PERSON_NAME] [PERSON_NAME] [PERSON_NAME] [PERSON_NAME] [PERSON_…" at bounding box center [254, 342] width 111 height 28
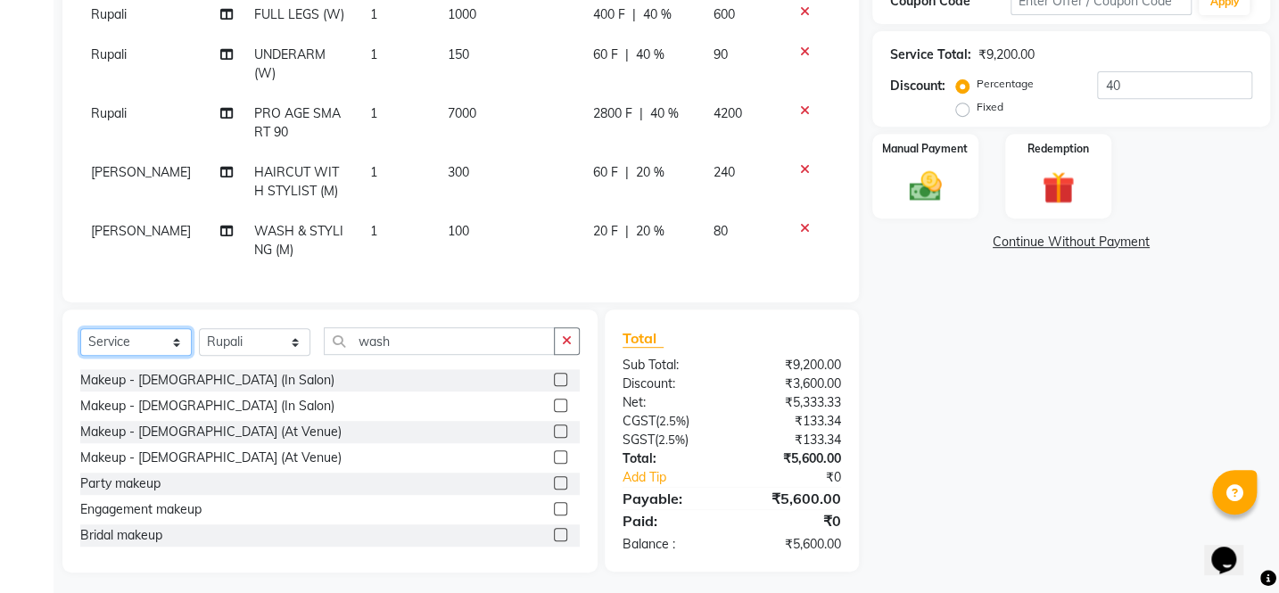
click at [163, 328] on select "Select Service Product Membership Package Voucher Prepaid Gift Card" at bounding box center [135, 342] width 111 height 28
select select "product"
click at [80, 328] on select "Select Service Product Membership Package Voucher Prepaid Gift Card" at bounding box center [135, 342] width 111 height 28
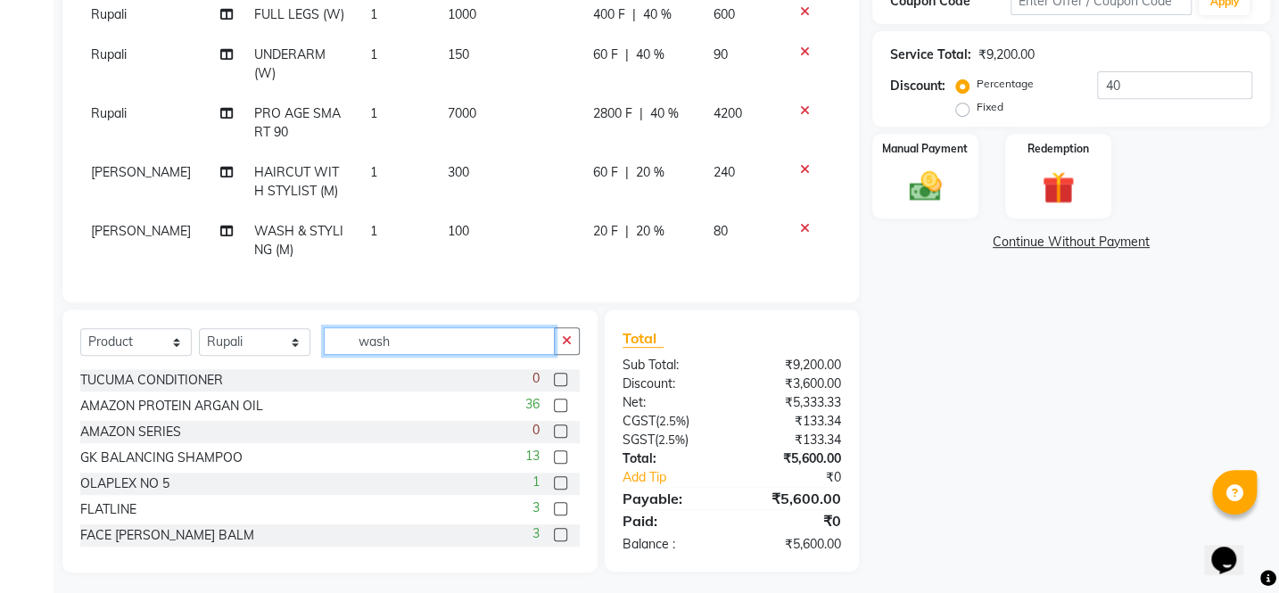
click at [488, 335] on input "wash" at bounding box center [439, 341] width 231 height 28
drag, startPoint x: 488, startPoint y: 335, endPoint x: 716, endPoint y: 358, distance: 229.4
click at [489, 335] on input "wash" at bounding box center [439, 341] width 231 height 28
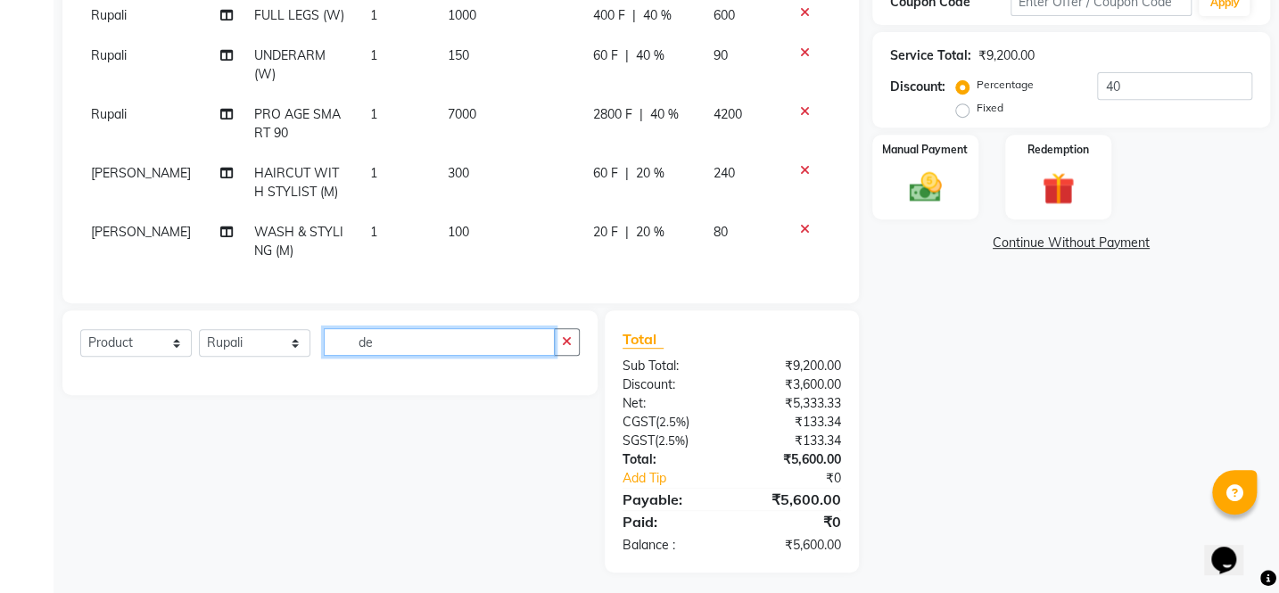
type input "d"
type input "c"
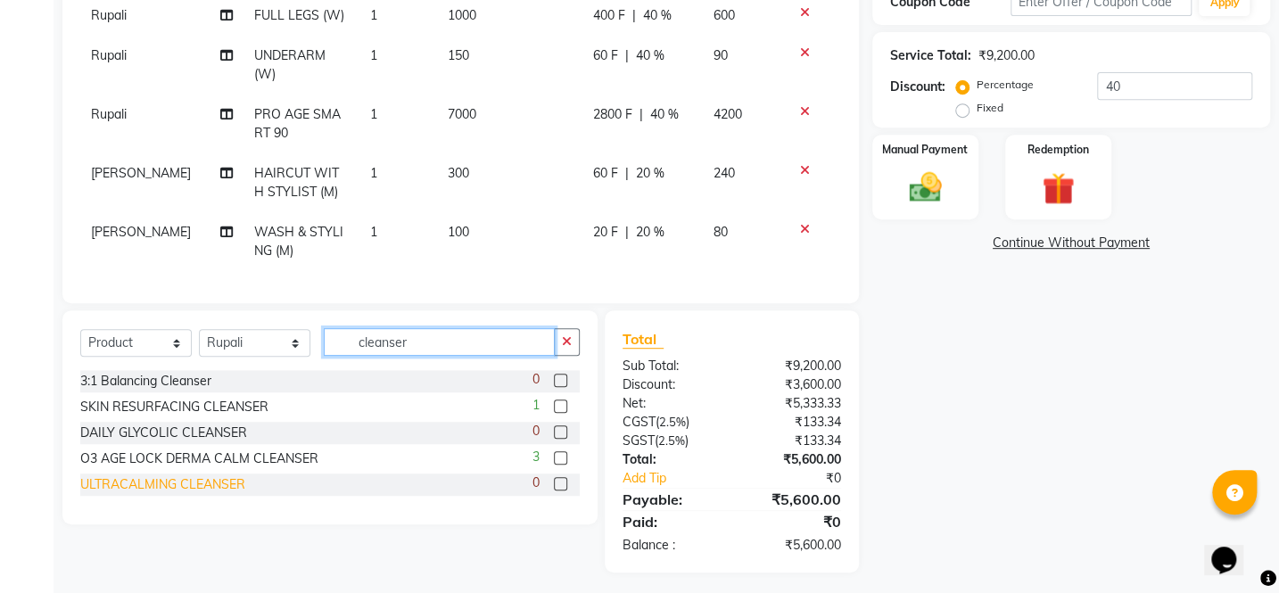
type input "cleanser"
click at [242, 475] on div "ULTRACALMING CLEANSER" at bounding box center [162, 484] width 165 height 19
checkbox input "false"
click at [522, 335] on input "cleanser" at bounding box center [439, 342] width 231 height 28
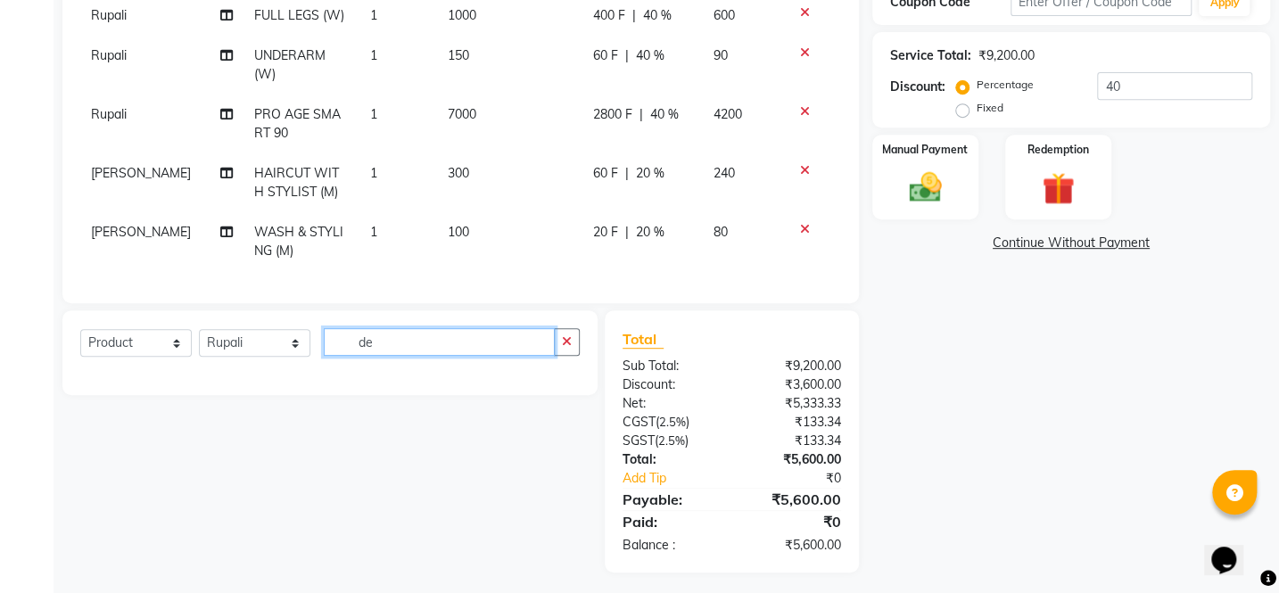
type input "d"
type input "3"
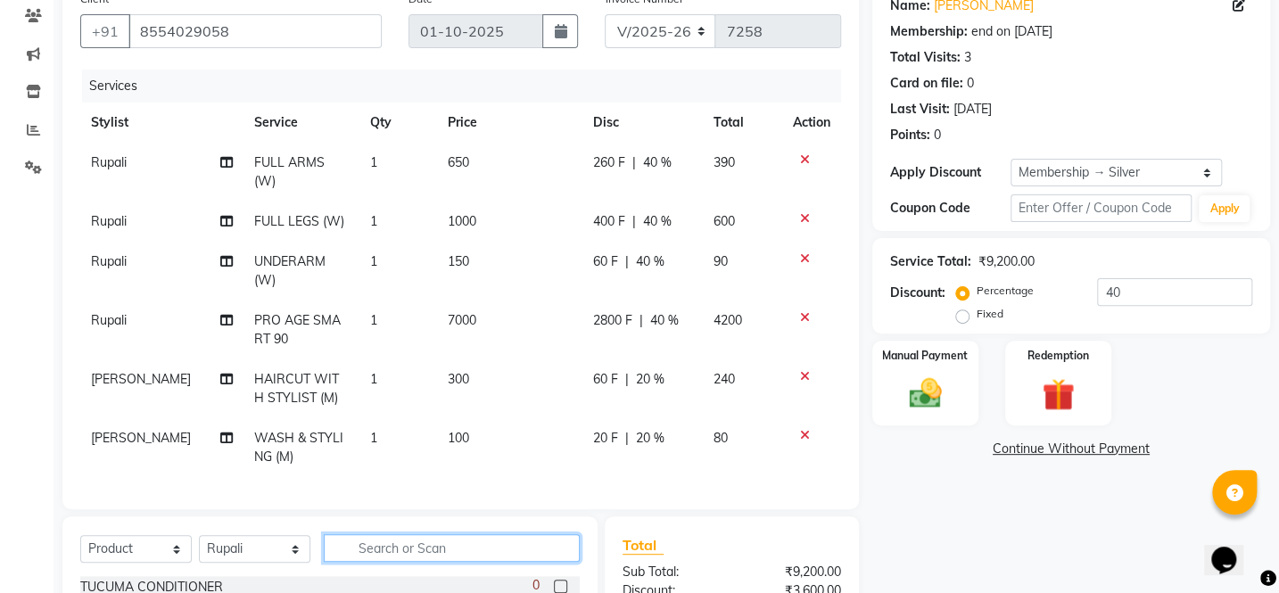
scroll to position [115, 0]
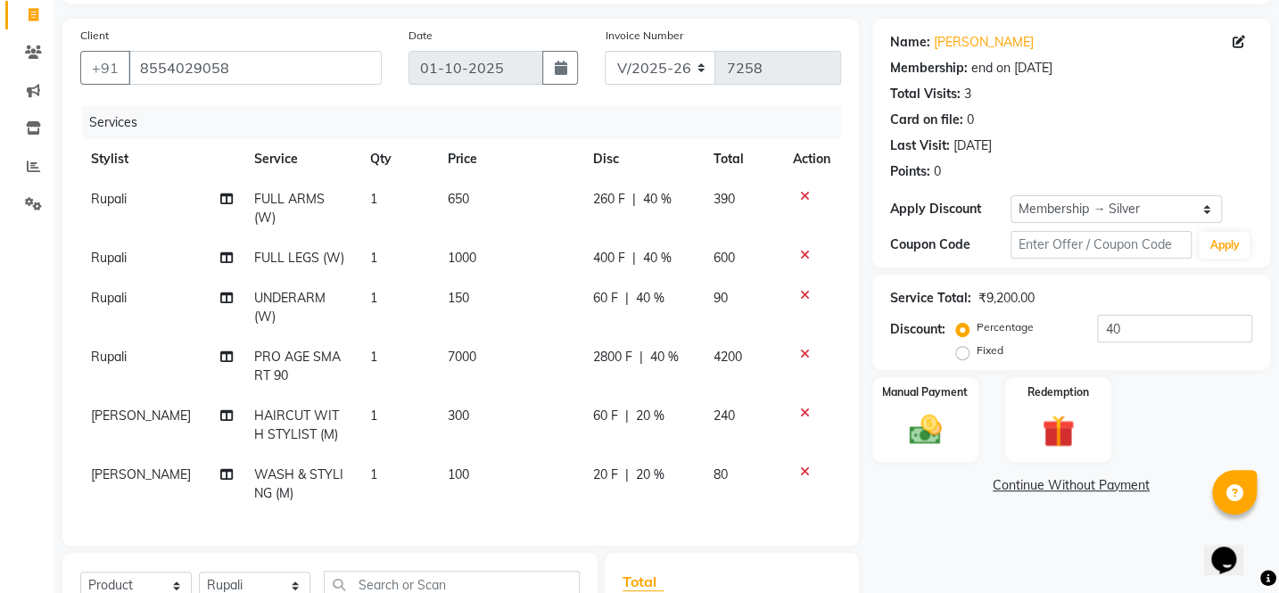
click at [636, 465] on span "20 %" at bounding box center [650, 474] width 29 height 19
select select "90900"
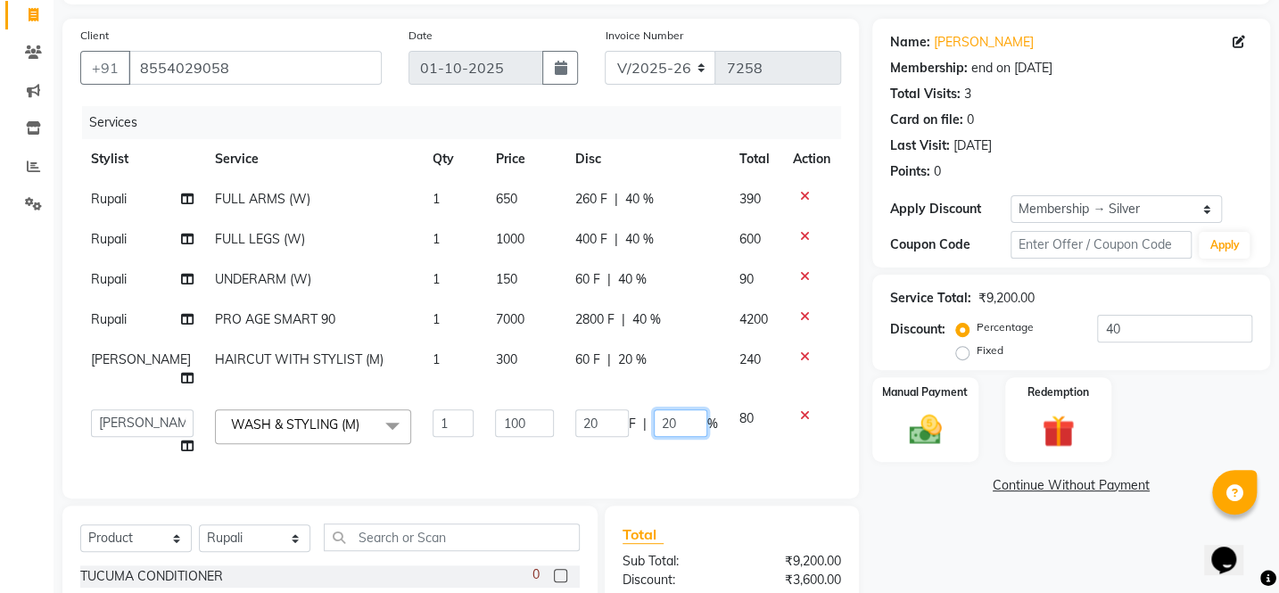
click at [666, 431] on input "20" at bounding box center [680, 423] width 53 height 28
type input "2"
click at [695, 462] on td "20 F | %" at bounding box center [646, 433] width 164 height 68
select select "90900"
click at [728, 460] on td "100" at bounding box center [754, 433] width 53 height 68
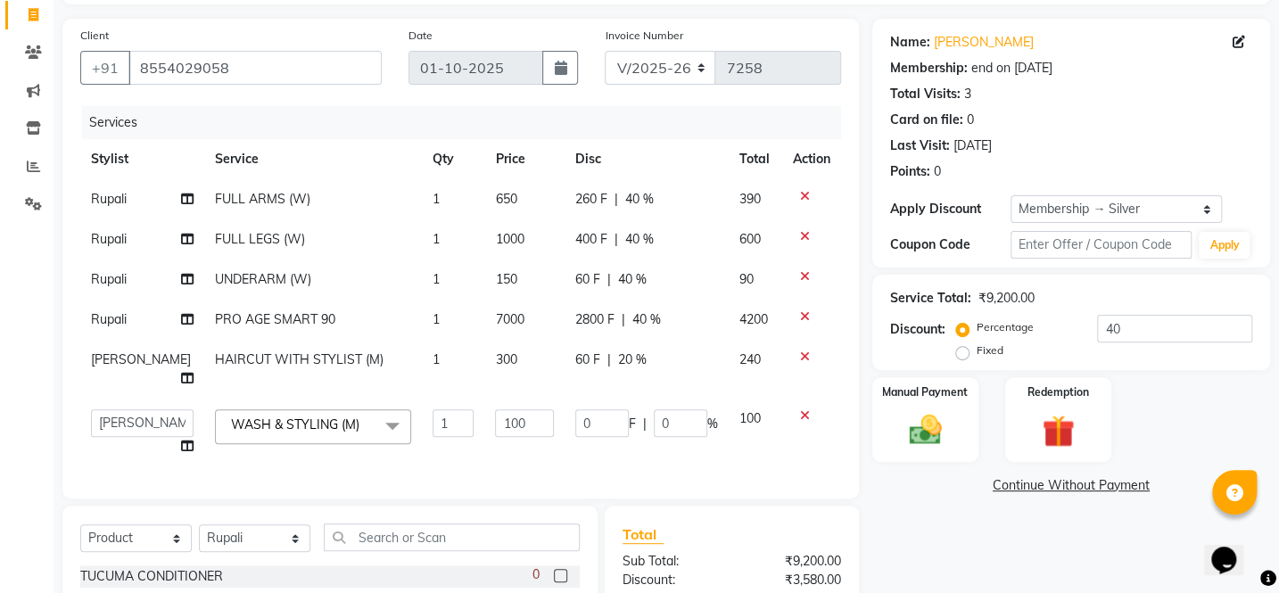
click at [694, 454] on td "0 F | 0 %" at bounding box center [646, 433] width 164 height 68
click at [626, 454] on td "0 F | 0 %" at bounding box center [646, 433] width 164 height 68
click at [628, 284] on span "40 %" at bounding box center [632, 279] width 29 height 19
select select "4400"
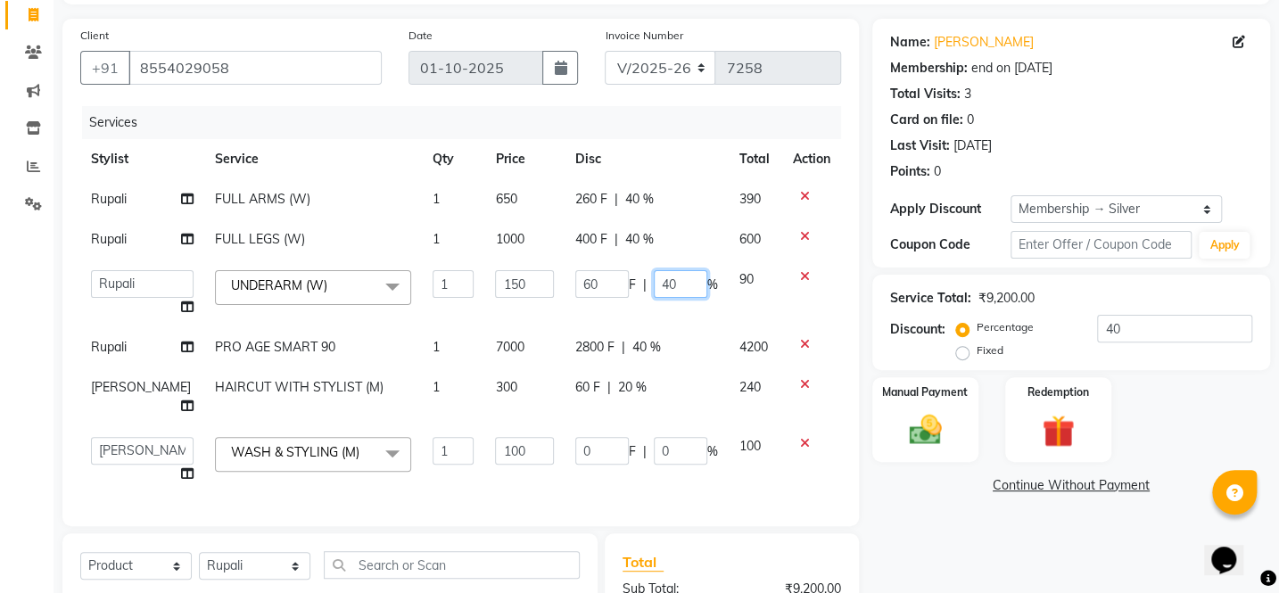
click at [673, 290] on input "40" at bounding box center [680, 284] width 53 height 28
type input "4"
click at [678, 312] on tbody "[PERSON_NAME] FULL ARMS (W) 1 650 260 F | 40 % 390 [PERSON_NAME] FULL LEGS (W) …" at bounding box center [460, 336] width 761 height 315
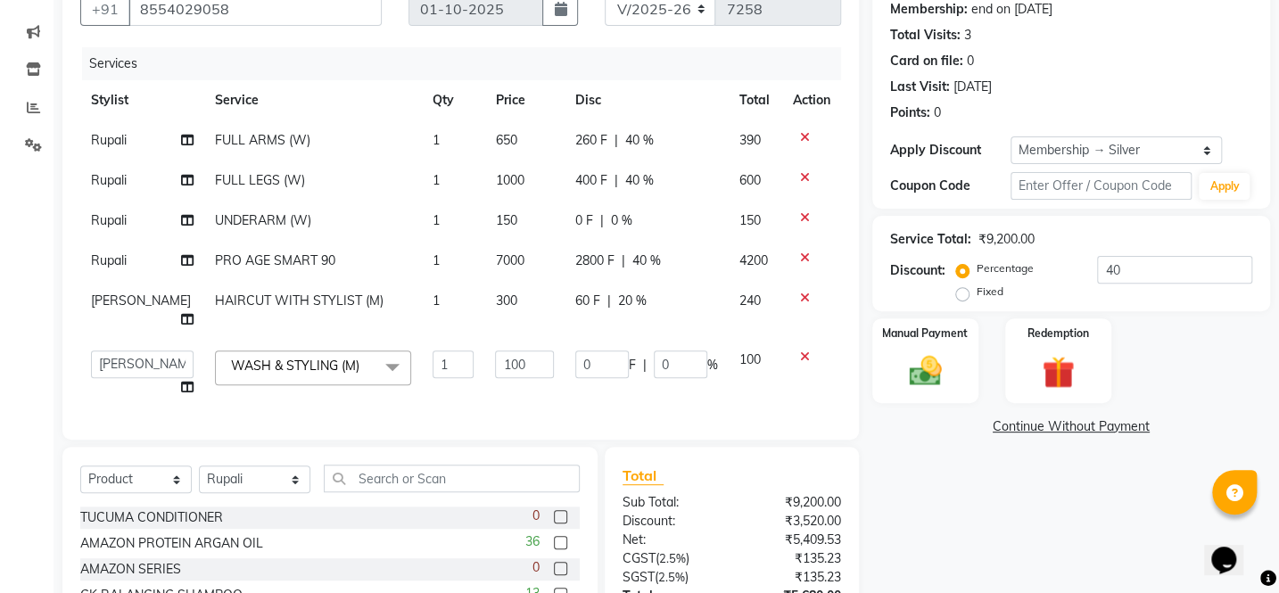
scroll to position [169, 0]
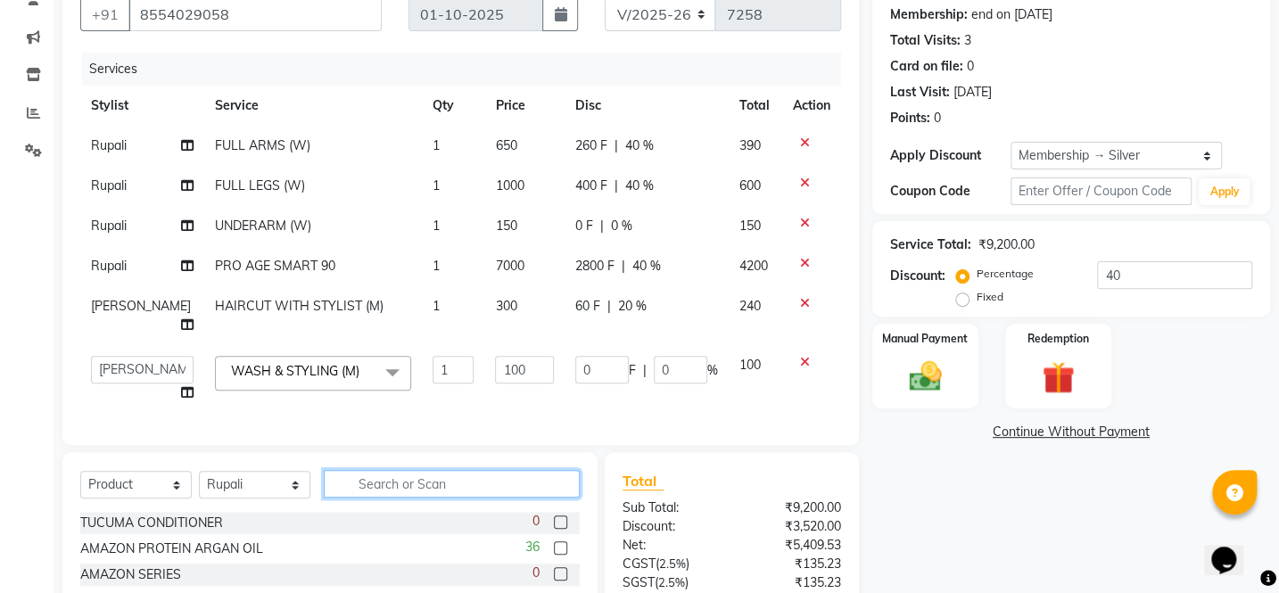
click at [389, 497] on input "text" at bounding box center [452, 484] width 256 height 28
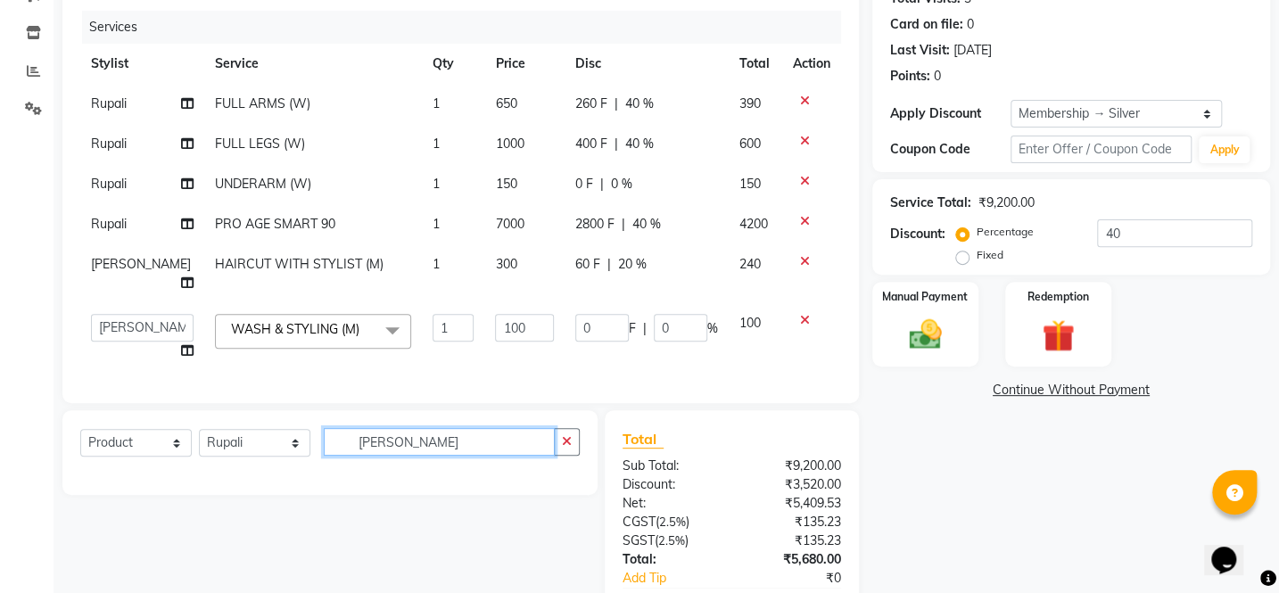
scroll to position [249, 0]
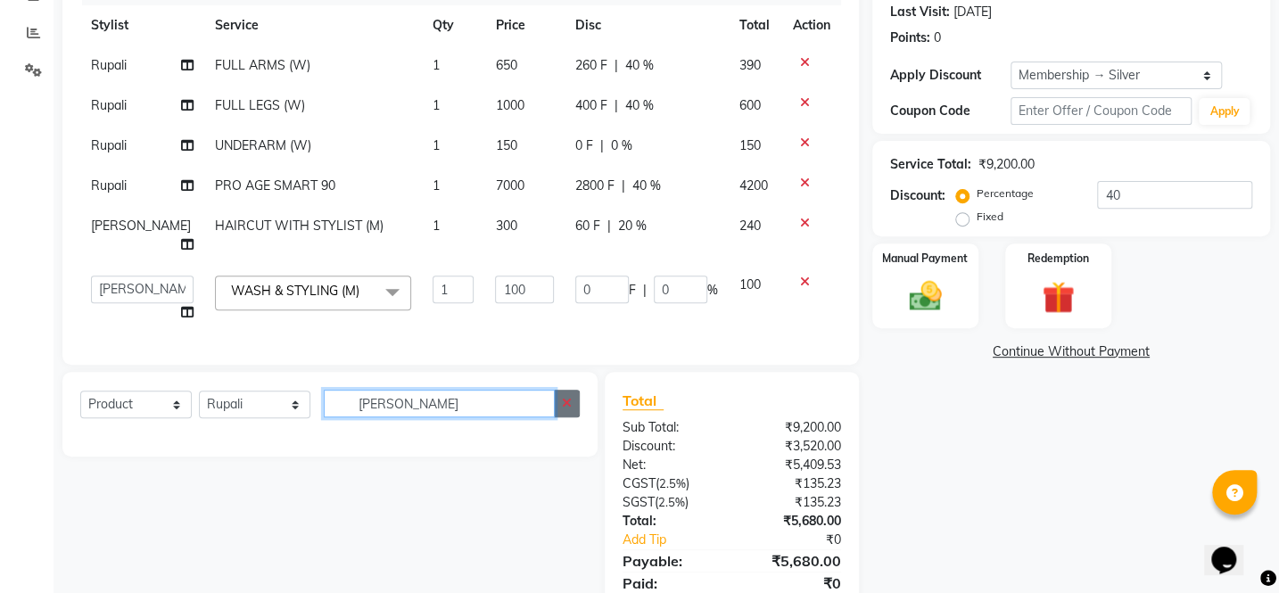
type input "[PERSON_NAME]"
click at [572, 415] on button "button" at bounding box center [567, 404] width 26 height 28
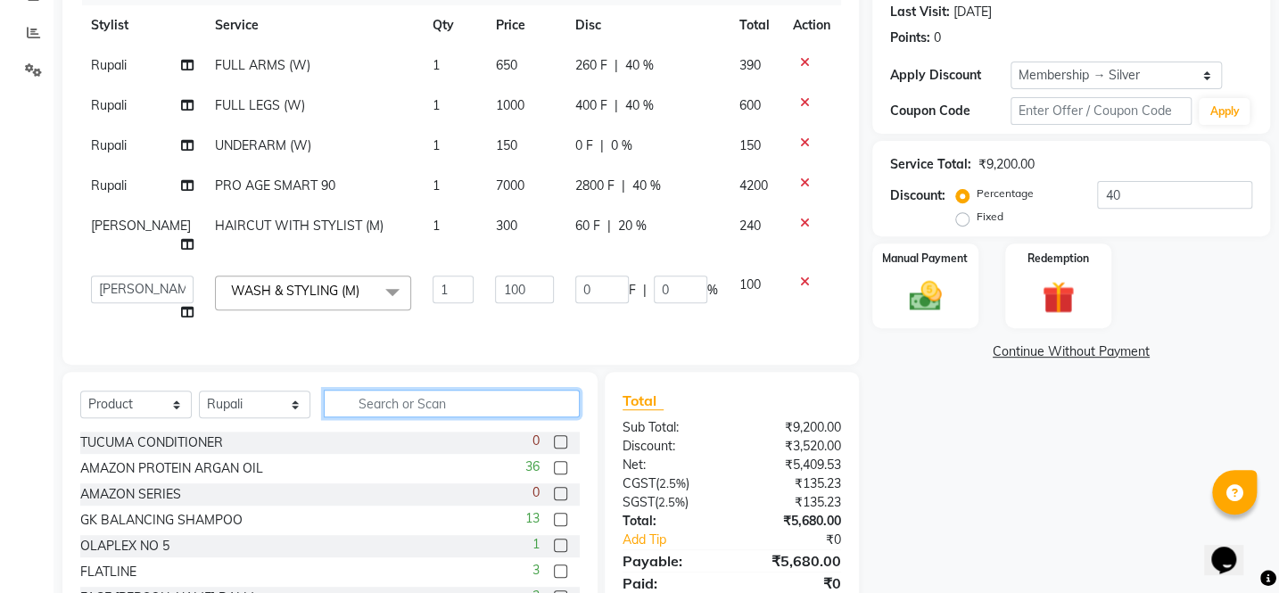
click at [362, 411] on input "text" at bounding box center [452, 404] width 256 height 28
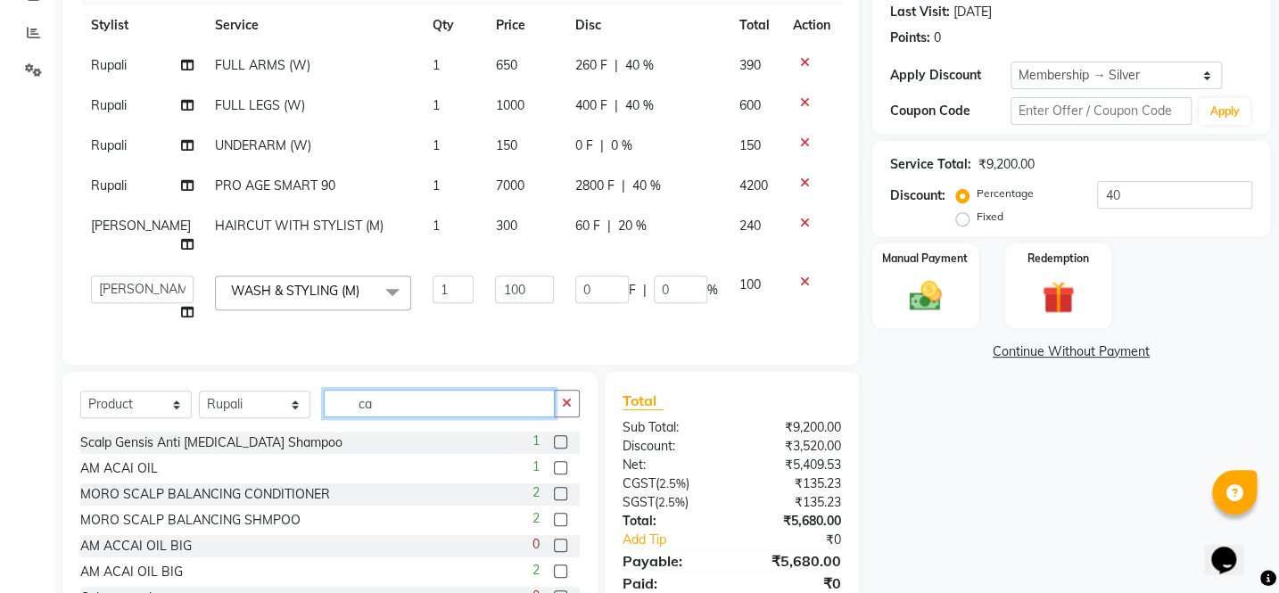
type input "c"
type input "d"
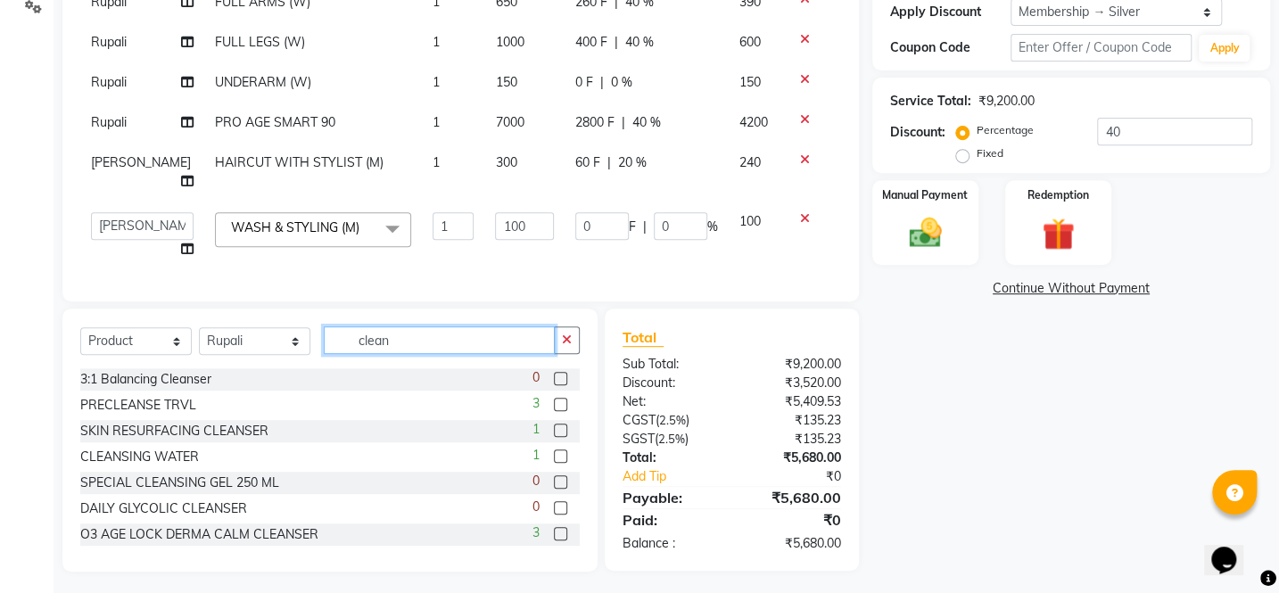
scroll to position [330, 0]
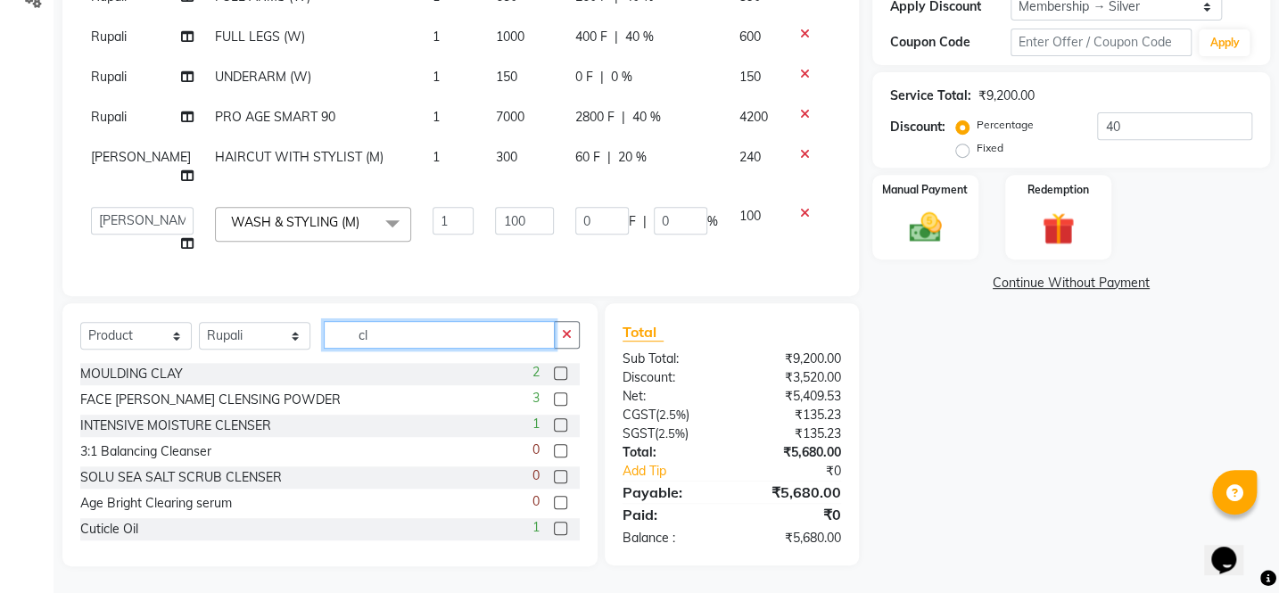
type input "cl"
click at [554, 451] on label at bounding box center [560, 450] width 13 height 13
click at [554, 451] on input "checkbox" at bounding box center [560, 452] width 12 height 12
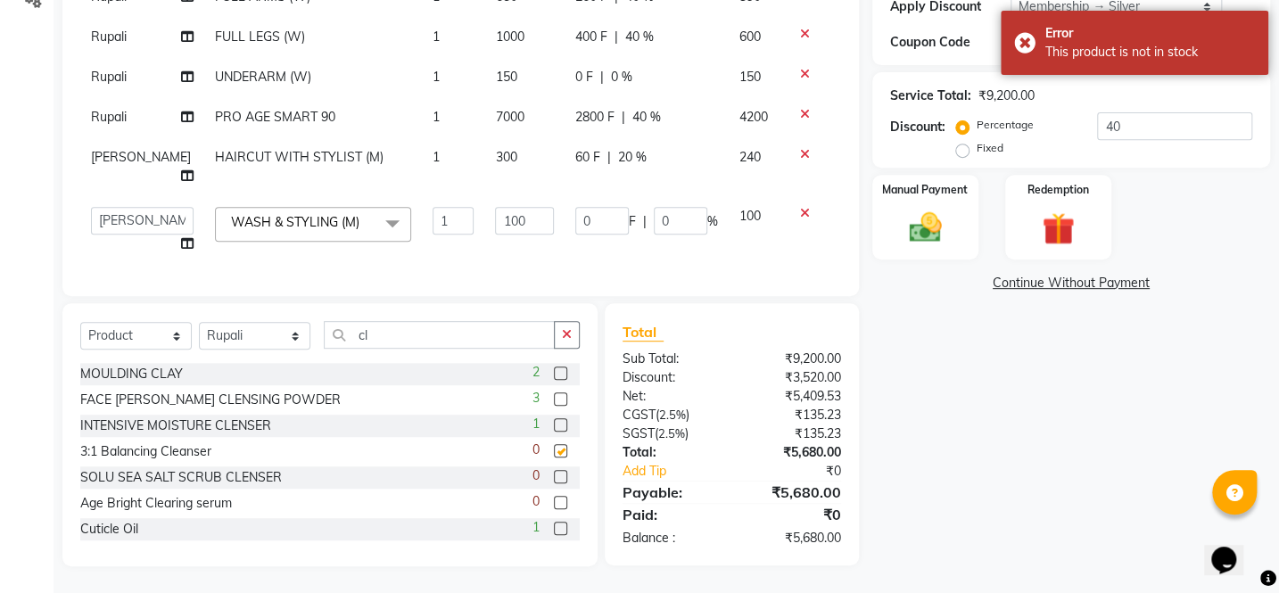
checkbox input "false"
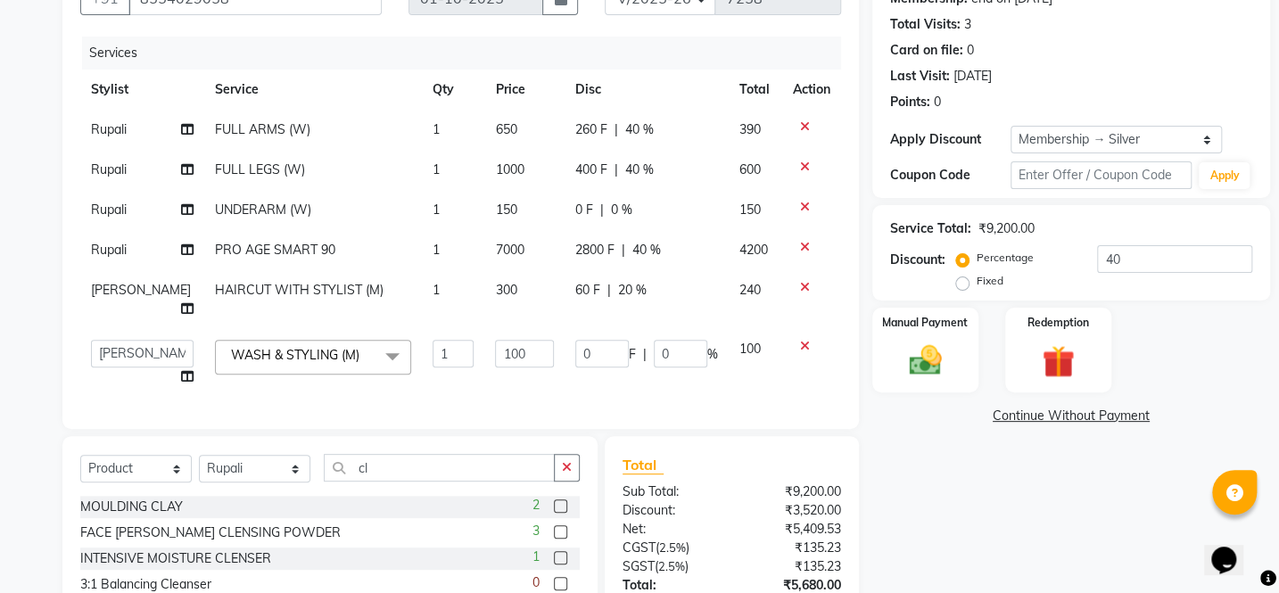
scroll to position [266, 0]
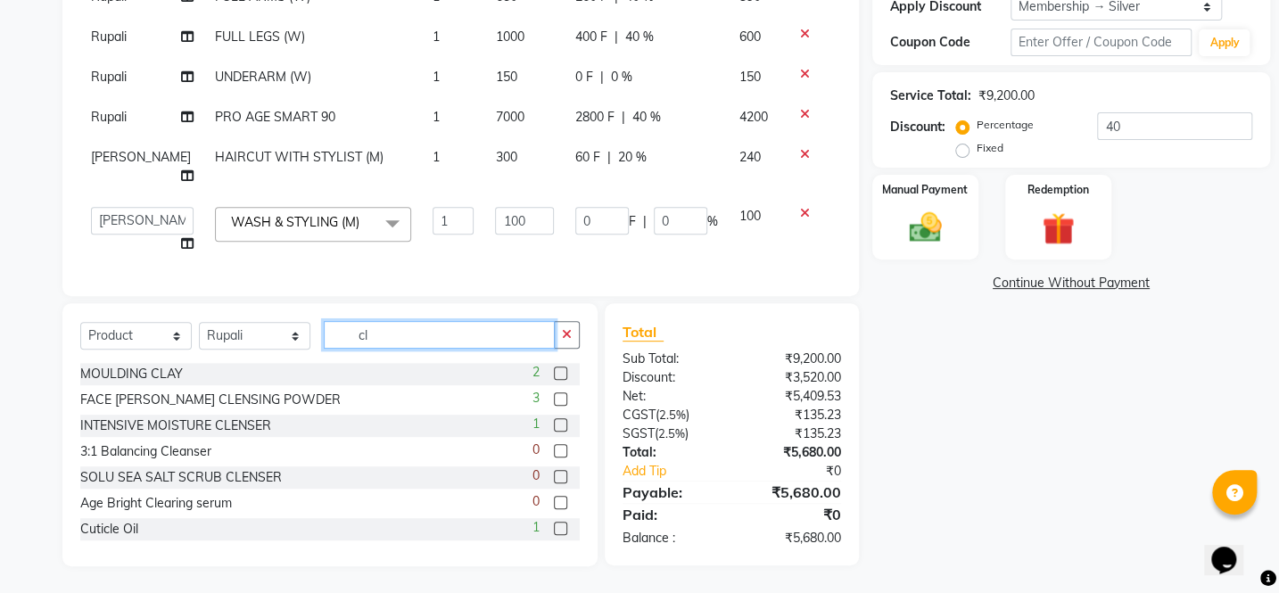
click at [420, 340] on input "cl" at bounding box center [439, 335] width 231 height 28
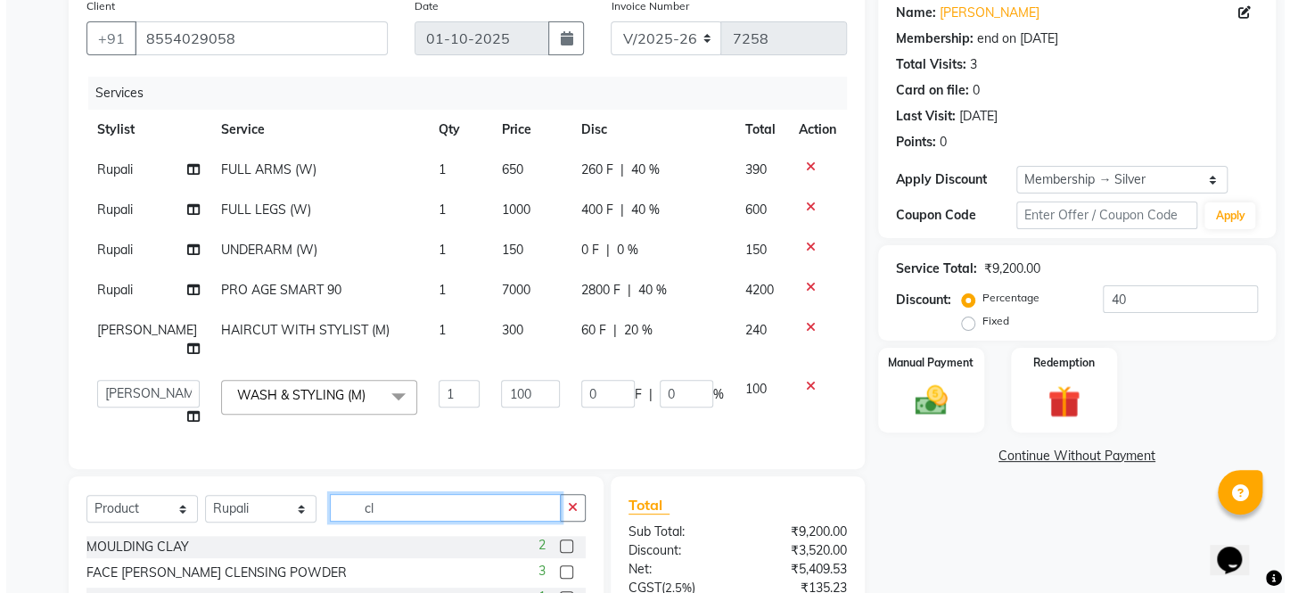
scroll to position [0, 0]
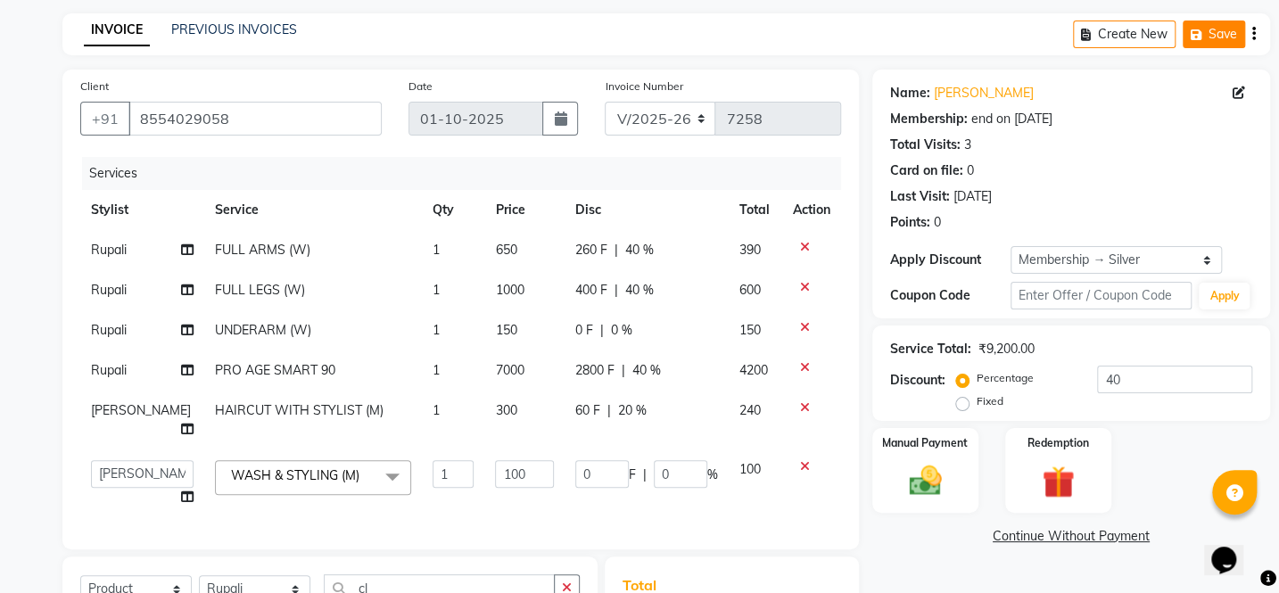
click at [1192, 36] on icon "button" at bounding box center [1199, 35] width 18 height 12
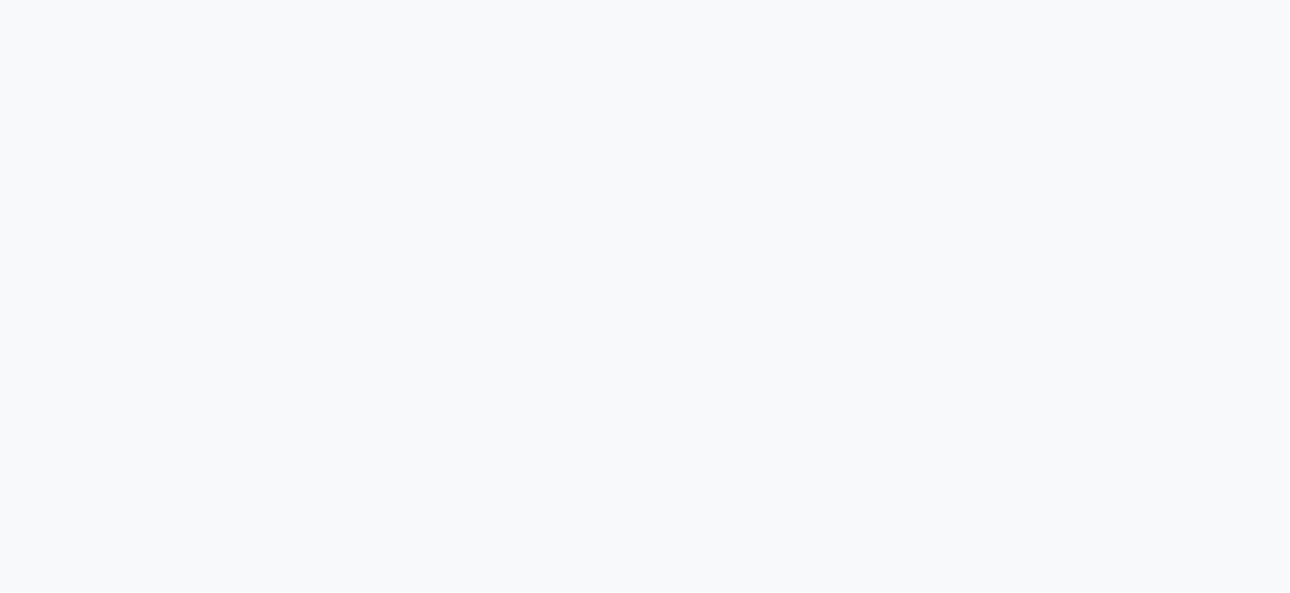
select select "151"
select select "service"
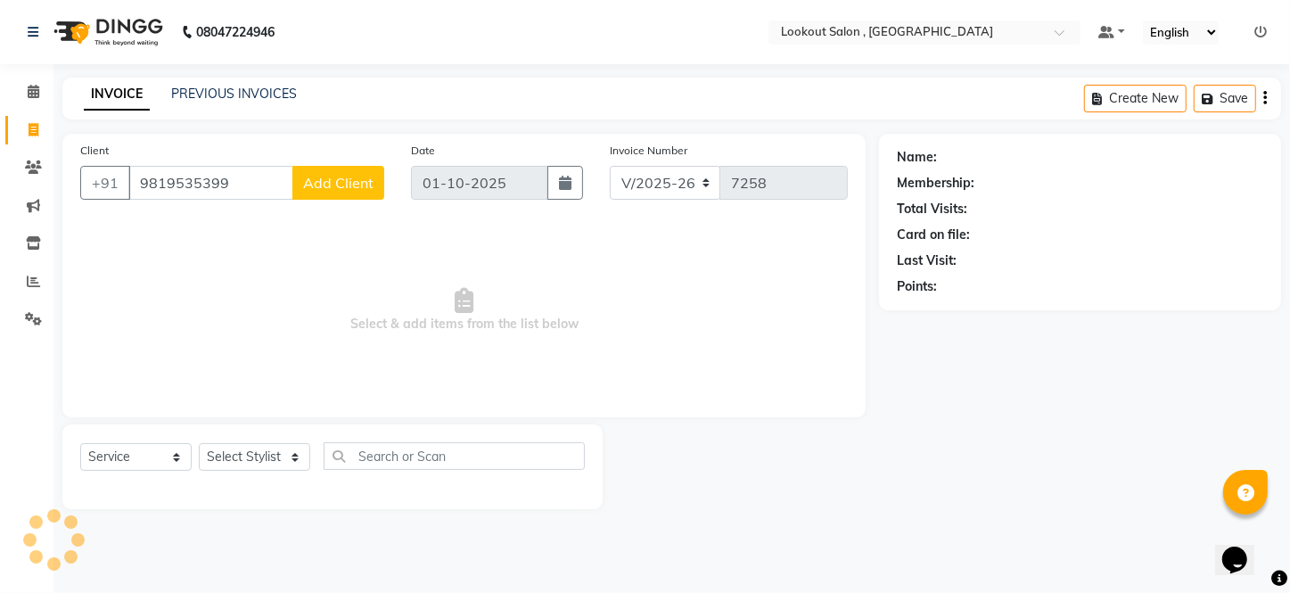
type input "98195353999"
drag, startPoint x: 242, startPoint y: 184, endPoint x: 125, endPoint y: 213, distance: 120.5
click at [125, 213] on div "Client +91 98195353999 Add Client" at bounding box center [232, 177] width 331 height 73
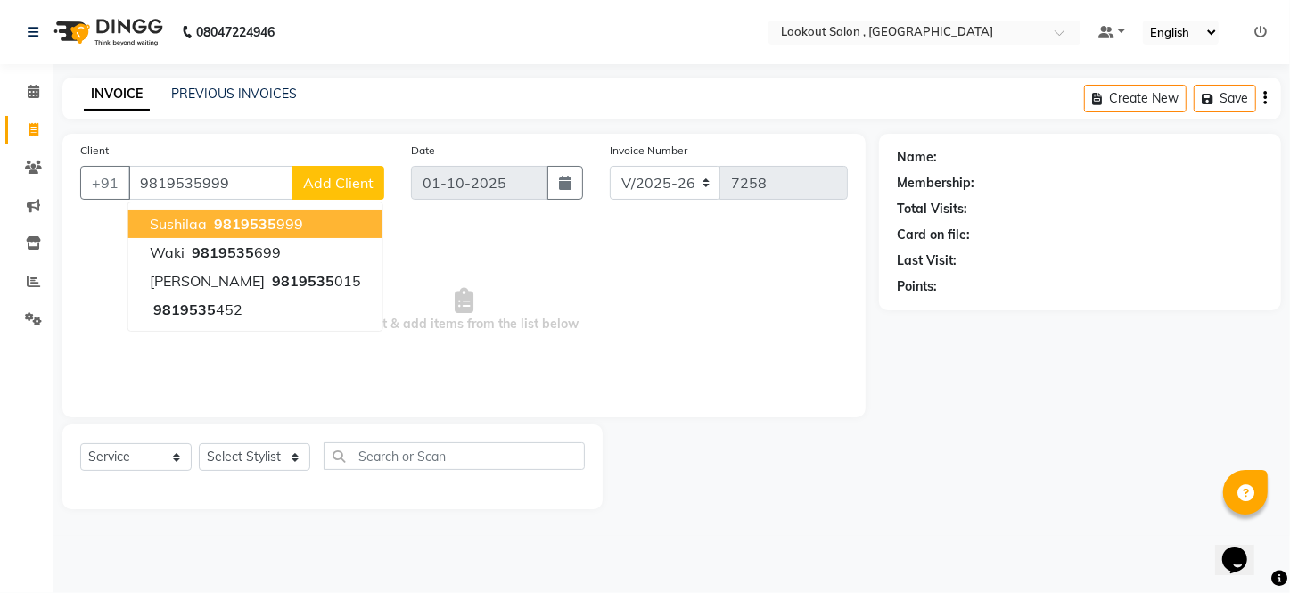
type input "9819535999"
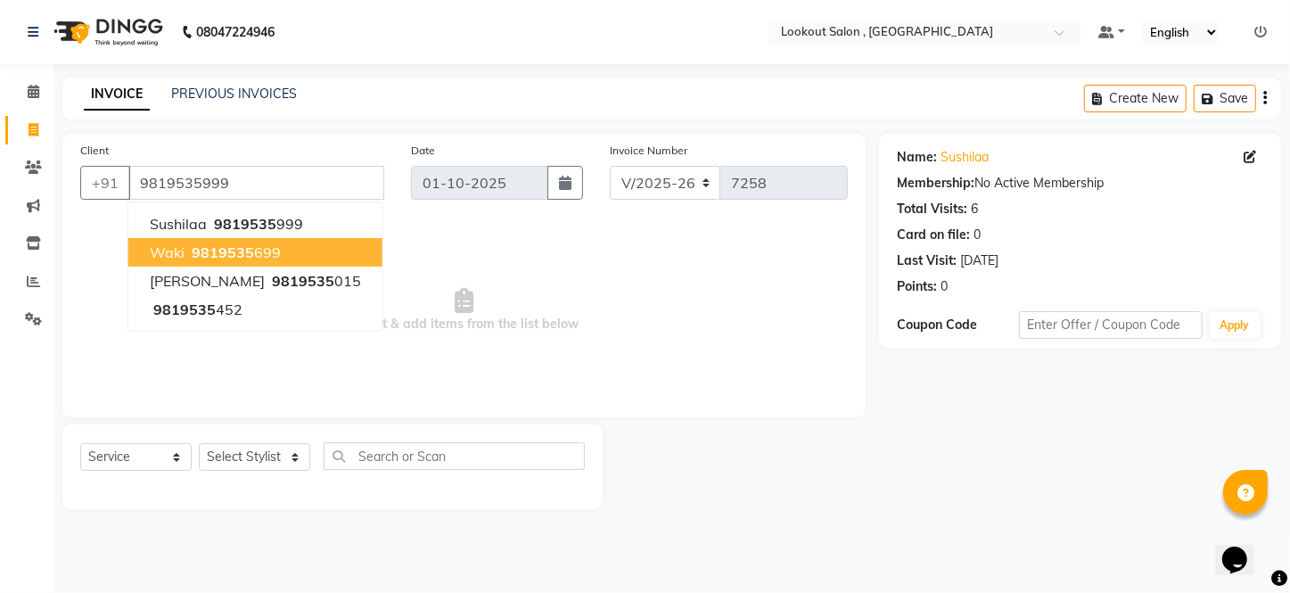
click at [374, 267] on span "Select & add items from the list below" at bounding box center [464, 310] width 768 height 178
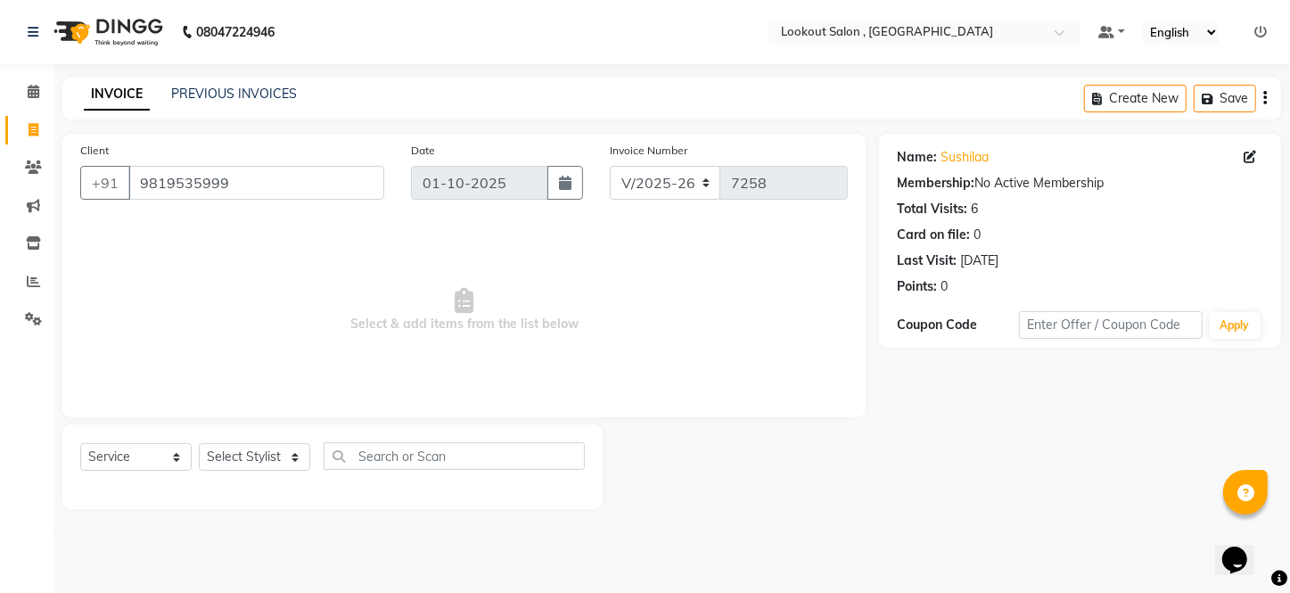
click at [266, 473] on div "Select Service Product Membership Package Voucher Prepaid Gift Card Select Styl…" at bounding box center [332, 463] width 505 height 42
click at [274, 463] on select "Select Stylist [PERSON_NAME] [PERSON_NAME] [PERSON_NAME] [PERSON_NAME] [PERSON_…" at bounding box center [254, 457] width 111 height 28
select select "48095"
click at [199, 443] on select "Select Stylist [PERSON_NAME] [PERSON_NAME] [PERSON_NAME] [PERSON_NAME] [PERSON_…" at bounding box center [254, 457] width 111 height 28
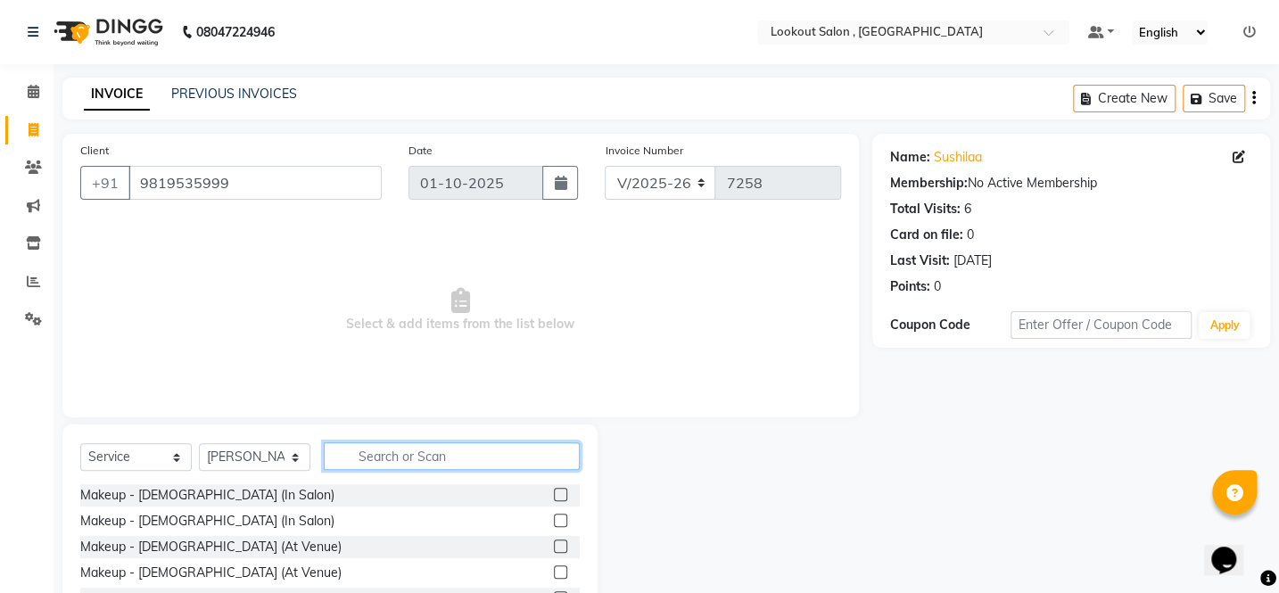
click at [360, 458] on input "text" at bounding box center [452, 456] width 256 height 28
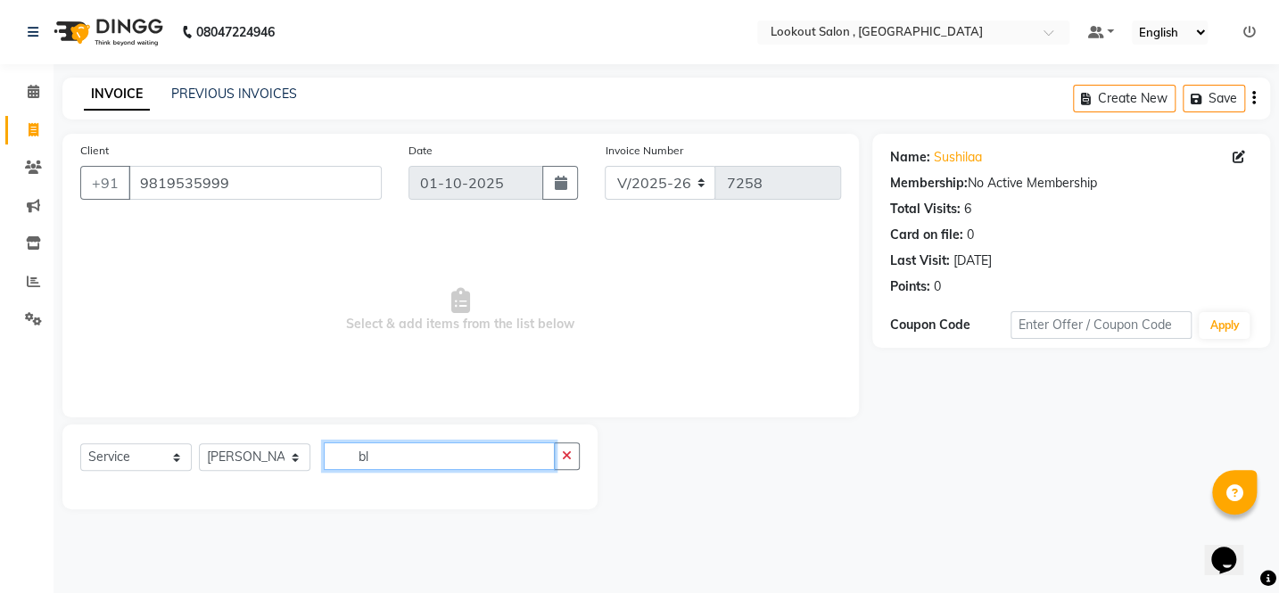
type input "b"
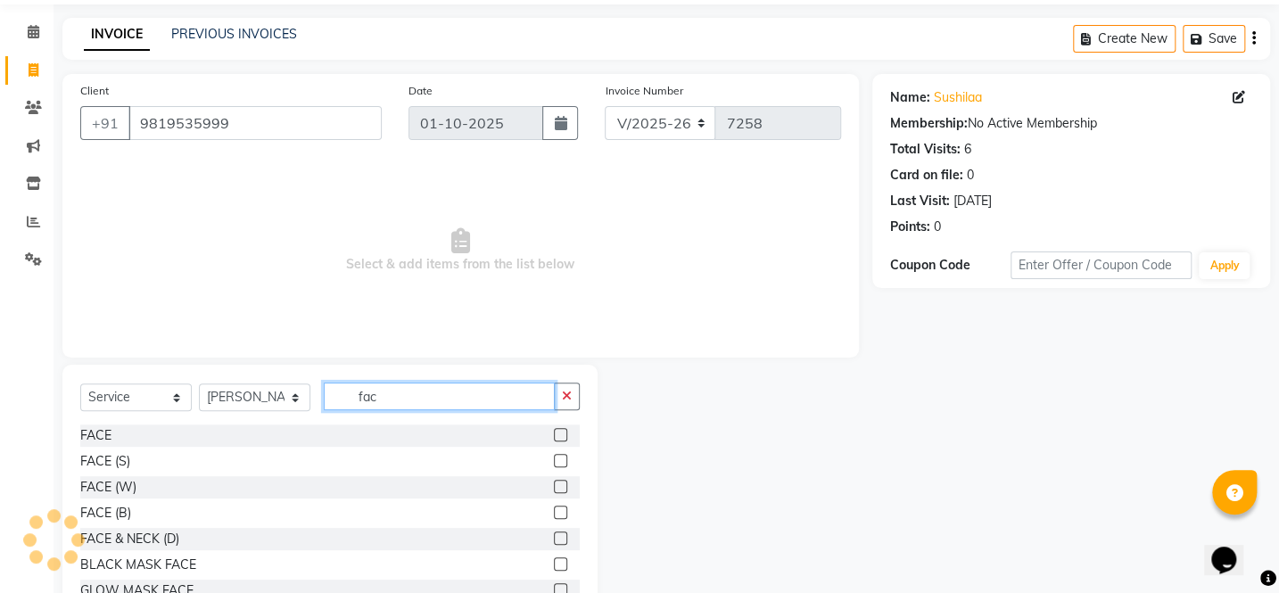
scroll to position [122, 0]
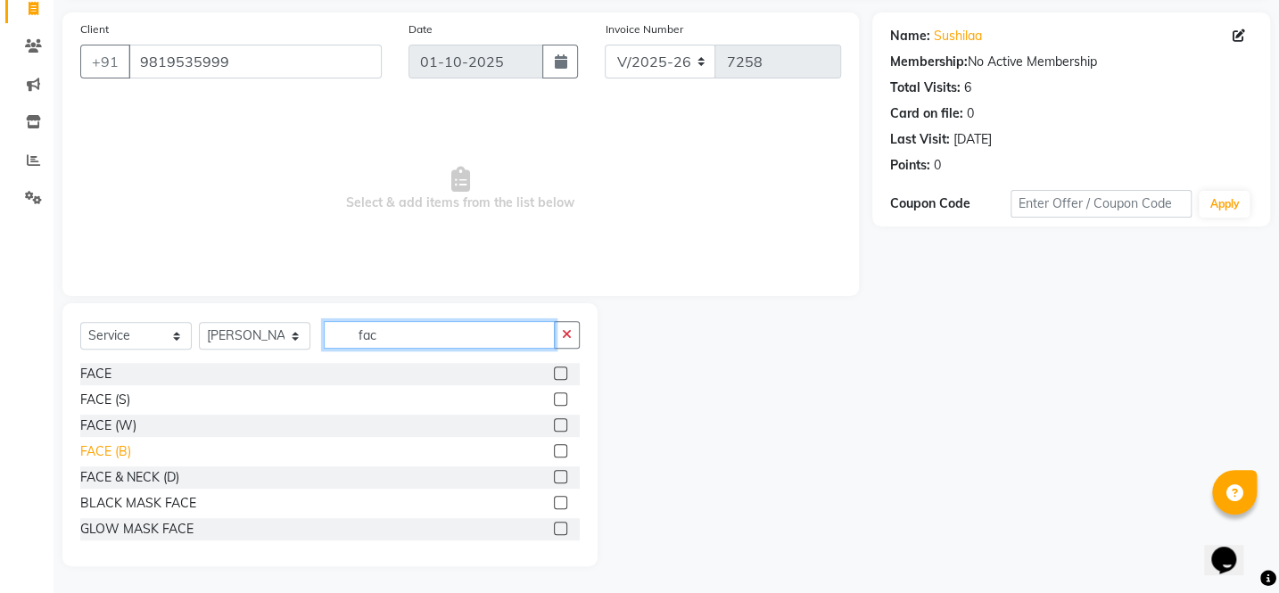
type input "fac"
click at [88, 457] on div "FACE (B)" at bounding box center [105, 451] width 51 height 19
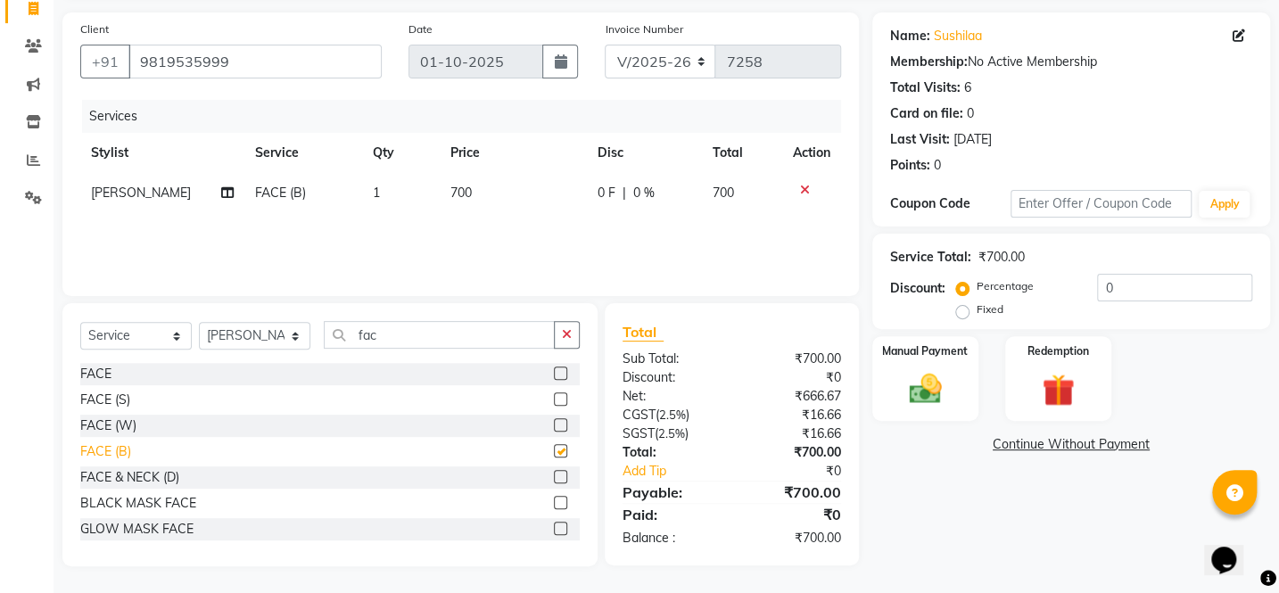
checkbox input "false"
click at [566, 325] on button "button" at bounding box center [567, 335] width 26 height 28
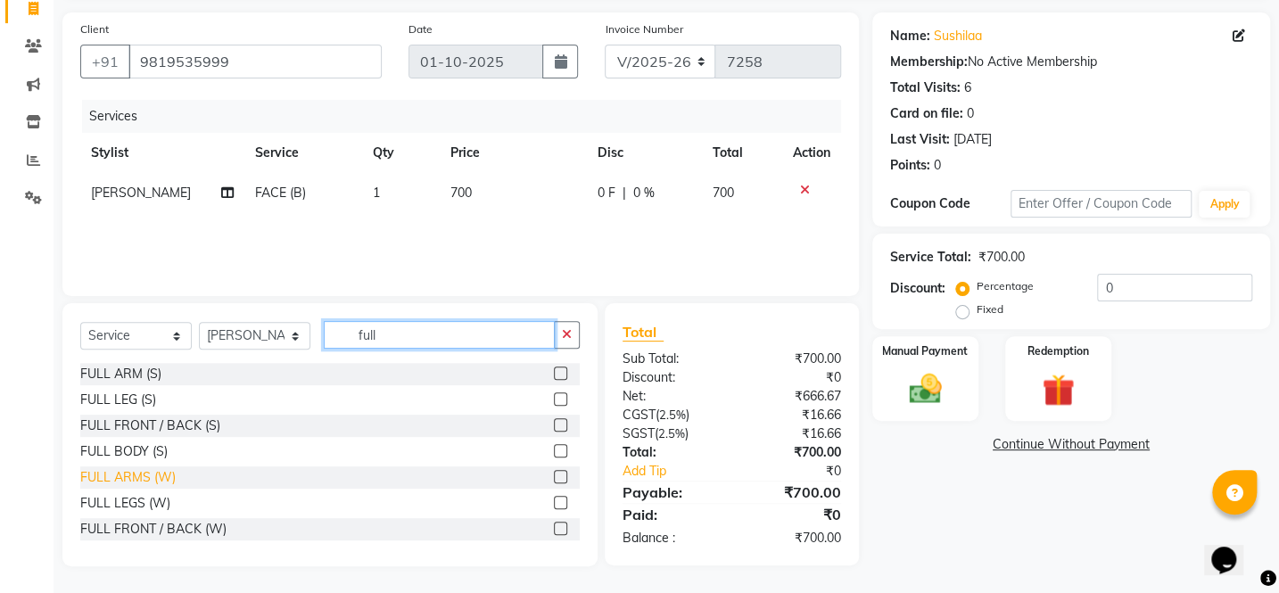
type input "full"
click at [139, 476] on div "FULL ARMS (W)" at bounding box center [127, 477] width 95 height 19
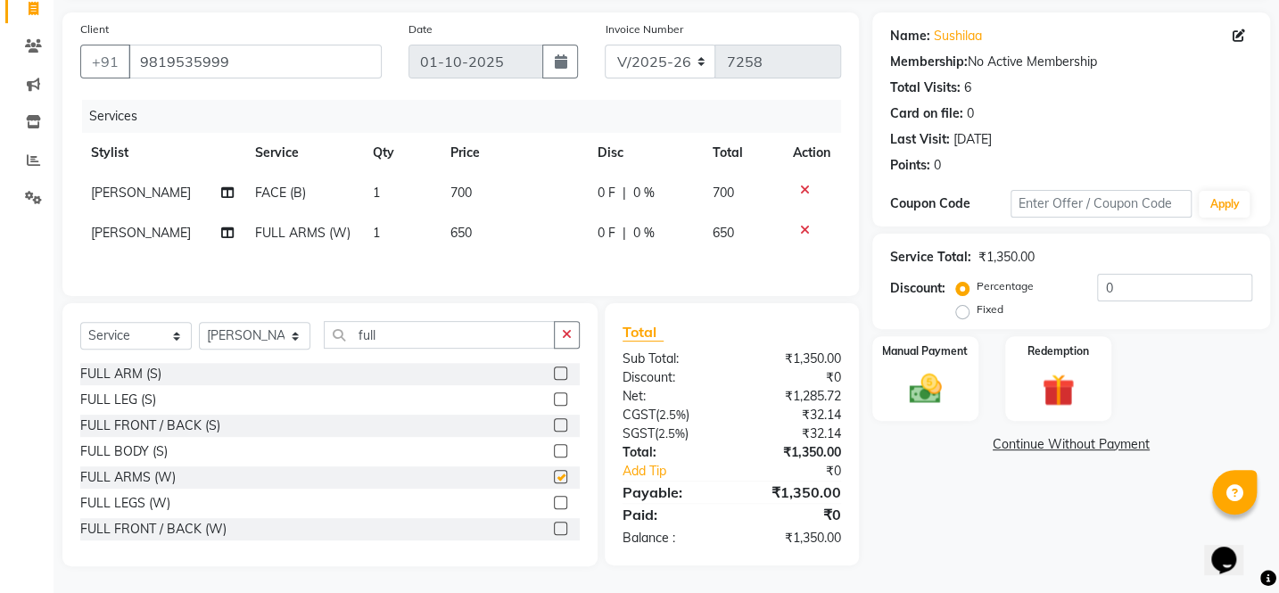
checkbox input "false"
click at [548, 333] on input "full" at bounding box center [439, 335] width 231 height 28
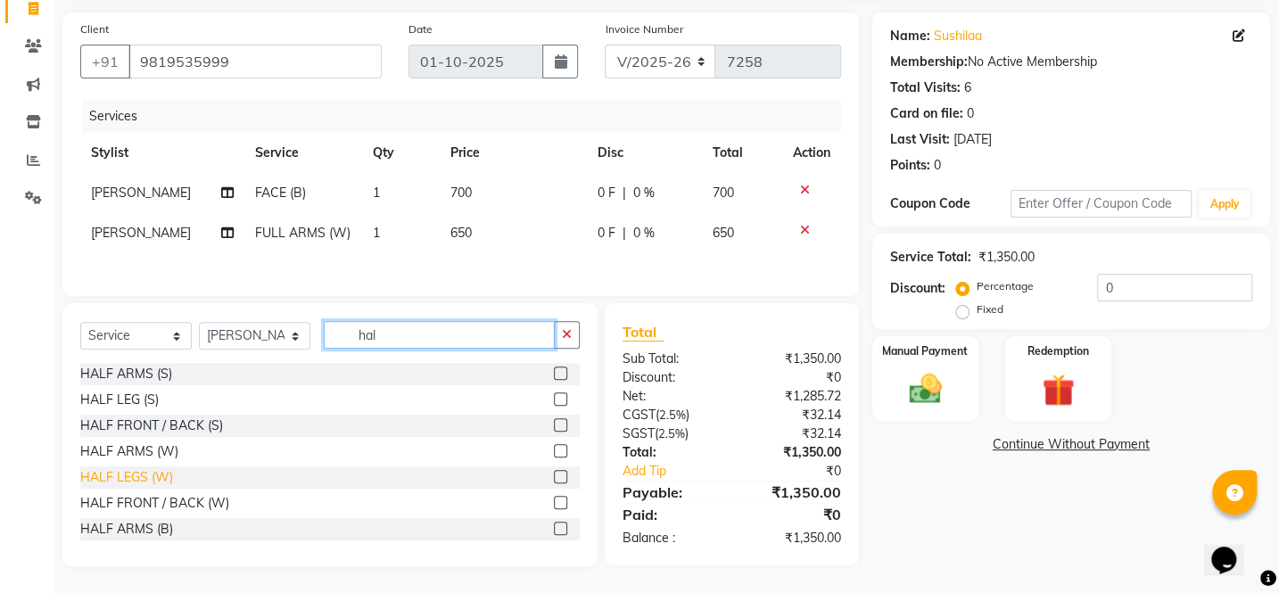
type input "hal"
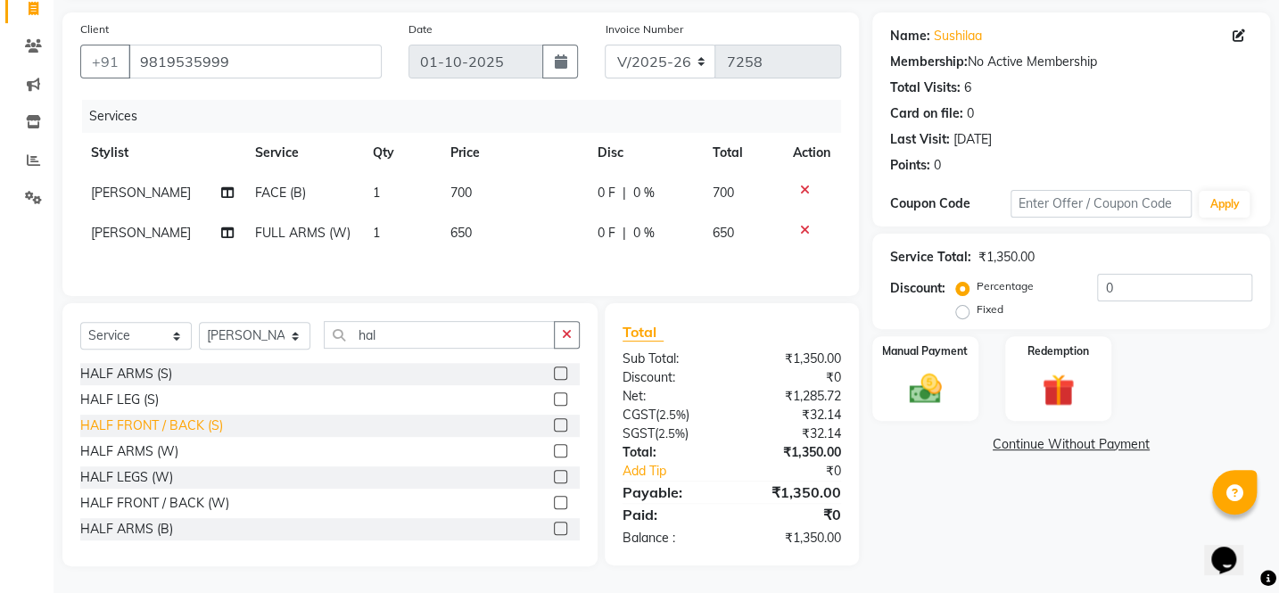
click at [153, 472] on div "HALF LEGS (W)" at bounding box center [126, 477] width 93 height 19
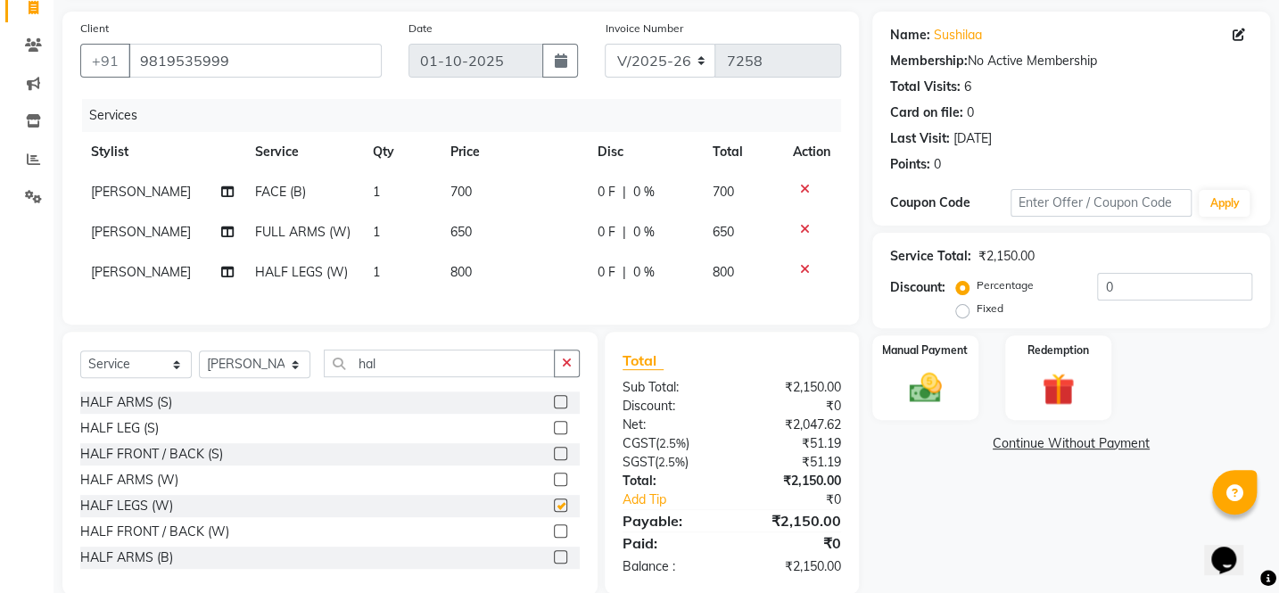
checkbox input "false"
click at [445, 374] on input "hal" at bounding box center [439, 364] width 231 height 28
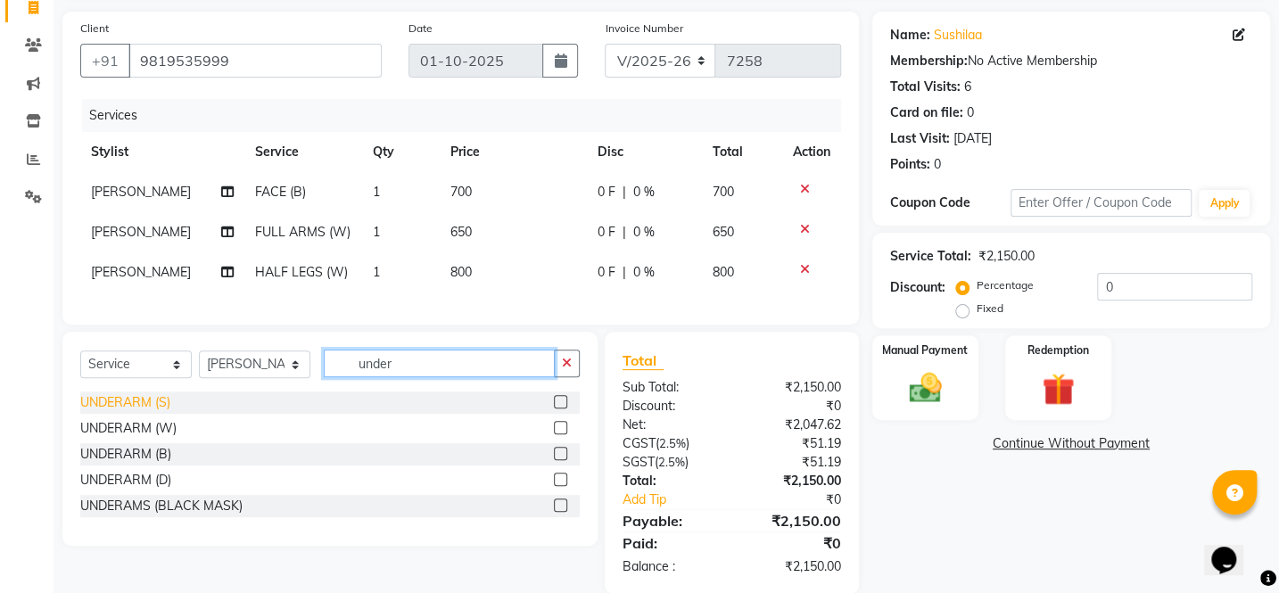
type input "under"
click at [152, 408] on div "UNDERARM (S)" at bounding box center [125, 402] width 90 height 19
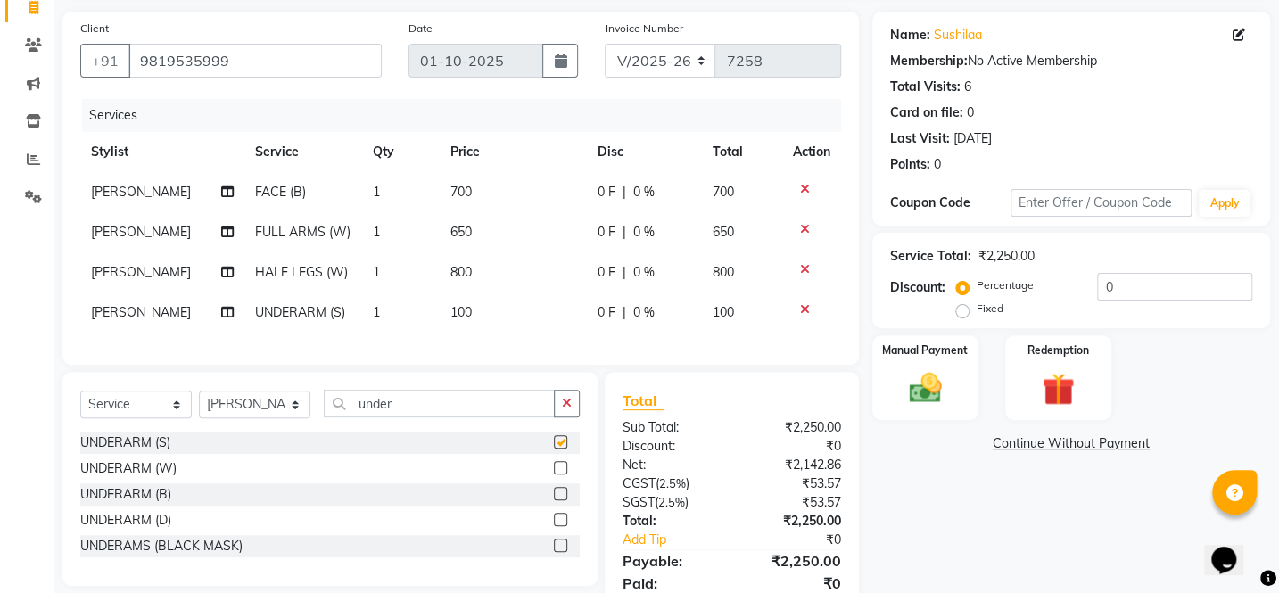
checkbox input "false"
click at [164, 478] on div "UNDERARM (W)" at bounding box center [128, 468] width 96 height 19
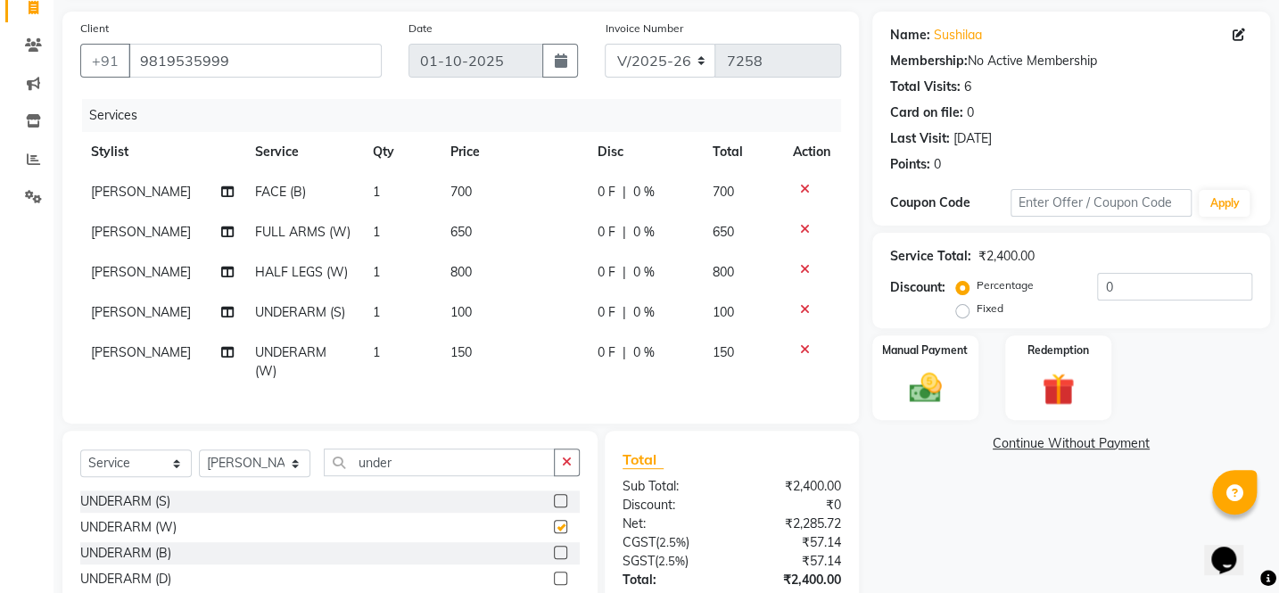
checkbox input "false"
click at [804, 308] on icon at bounding box center [805, 309] width 10 height 12
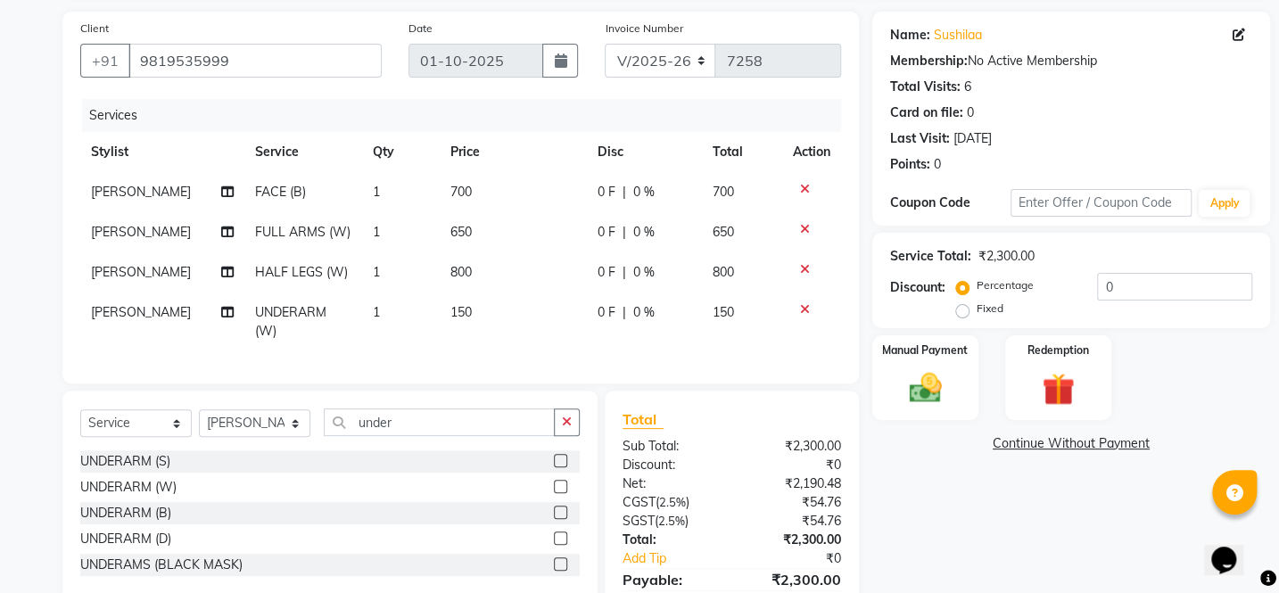
scroll to position [54, 0]
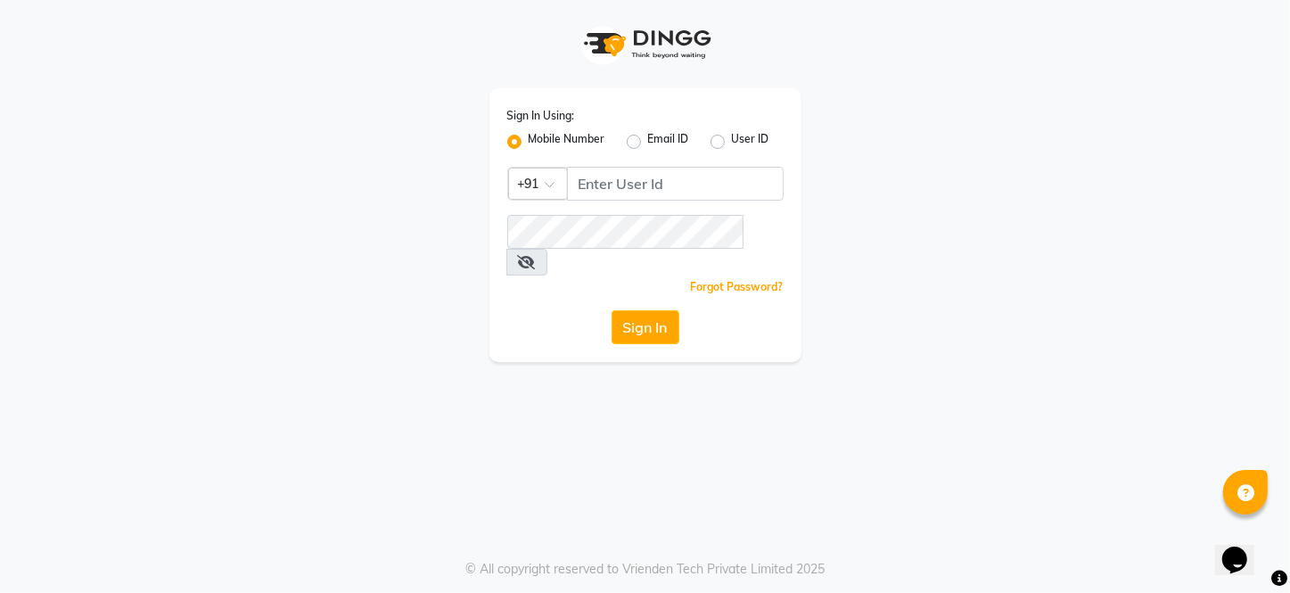
click at [665, 206] on div "Sign In Using: Mobile Number Email ID User ID Country Code × +91 Remember me Fo…" at bounding box center [645, 225] width 312 height 274
click at [651, 187] on input "Username" at bounding box center [675, 184] width 217 height 34
type input "9372017818"
click at [667, 310] on button "Sign In" at bounding box center [646, 327] width 68 height 34
